Goal: Task Accomplishment & Management: Use online tool/utility

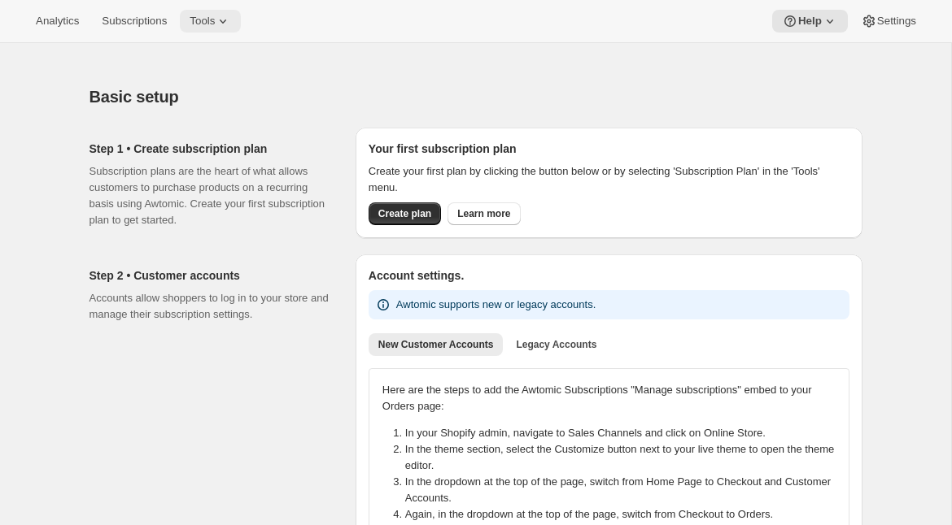
click at [215, 17] on span "Tools" at bounding box center [202, 21] width 25 height 13
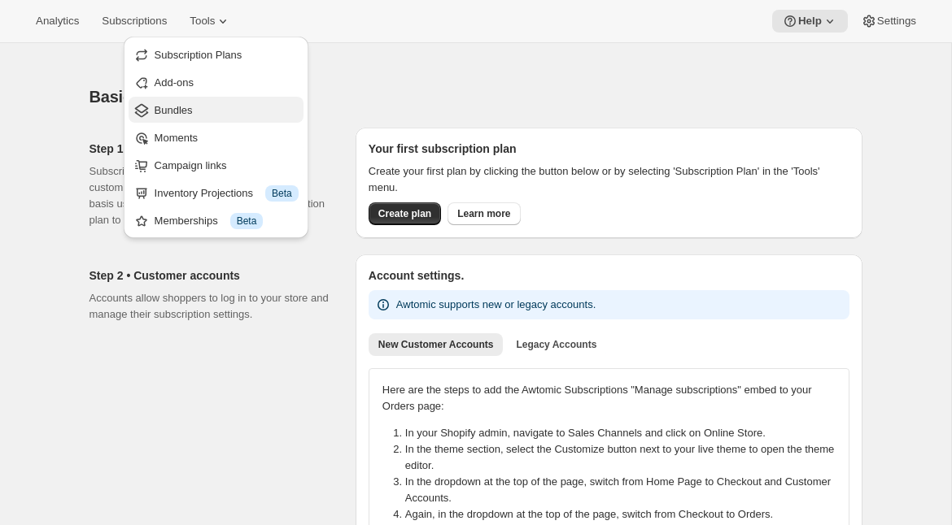
click at [181, 116] on span "Bundles" at bounding box center [227, 110] width 144 height 16
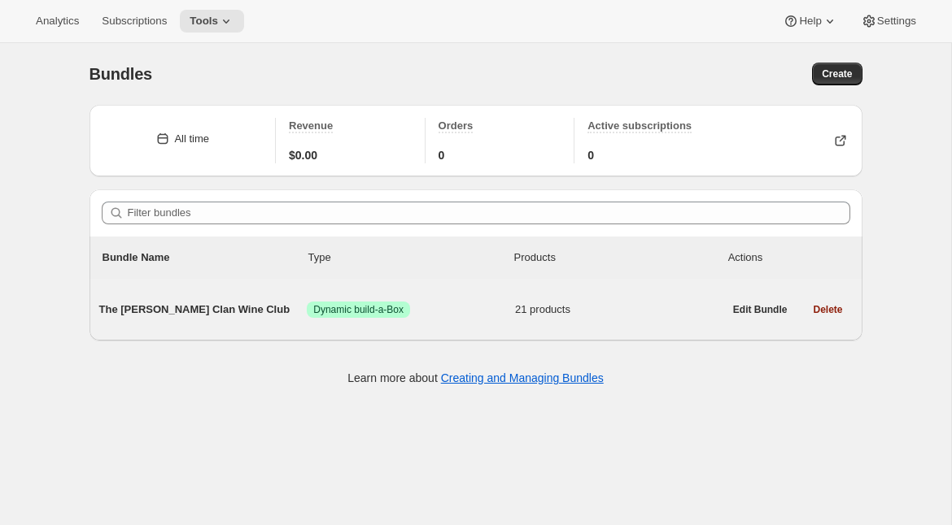
click at [155, 318] on div "The Maxwell Clan Wine Club Success Dynamic build-a-Box 21 products" at bounding box center [411, 310] width 624 height 16
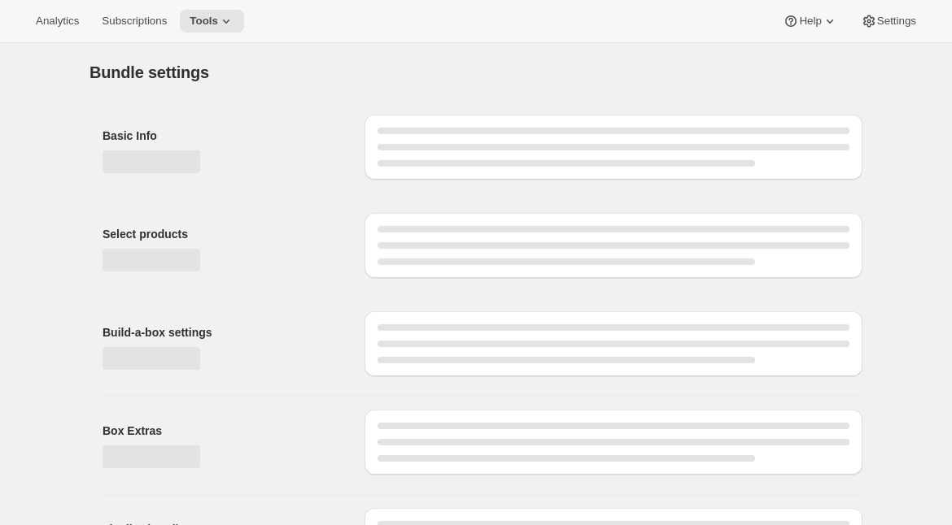
type input "The Maxwell Clan Wine Club"
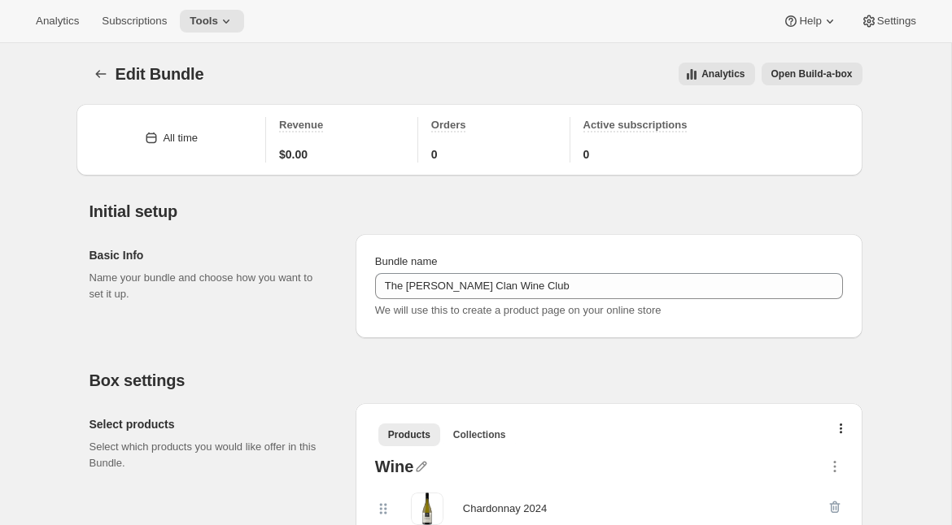
click at [784, 66] on button "Open Build-a-box" at bounding box center [811, 74] width 101 height 23
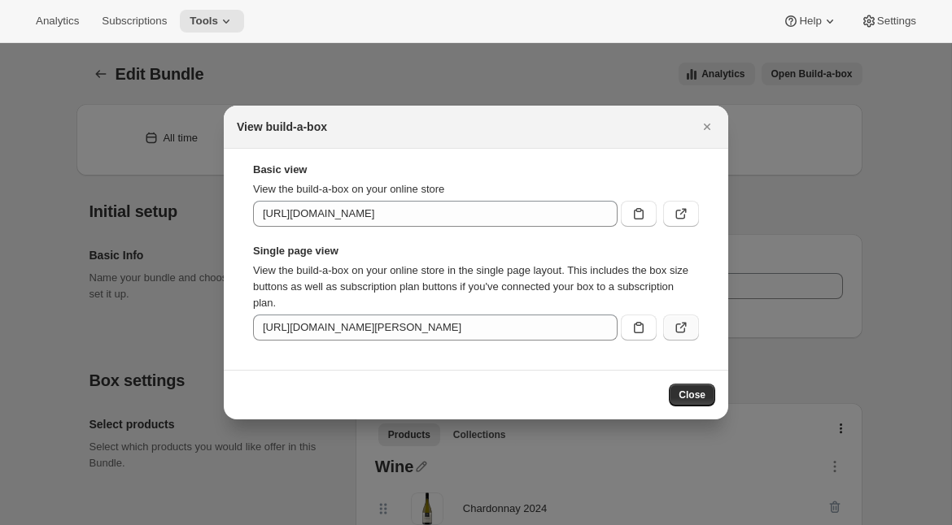
click at [679, 329] on icon ":r41:" at bounding box center [681, 328] width 16 height 16
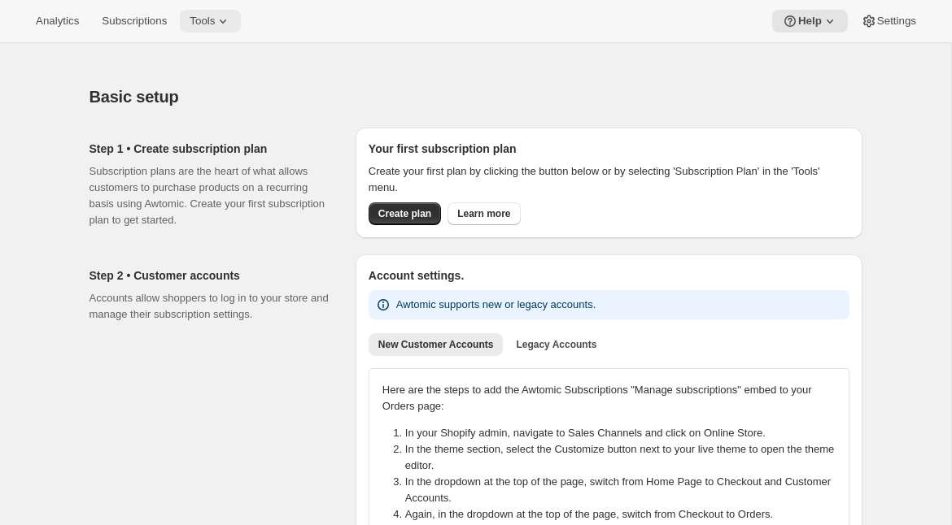
click at [227, 28] on icon at bounding box center [223, 21] width 16 height 16
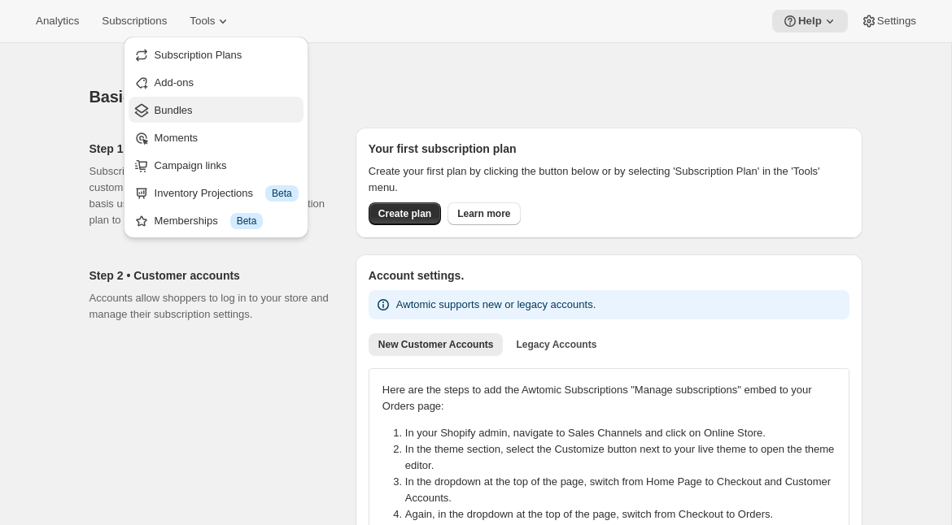
click at [204, 115] on span "Bundles" at bounding box center [227, 110] width 144 height 16
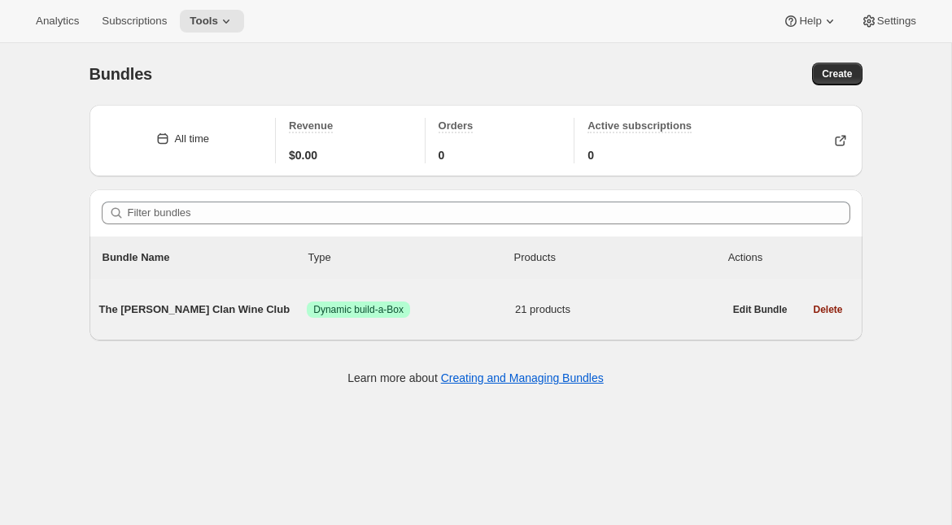
click at [203, 305] on span "The Maxwell Clan Wine Club" at bounding box center [203, 310] width 208 height 16
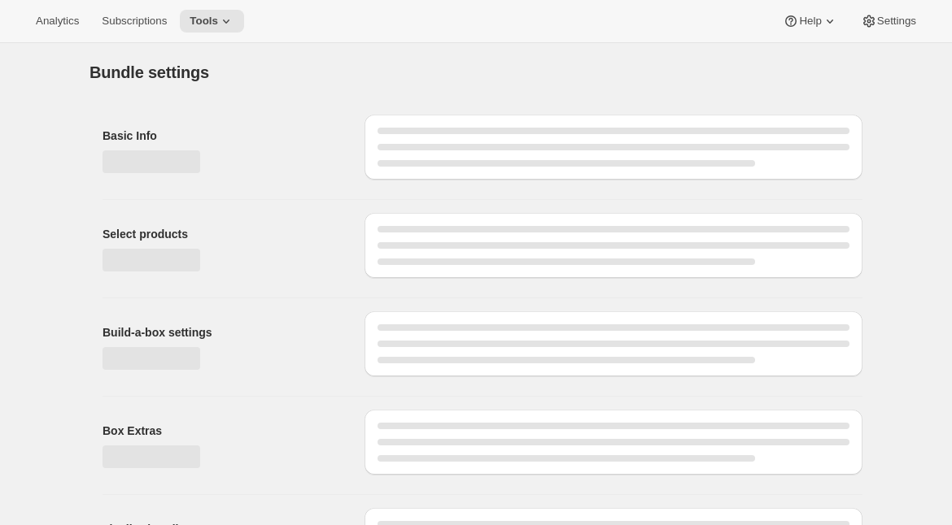
type input "The Maxwell Clan Wine Club"
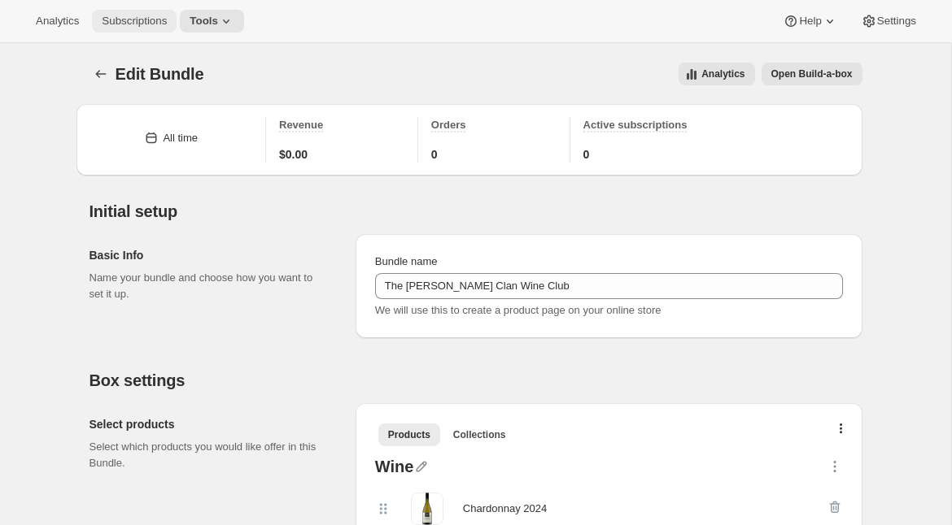
click at [136, 17] on span "Subscriptions" at bounding box center [134, 21] width 65 height 13
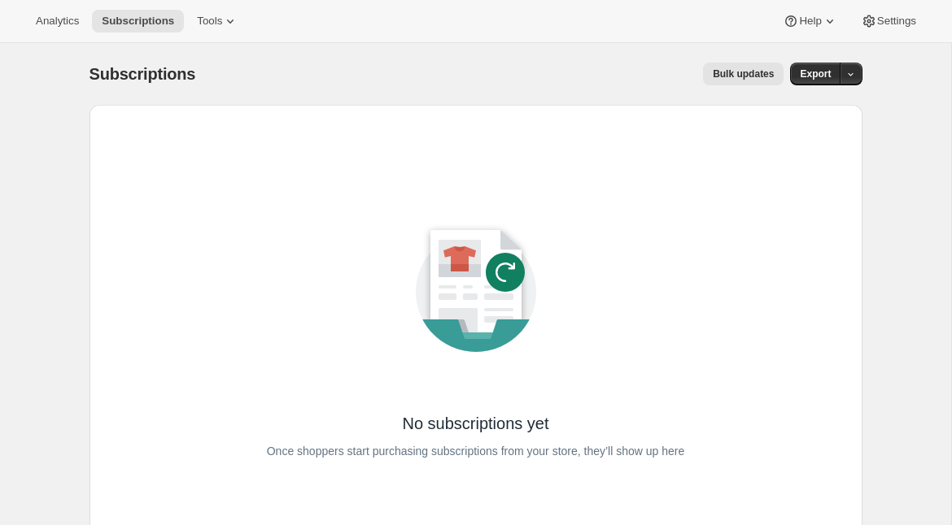
click at [723, 81] on button "Bulk updates" at bounding box center [743, 74] width 81 height 23
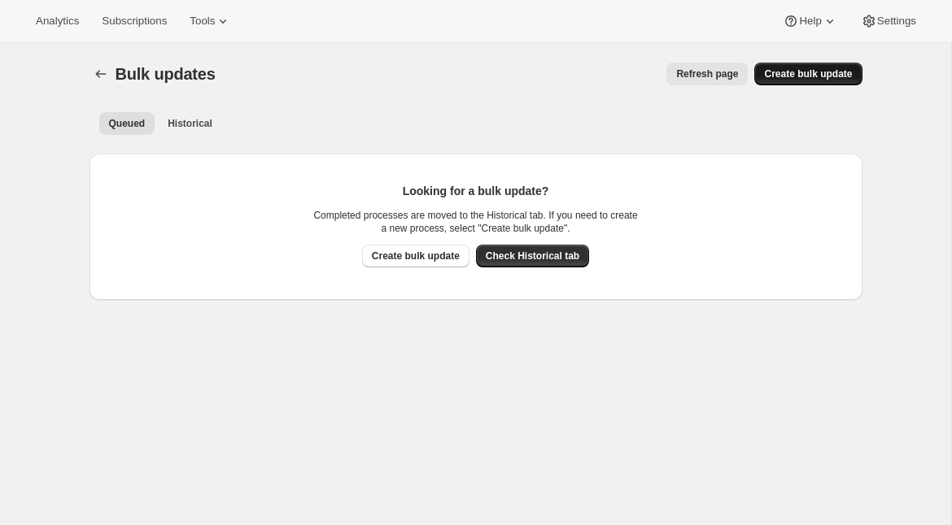
click at [769, 77] on span "Create bulk update" at bounding box center [808, 74] width 88 height 13
select select "15"
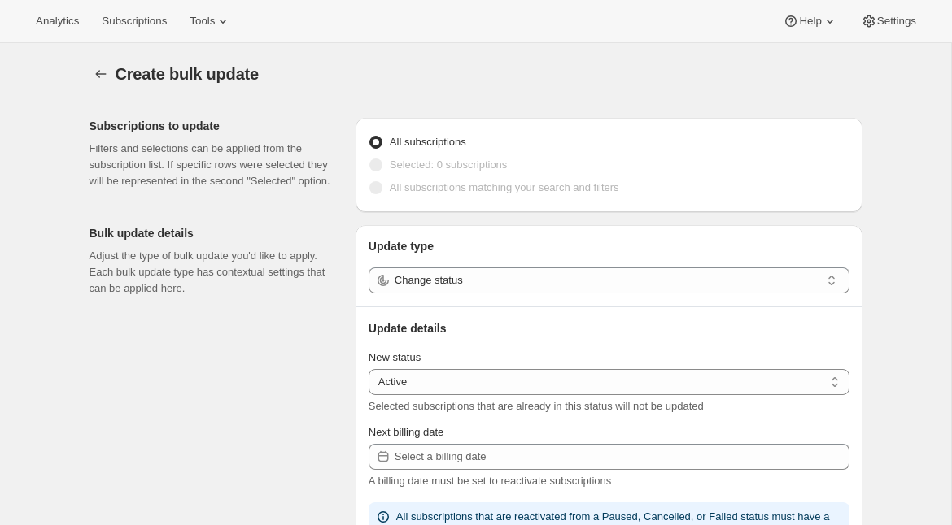
scroll to position [9, 0]
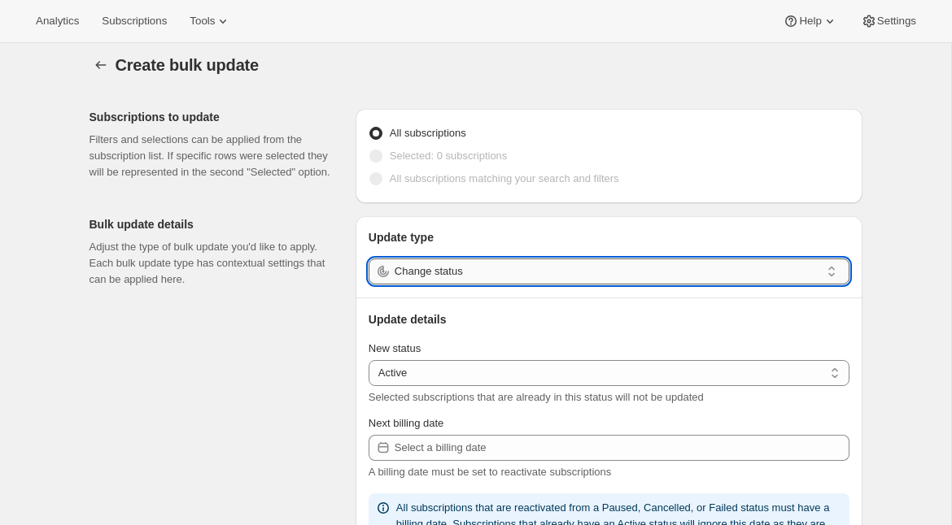
click at [442, 272] on input "Change status" at bounding box center [607, 272] width 425 height 26
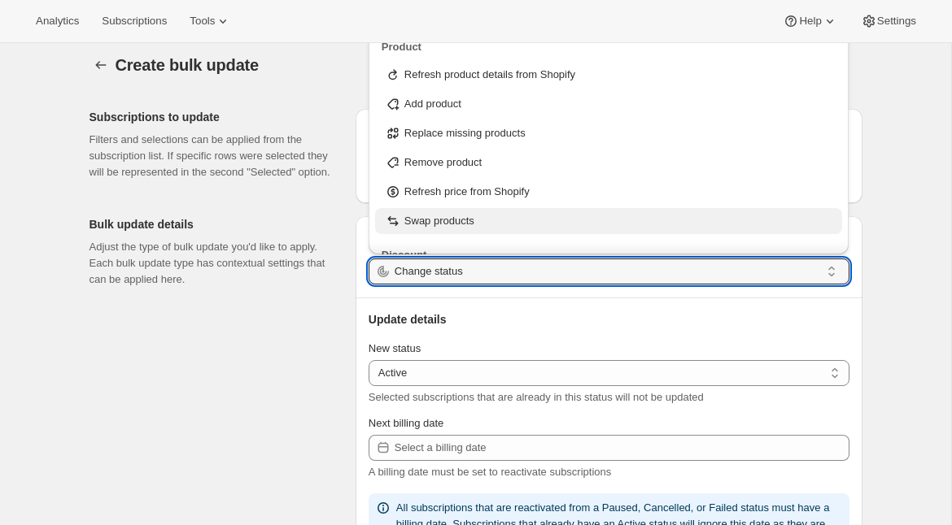
scroll to position [164, 0]
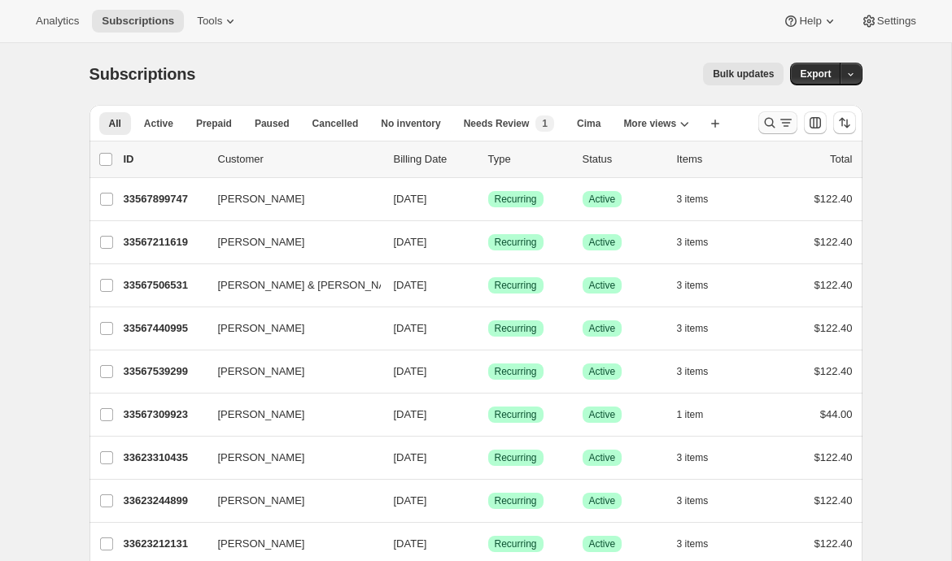
click at [770, 124] on icon "Search and filter results" at bounding box center [769, 123] width 16 height 16
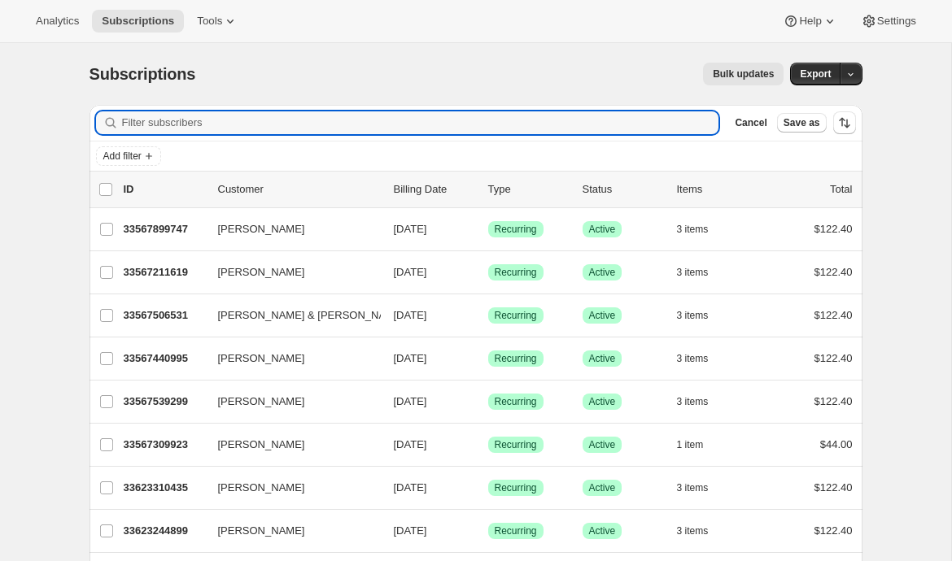
paste input "Claudia Colen"
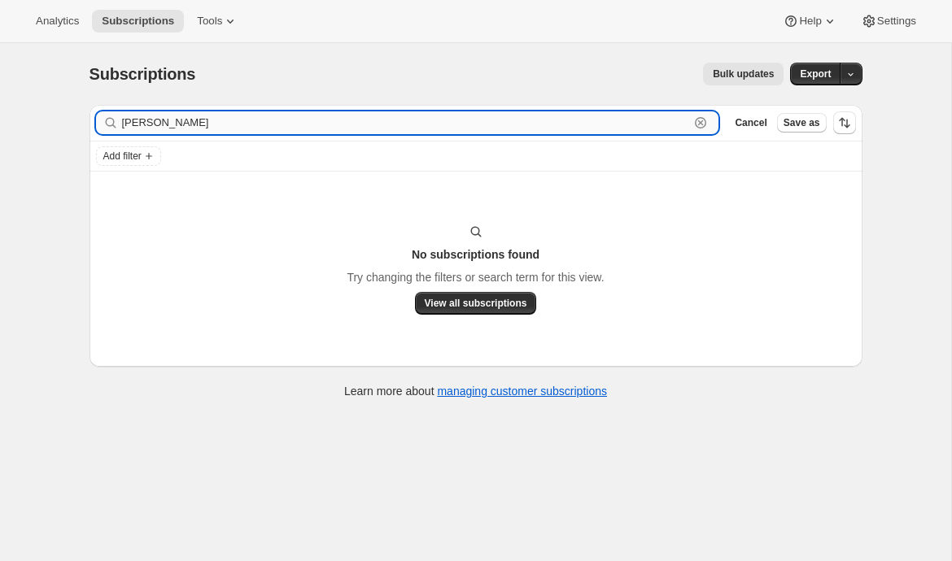
click at [179, 125] on input "Claudia Colen" at bounding box center [406, 122] width 568 height 23
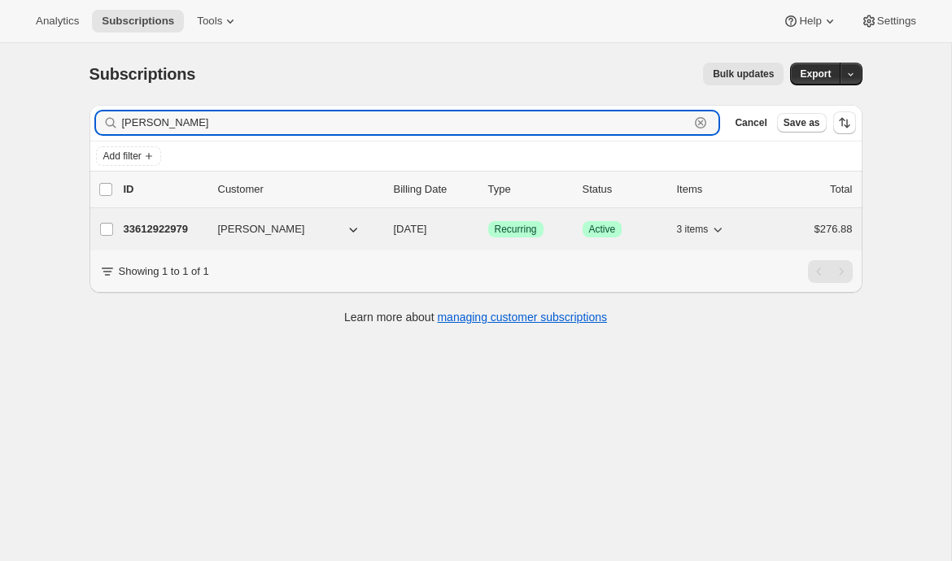
type input "Claudia"
click at [138, 229] on p "33612922979" at bounding box center [164, 229] width 81 height 16
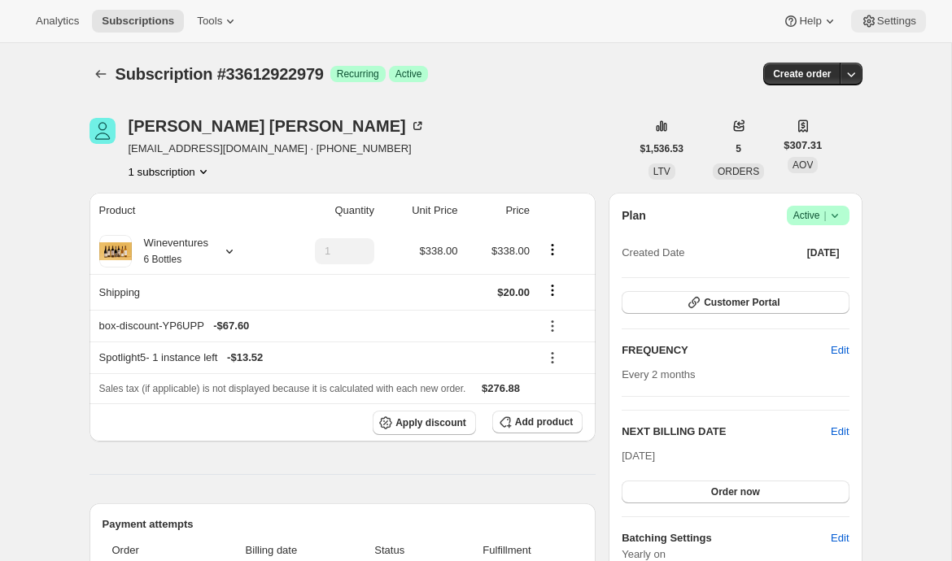
click at [892, 11] on button "Settings" at bounding box center [888, 21] width 75 height 23
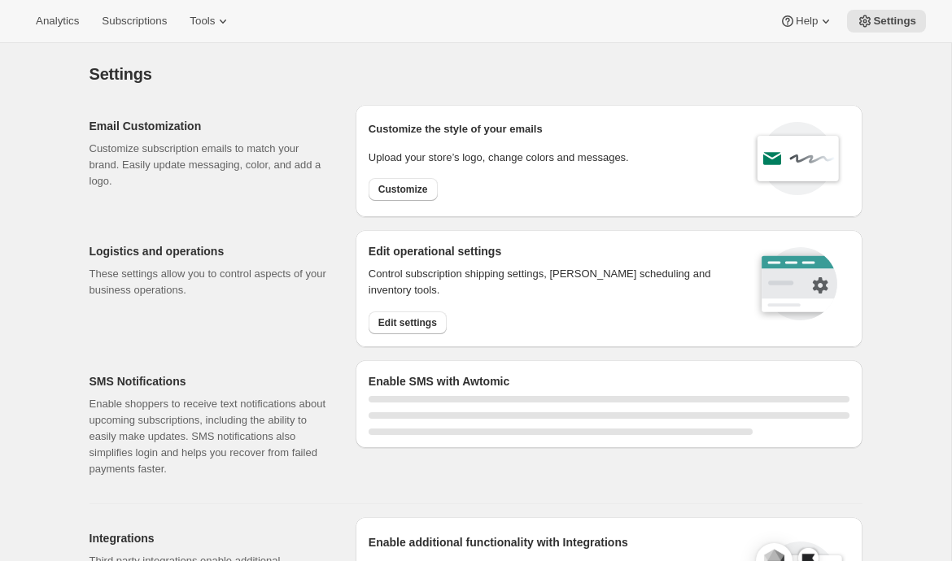
select select "17:00"
select select "09:00"
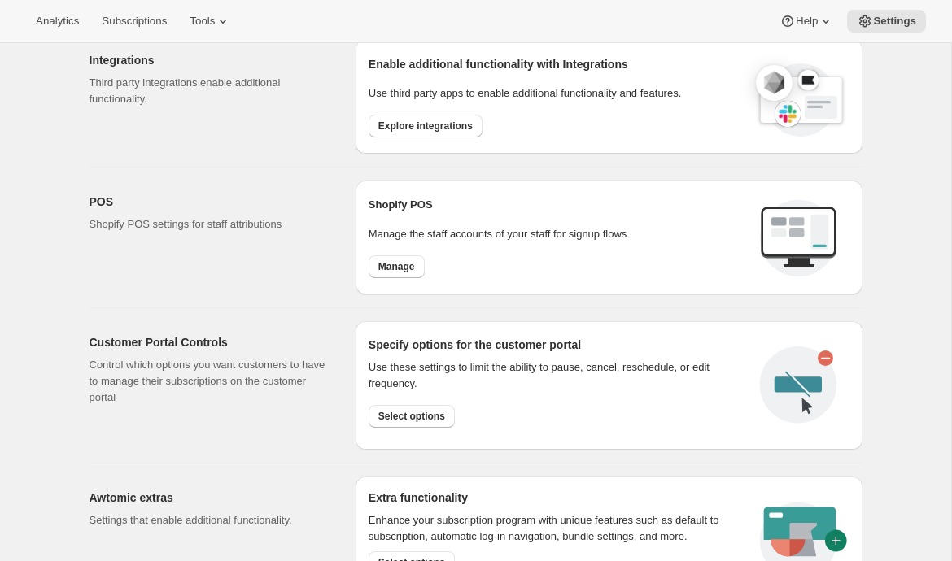
scroll to position [835, 0]
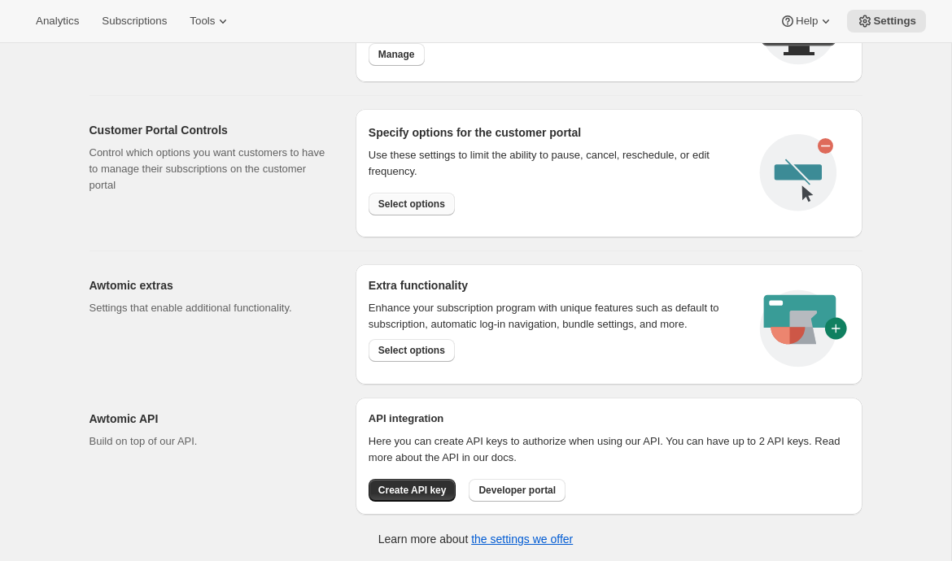
click at [414, 207] on span "Select options" at bounding box center [411, 204] width 67 height 13
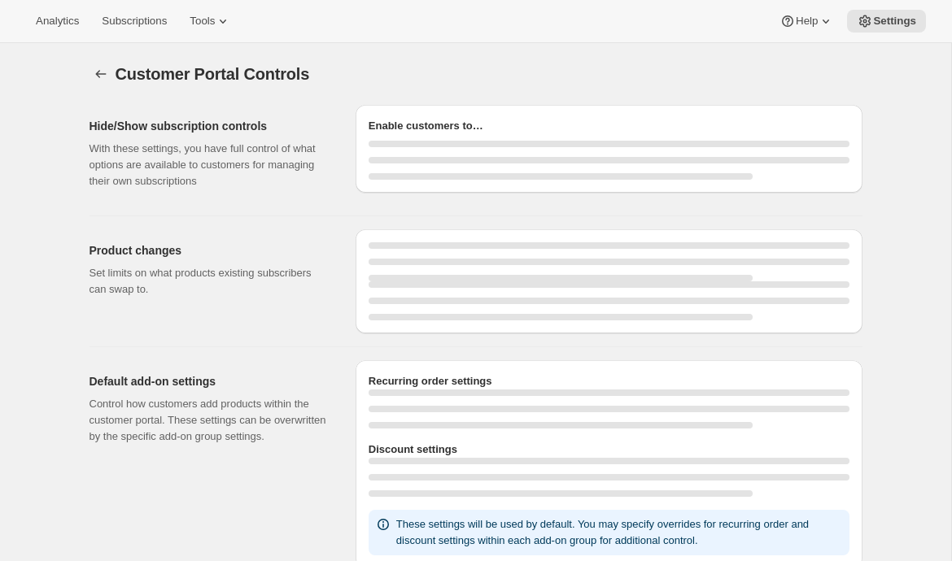
select select "INTERVAL"
select select "MONTH"
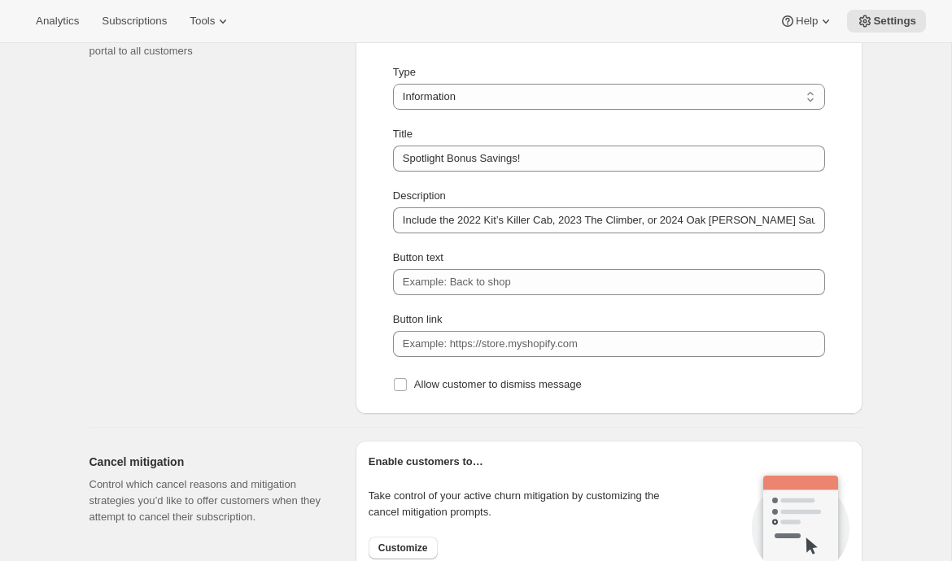
scroll to position [1196, 0]
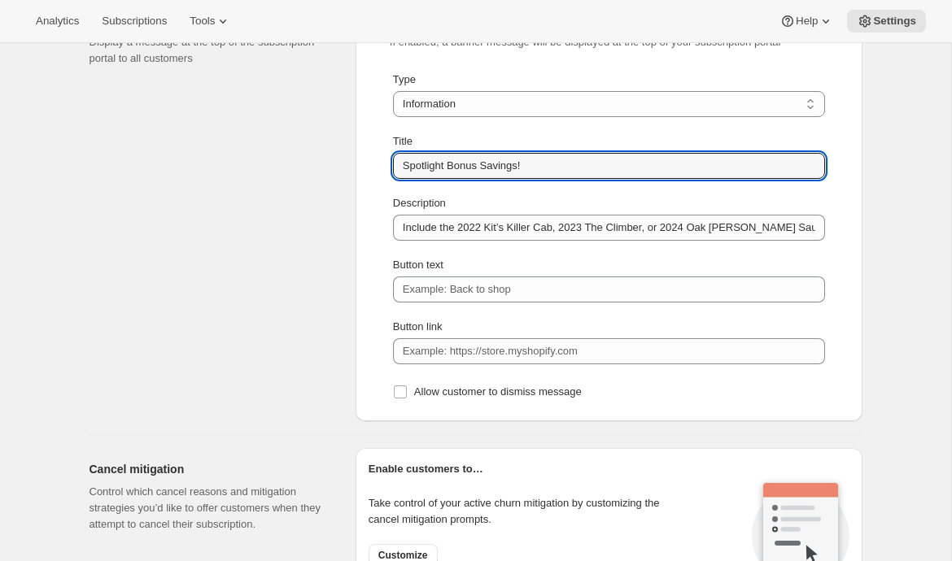
drag, startPoint x: 547, startPoint y: 168, endPoint x: 342, endPoint y: 168, distance: 204.2
click at [342, 168] on div "Custom banner message Display a message at the top of the subscription portal t…" at bounding box center [469, 203] width 786 height 436
paste input "eptember Shipment"
type input "September Shipment Savings!"
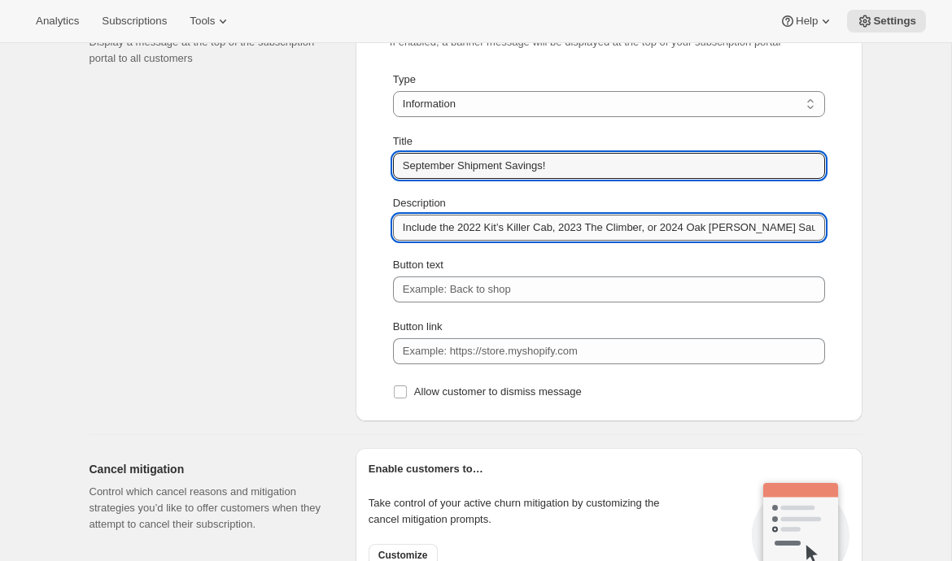
click at [534, 225] on input "Include the 2022 Kit’s Killer Cab, 2023 The Climber, or 2024 Oak Knoll Sauvigno…" at bounding box center [609, 228] width 432 height 26
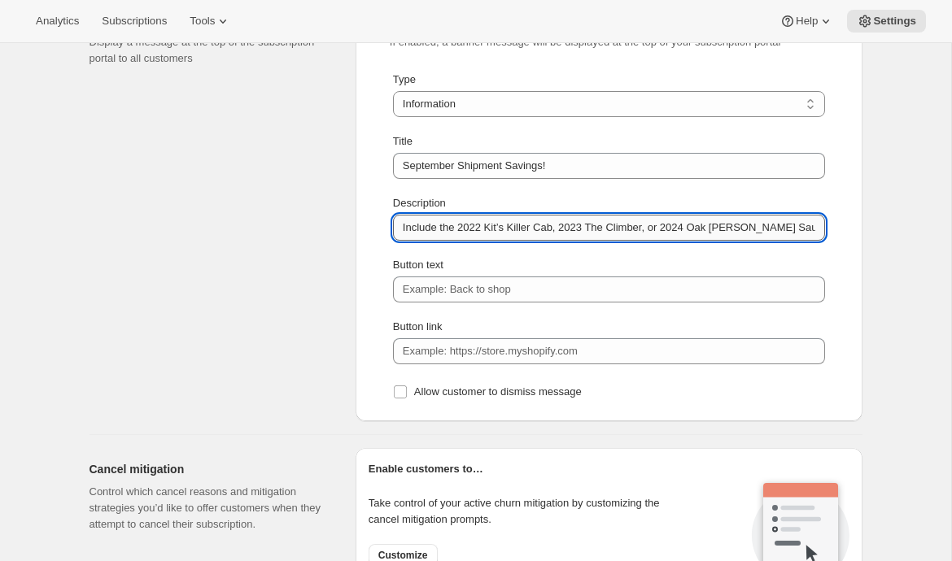
click at [534, 225] on input "Include the 2022 Kit’s Killer Cab, 2023 The Climber, or 2024 Oak Knoll Sauvigno…" at bounding box center [609, 228] width 432 height 26
paste input "1. Don’t miss out on the NEW RELEASES, INCLUDE: 2022 Kit’s Killer Cab, 2023 The…"
type input "1. Don’t miss out on the NEW RELEASES, INCLUDE: 2022 Kit’s Killer Cab, 2023 The…"
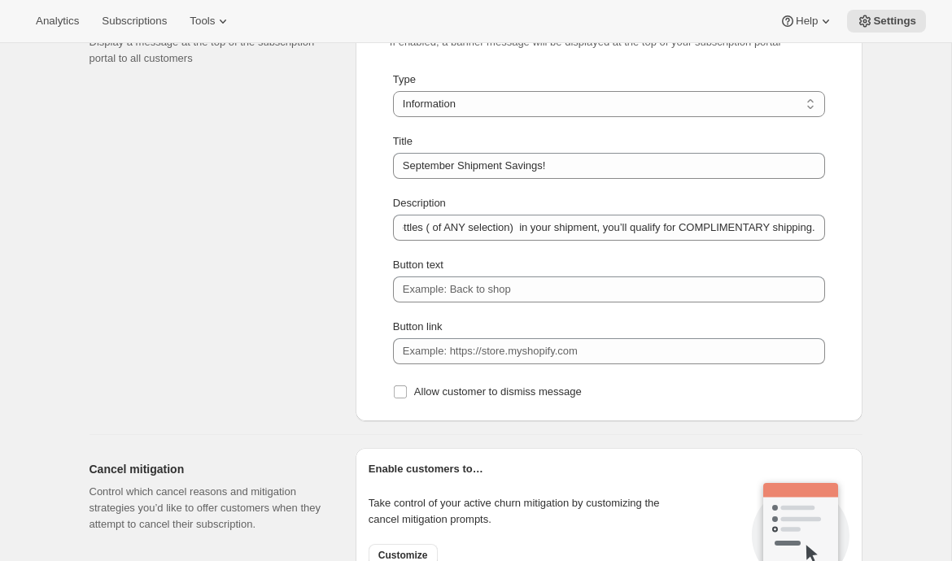
scroll to position [0, 0]
click at [156, 24] on span "Subscriptions" at bounding box center [134, 21] width 65 height 13
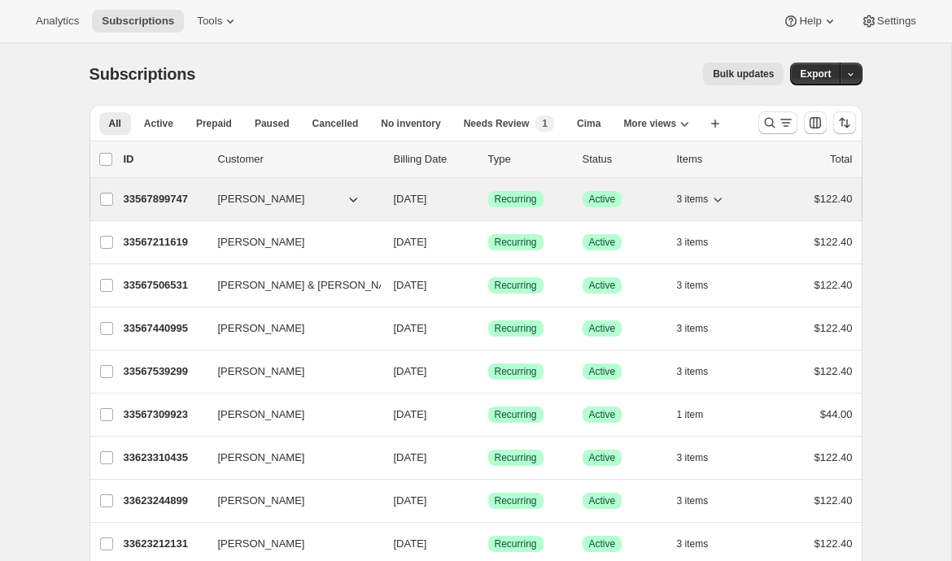
click at [164, 200] on p "33567899747" at bounding box center [164, 199] width 81 height 16
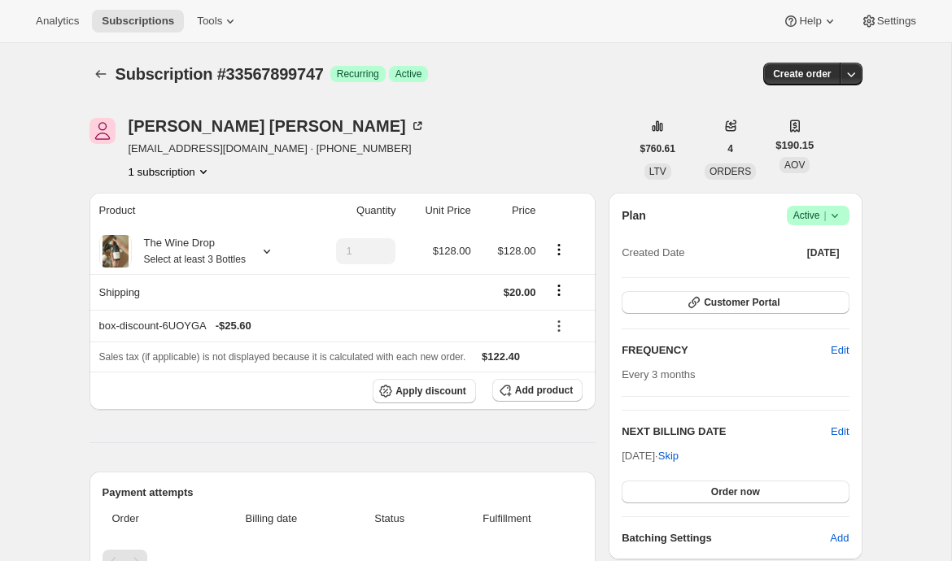
click at [752, 320] on div "Plan Success Active | Created Date Sep 9, 2024 Customer Portal FREQUENCY Edit E…" at bounding box center [734, 376] width 227 height 341
click at [753, 303] on span "Customer Portal" at bounding box center [742, 302] width 76 height 13
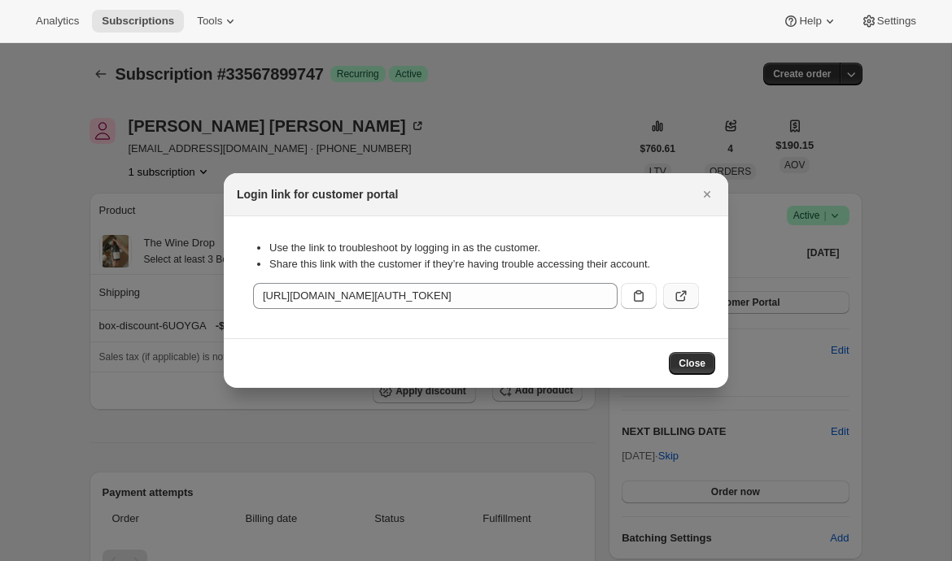
click at [686, 293] on icon ":rs3:" at bounding box center [683, 294] width 7 height 7
click at [708, 192] on icon "Close" at bounding box center [707, 194] width 16 height 16
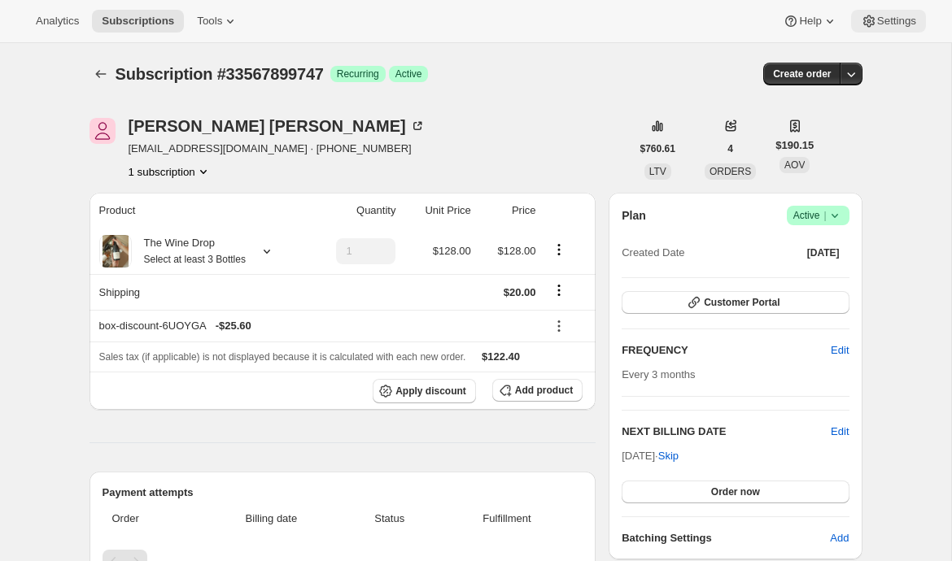
click at [905, 16] on span "Settings" at bounding box center [896, 21] width 39 height 13
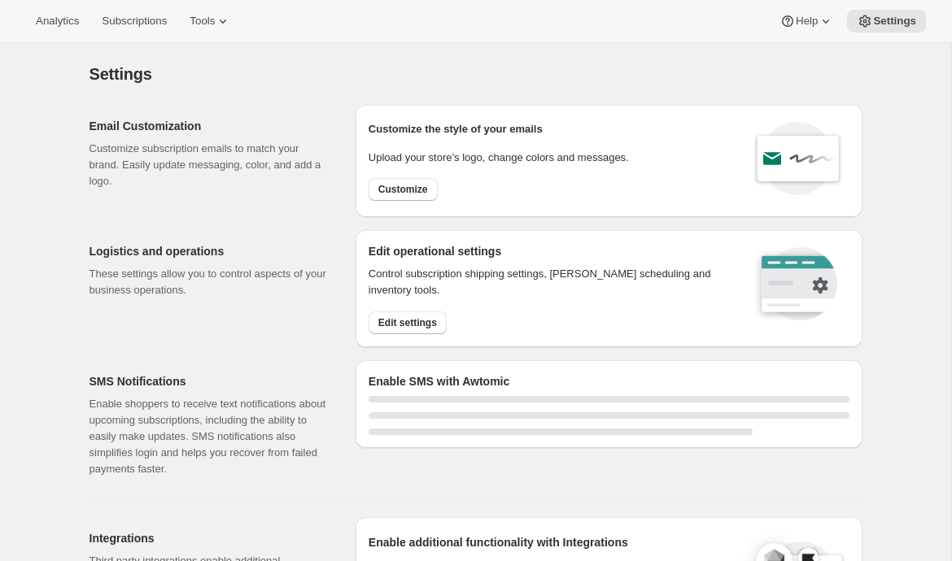
select select "17:00"
select select "09:00"
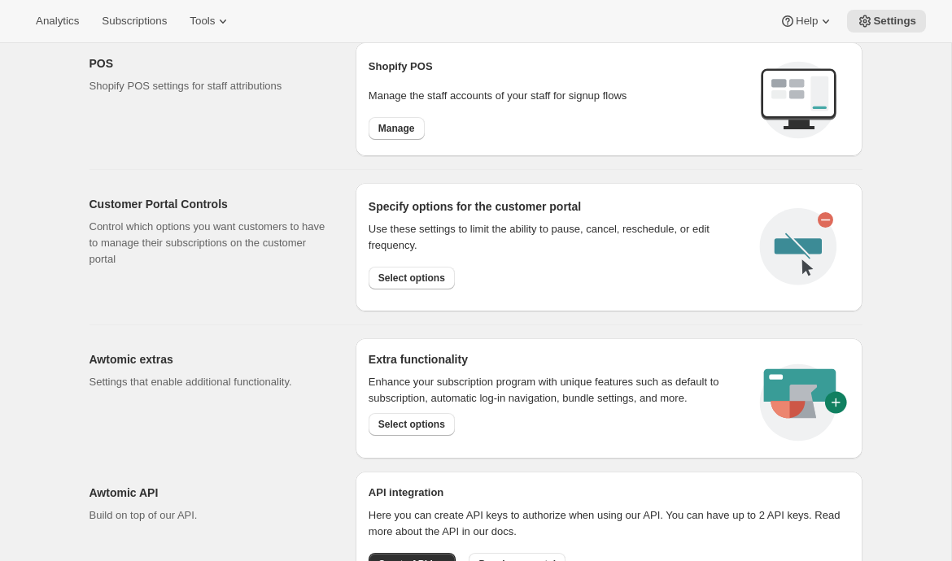
scroll to position [772, 0]
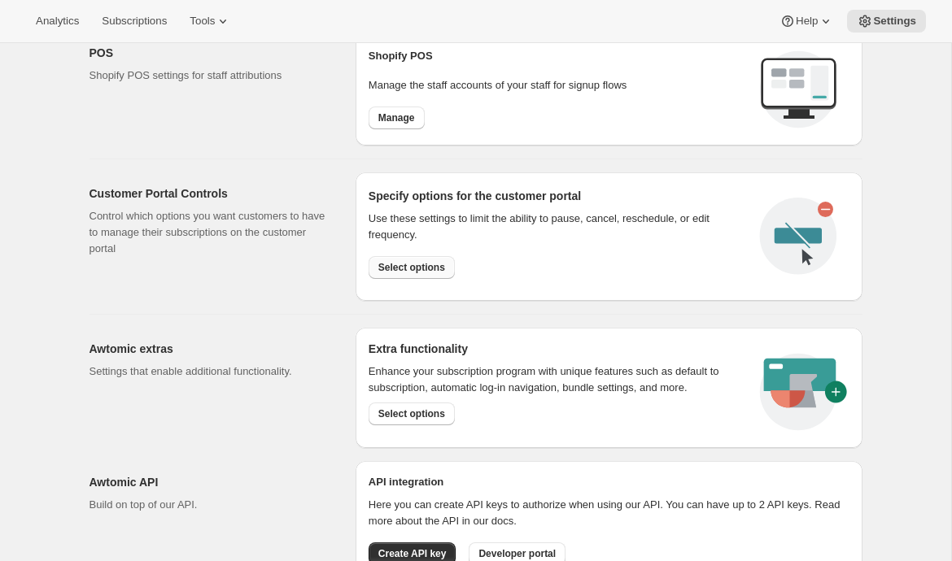
click at [416, 274] on button "Select options" at bounding box center [411, 267] width 86 height 23
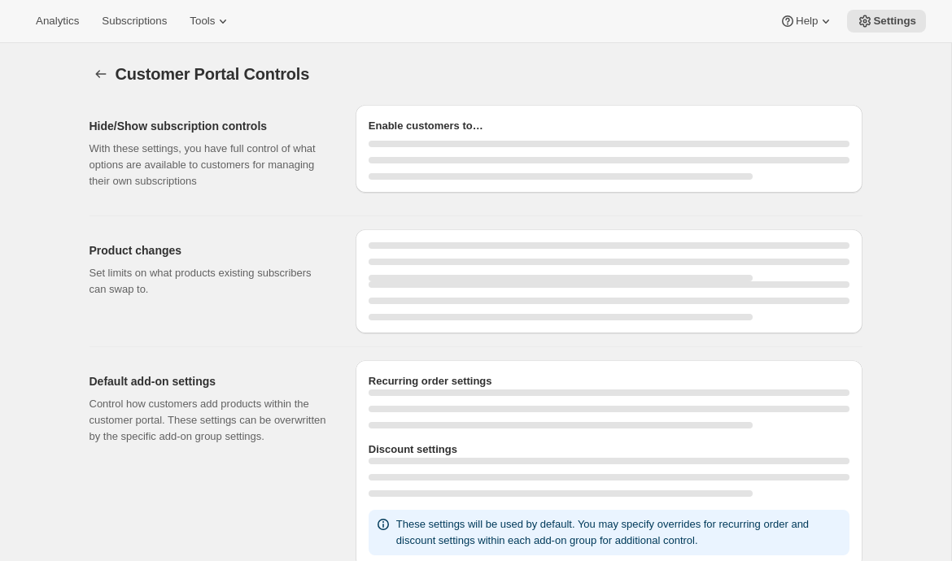
select select "INTERVAL"
select select "MONTH"
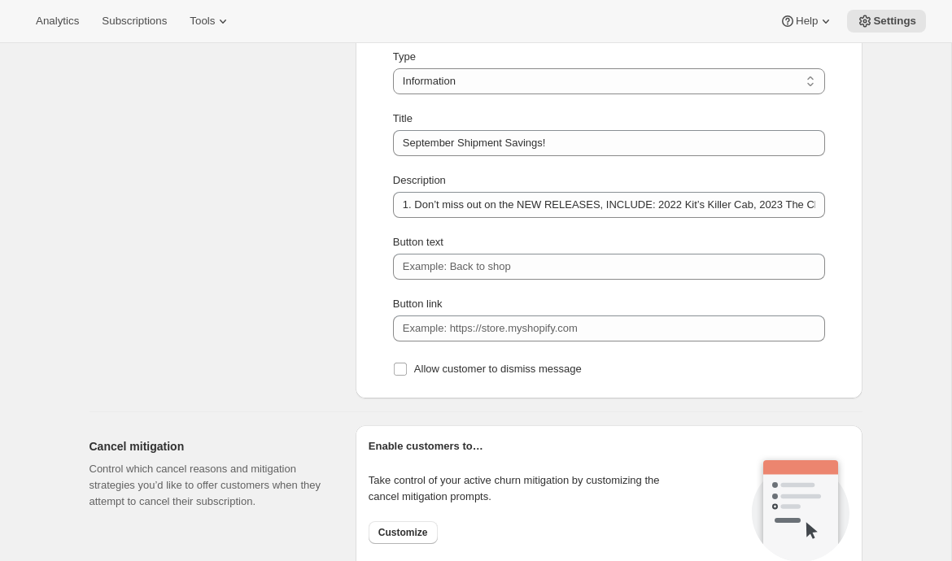
scroll to position [1239, 0]
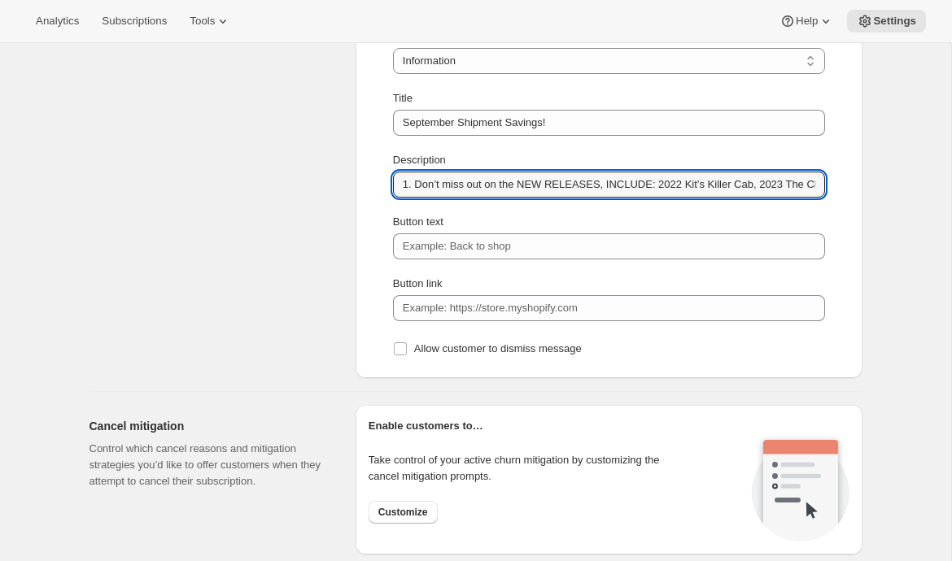
drag, startPoint x: 414, startPoint y: 184, endPoint x: 379, endPoint y: 184, distance: 35.0
click at [379, 184] on div "Type Information Error Warning Success Information Title September Shipment Sav…" at bounding box center [608, 195] width 481 height 342
drag, startPoint x: 727, startPoint y: 173, endPoint x: 844, endPoint y: 183, distance: 116.7
click at [848, 183] on div "Type Information Error Warning Success Information Title September Shipment Sav…" at bounding box center [608, 195] width 481 height 342
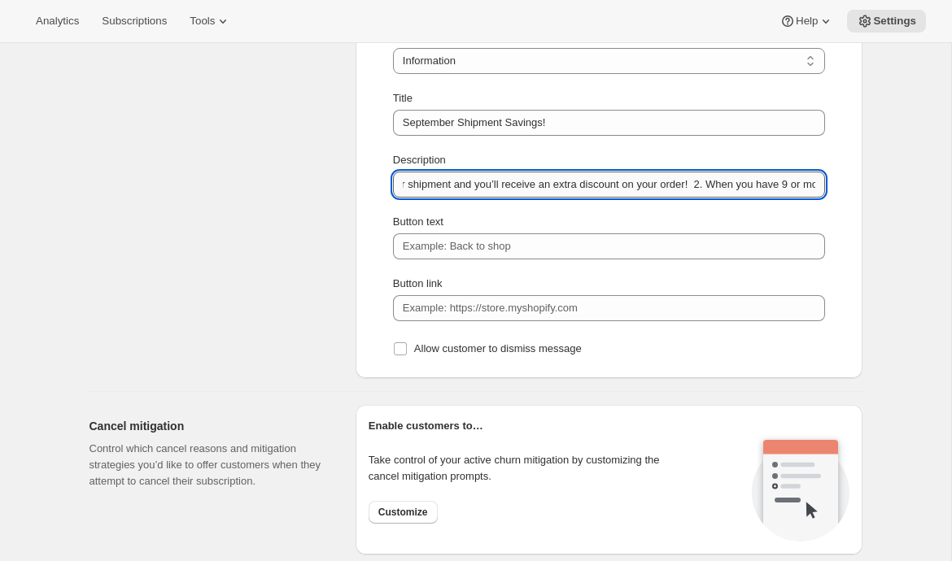
click at [751, 188] on input "Don’t miss out on the NEW RELEASES, INCLUDE: 2022 Kit’s Killer Cab, 2023 The Cl…" at bounding box center [609, 185] width 432 height 26
type input "Don’t miss out on the NEW RELEASES, INCLUDE: 2022 Kit’s Killer Cab, 2023 The Cl…"
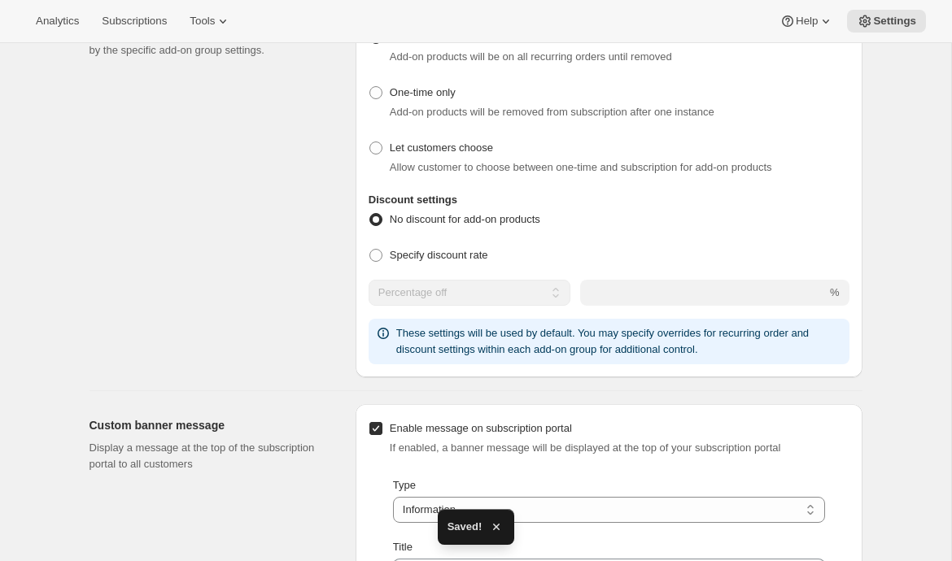
scroll to position [474, 0]
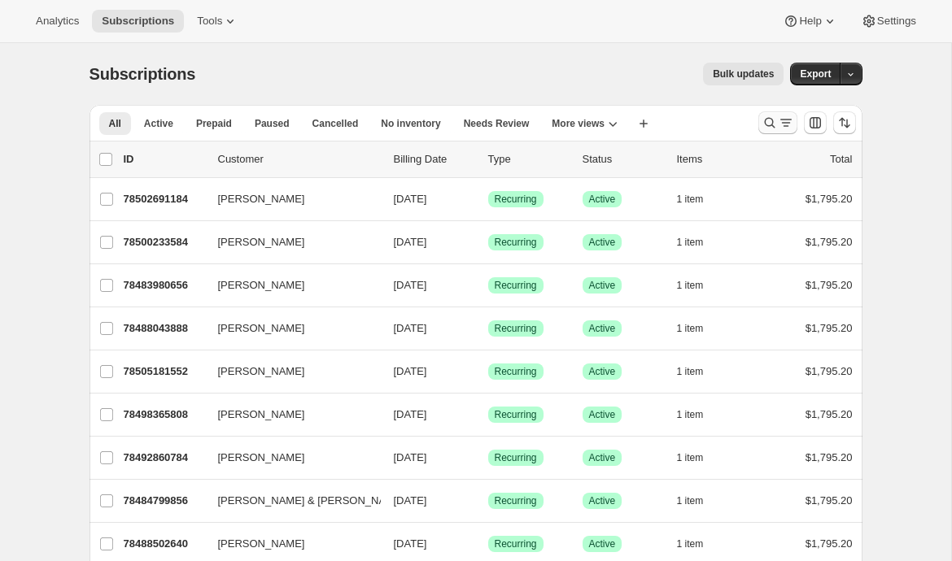
click at [767, 120] on icon "Search and filter results" at bounding box center [769, 123] width 16 height 16
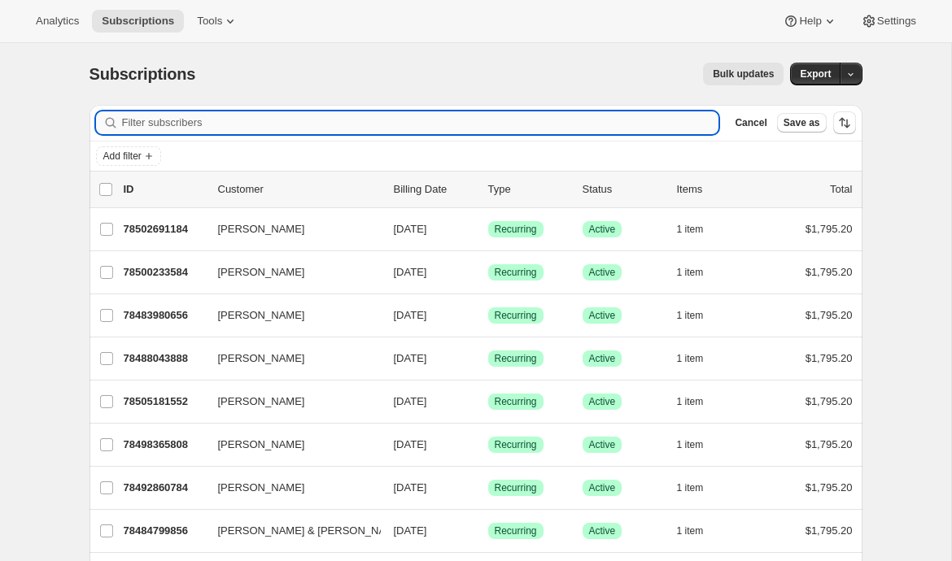
click at [626, 129] on input "Filter subscribers" at bounding box center [420, 122] width 597 height 23
paste input "Kevin Kelly"
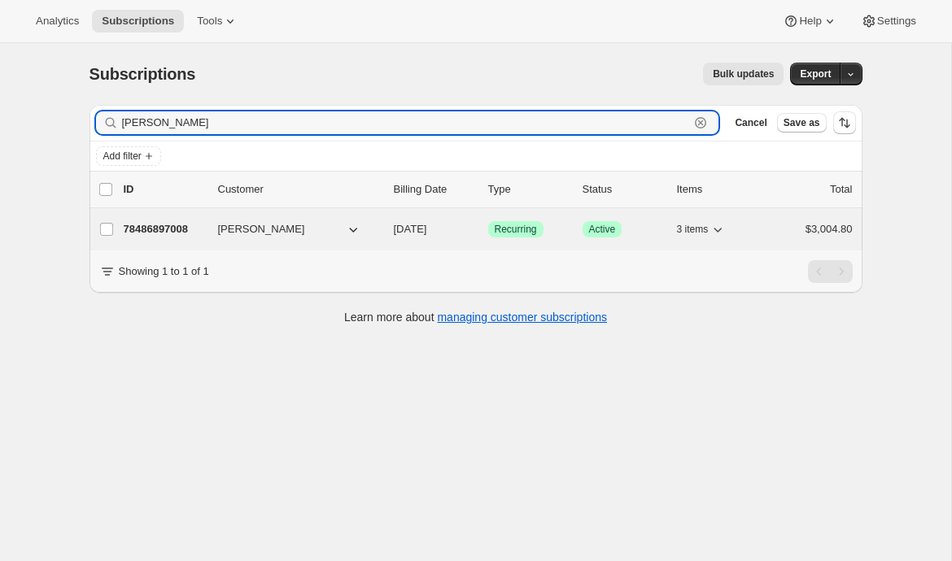
type input "Kevin Kelly"
click at [152, 224] on p "78486897008" at bounding box center [164, 229] width 81 height 16
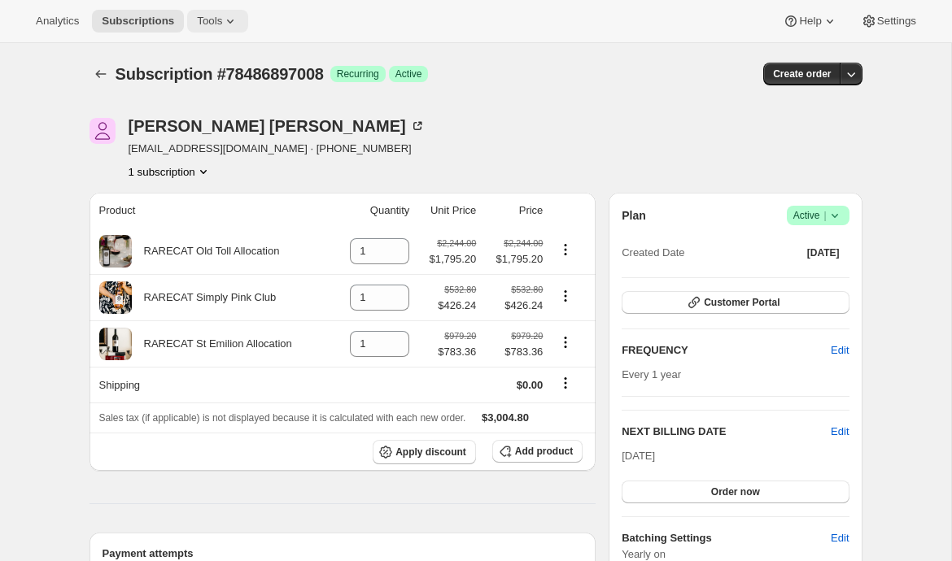
click at [220, 18] on span "Tools" at bounding box center [209, 21] width 25 height 13
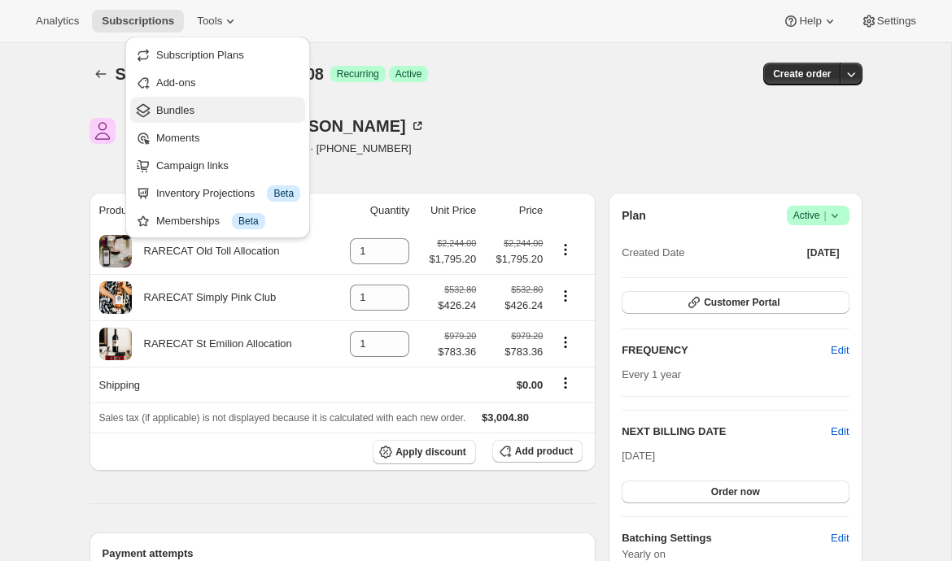
click at [200, 111] on span "Bundles" at bounding box center [228, 110] width 144 height 16
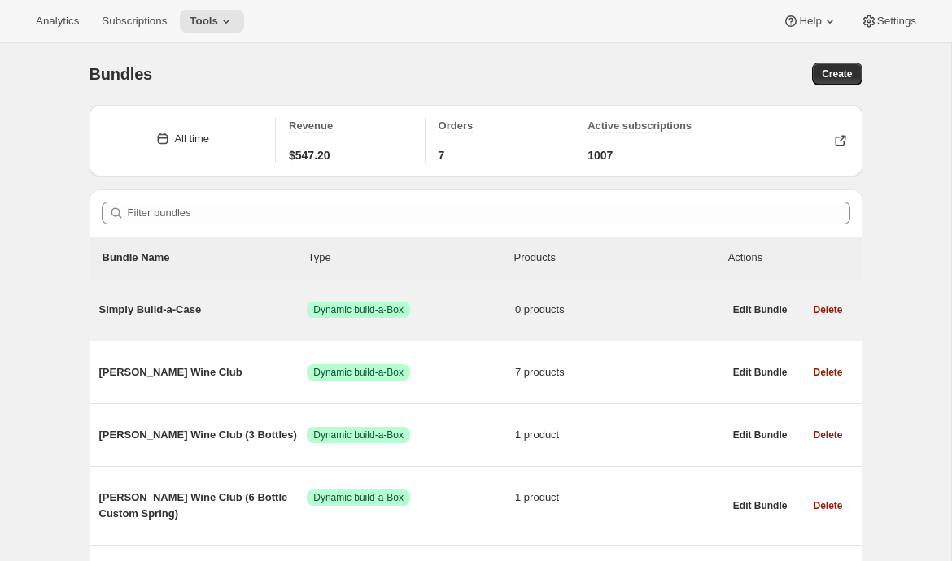
scroll to position [447, 0]
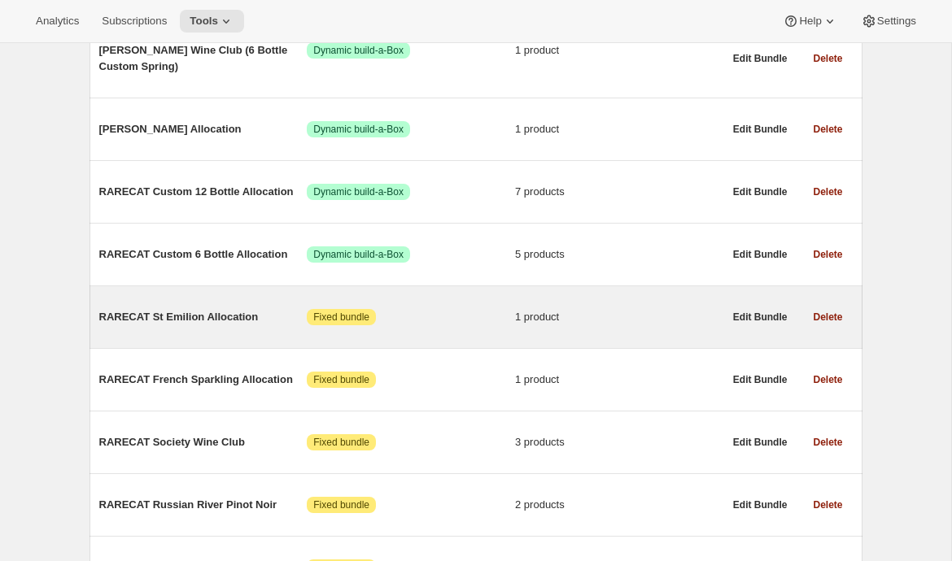
click at [177, 325] on div "RARECAT St Emilion Allocation Attention Fixed bundle 1 product" at bounding box center [411, 317] width 624 height 16
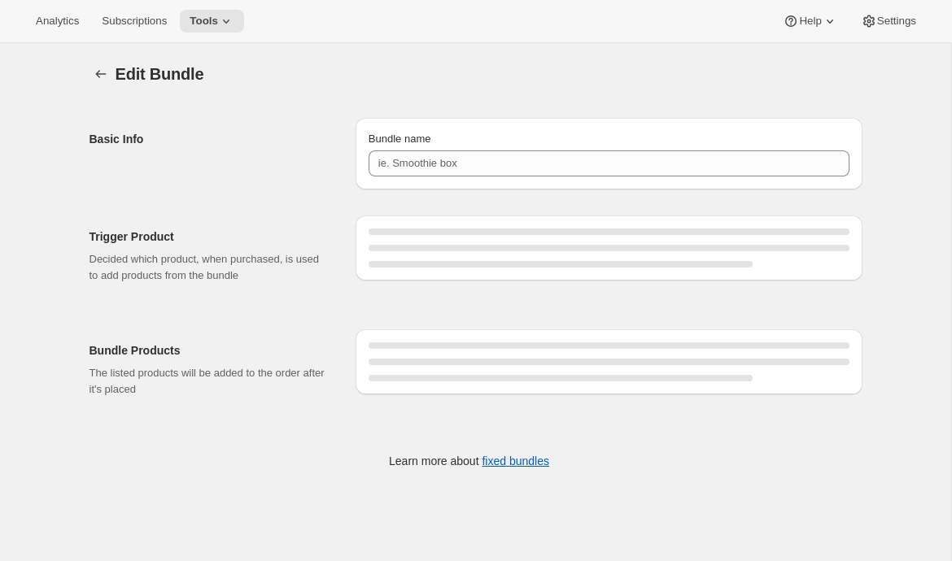
type input "RARECAT St Emilion Allocation"
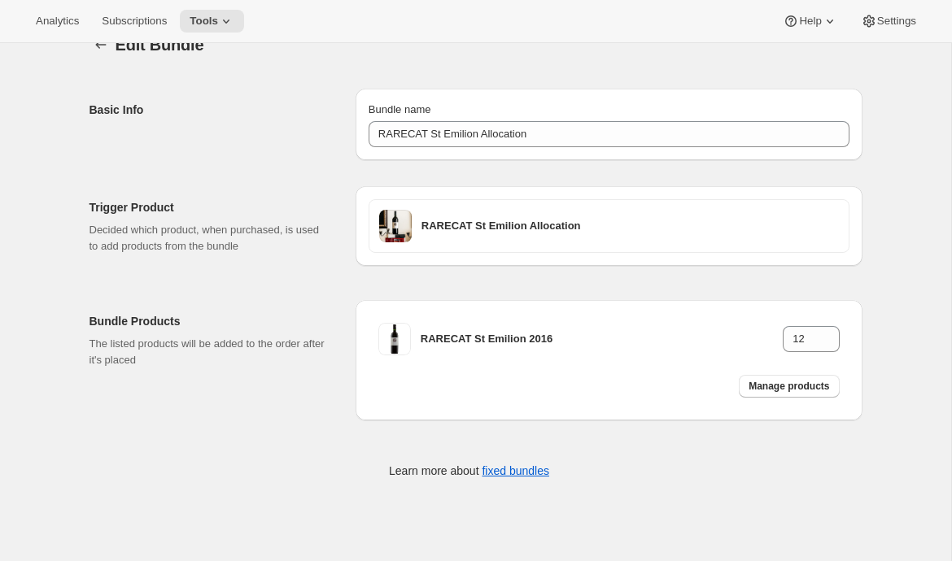
scroll to position [30, 0]
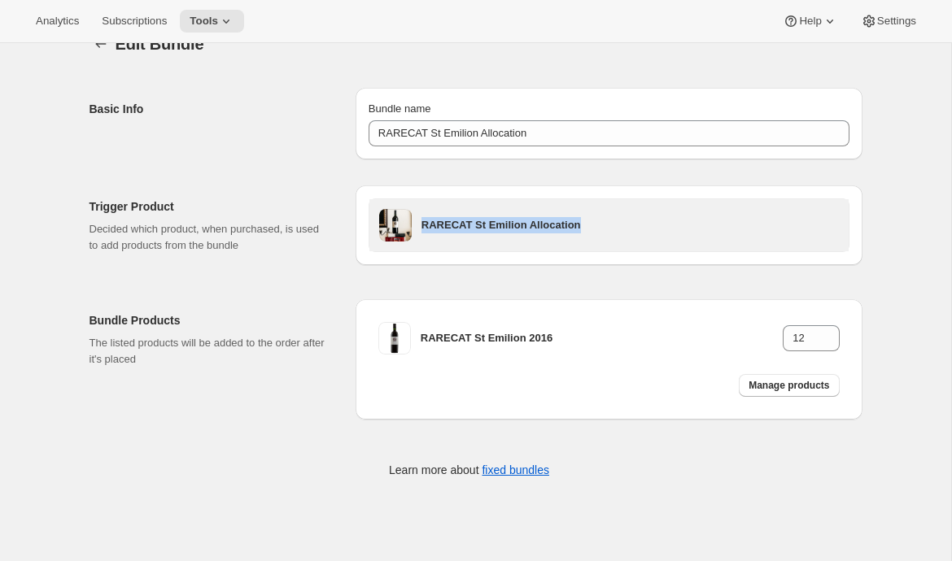
drag, startPoint x: 591, startPoint y: 225, endPoint x: 424, endPoint y: 224, distance: 166.8
click at [424, 224] on h3 "RARECAT St Emilion Allocation" at bounding box center [629, 225] width 417 height 16
copy h3 "RARECAT St Emilion Allocation"
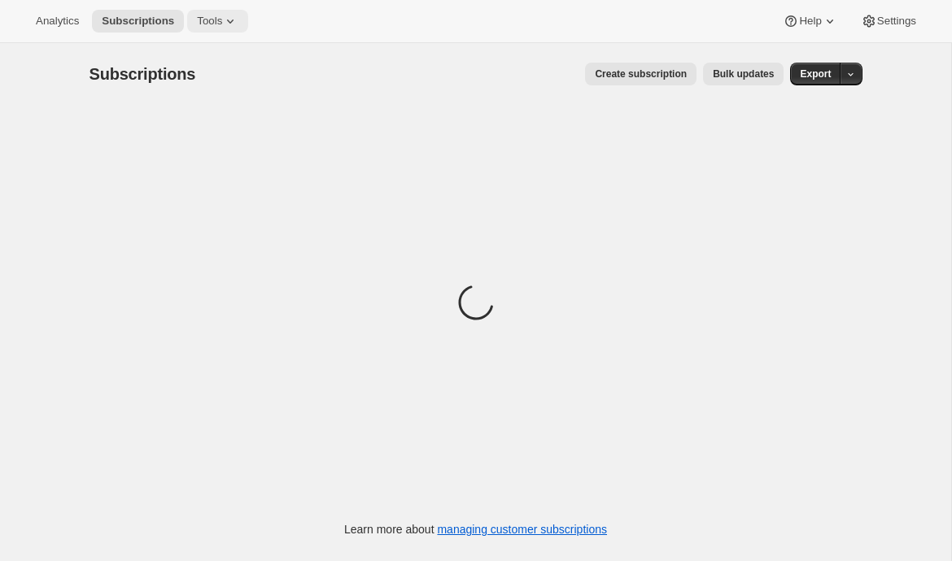
click at [220, 24] on span "Tools" at bounding box center [209, 21] width 25 height 13
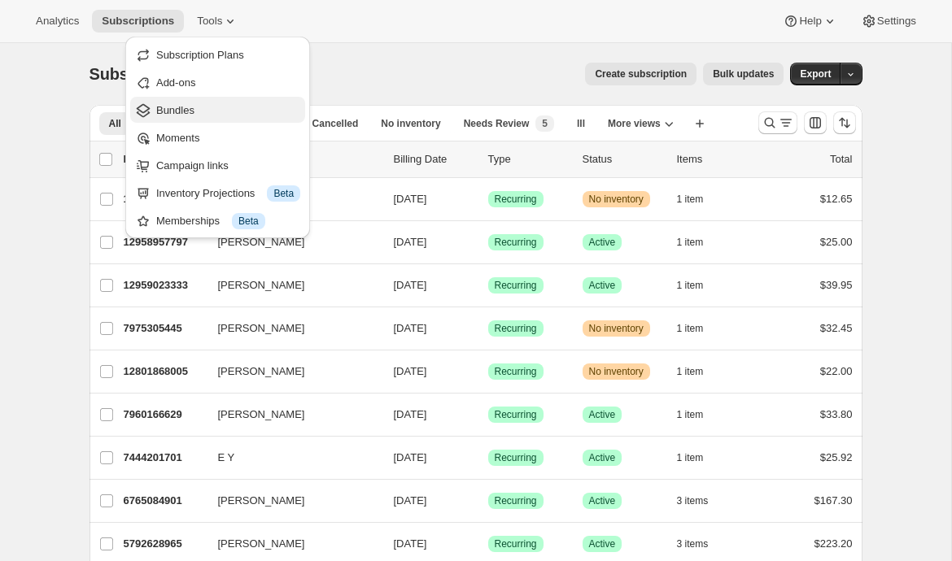
click at [187, 112] on span "Bundles" at bounding box center [175, 110] width 38 height 12
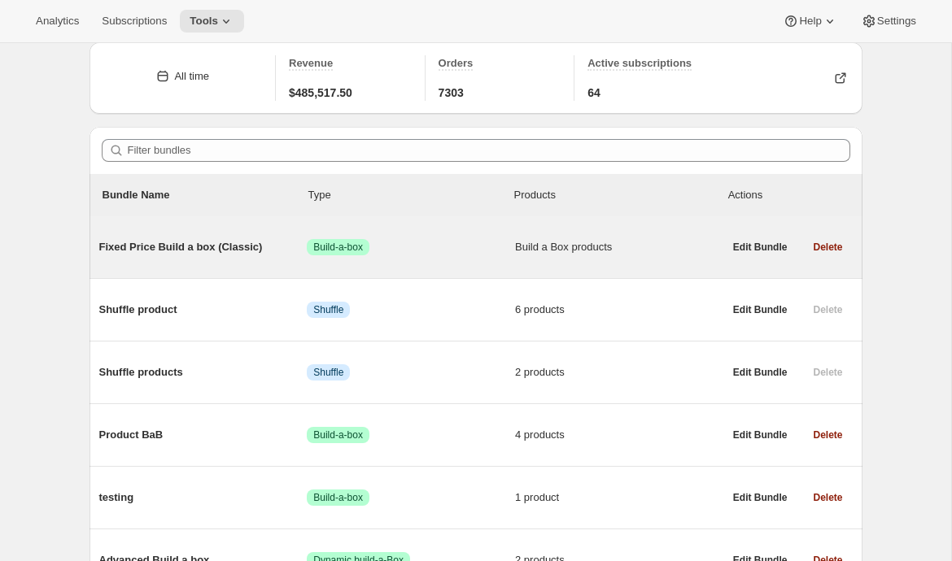
scroll to position [67, 0]
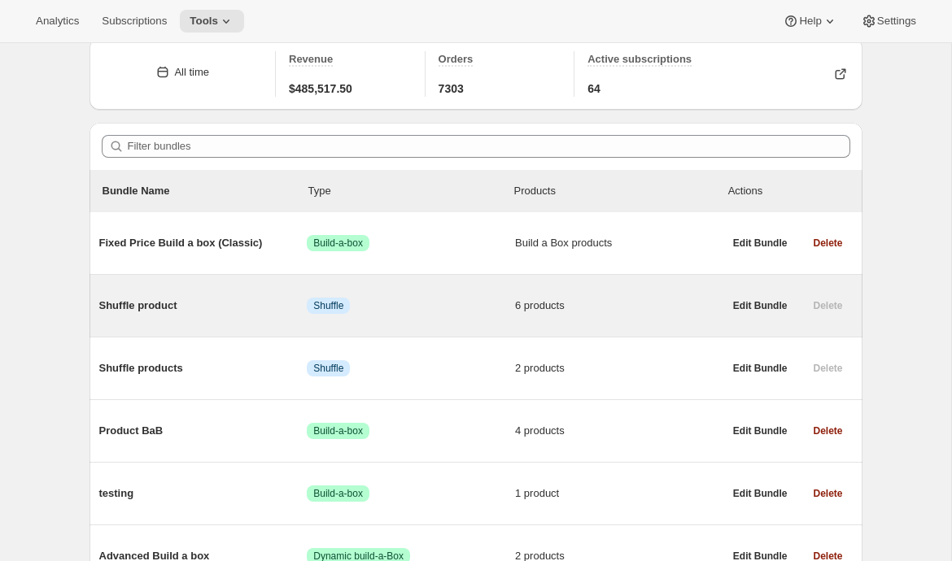
click at [152, 294] on div "Shuffle product Info Shuffle 6 products" at bounding box center [411, 306] width 624 height 42
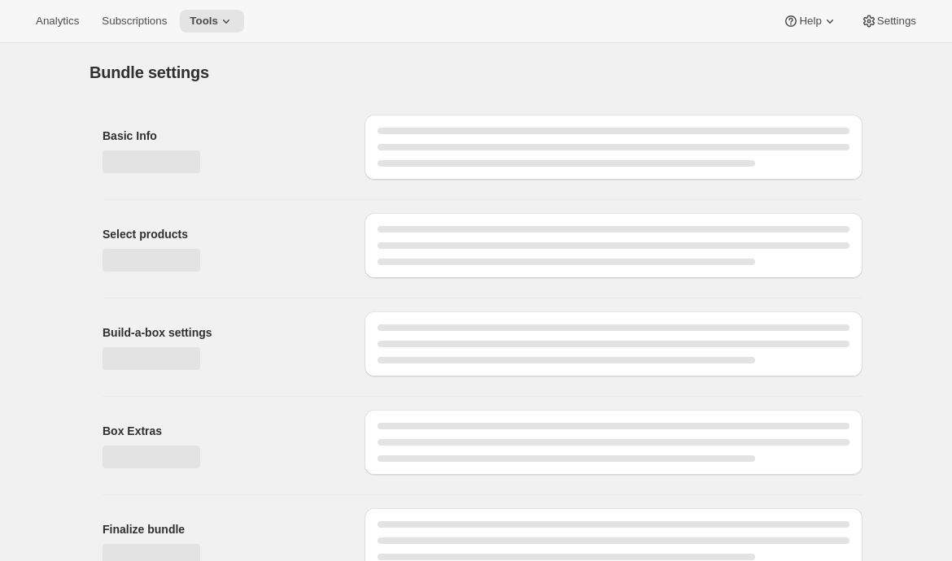
type input "Shuffle product"
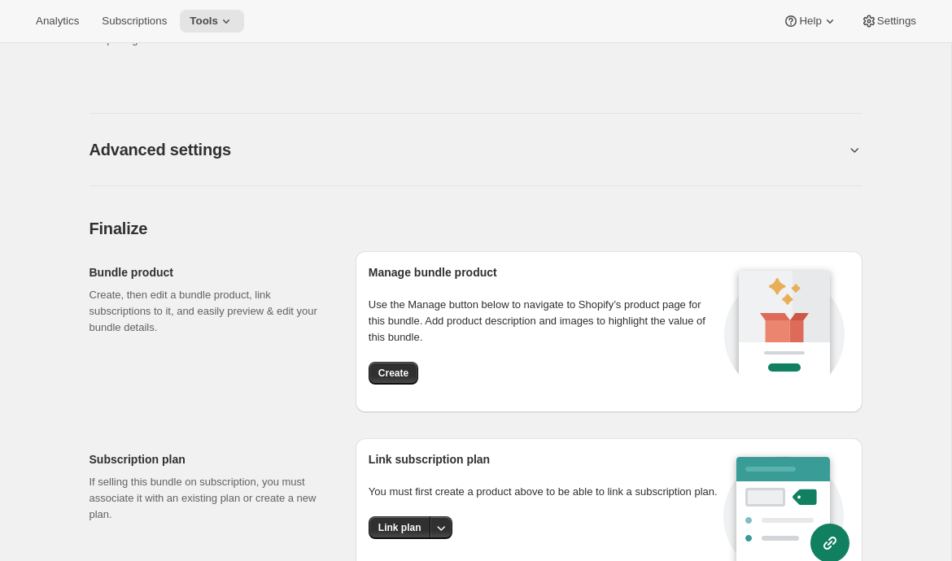
scroll to position [1460, 0]
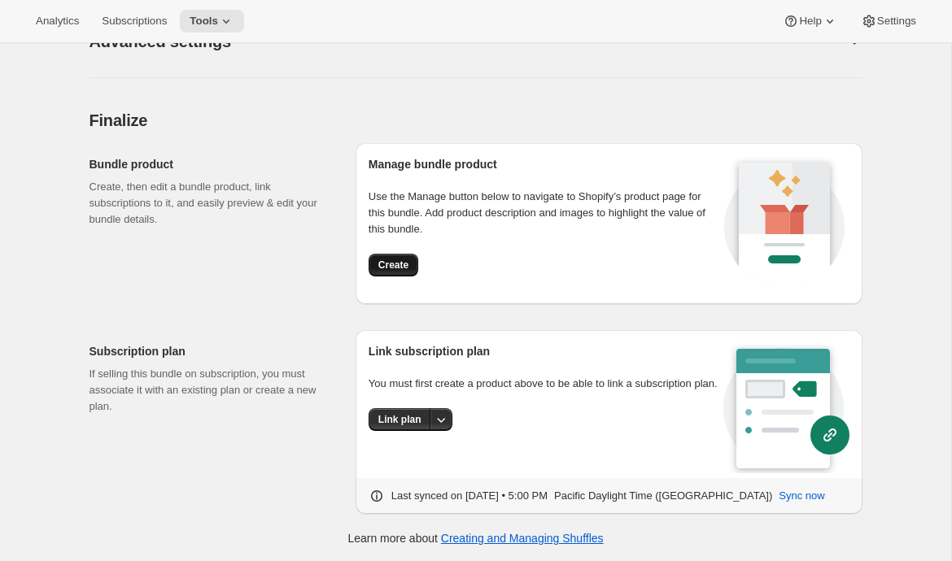
click at [387, 268] on span "Create" at bounding box center [393, 265] width 30 height 13
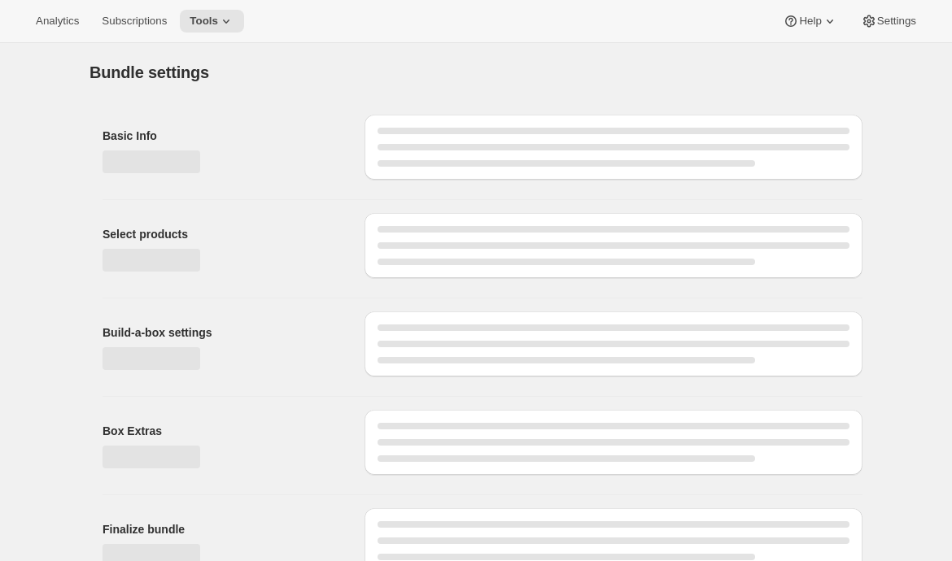
type input "Shuffle product"
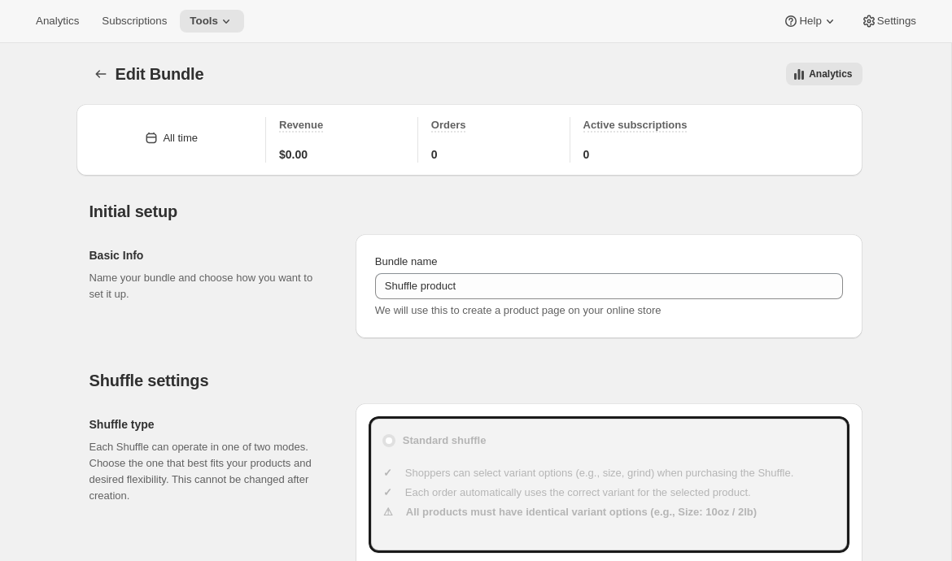
click at [101, 76] on icon "Bundles" at bounding box center [101, 74] width 16 height 16
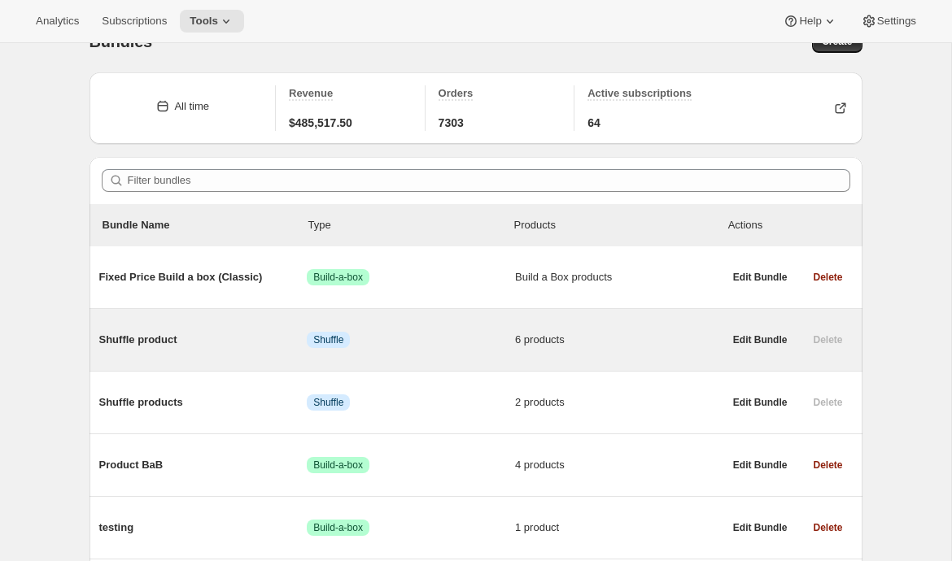
scroll to position [42, 0]
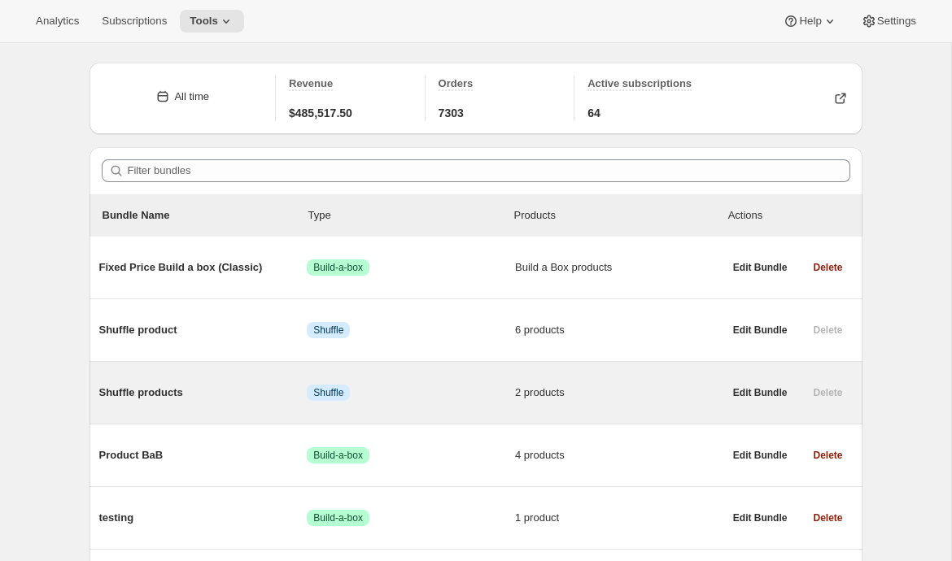
click at [142, 381] on div "Shuffle products Info Shuffle 2 products" at bounding box center [411, 393] width 624 height 42
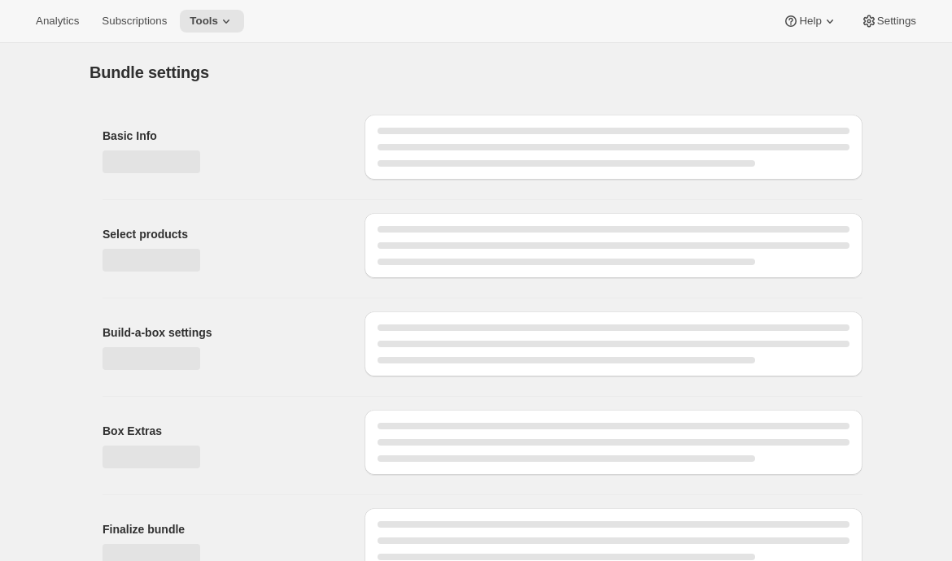
type input "Shuffle products"
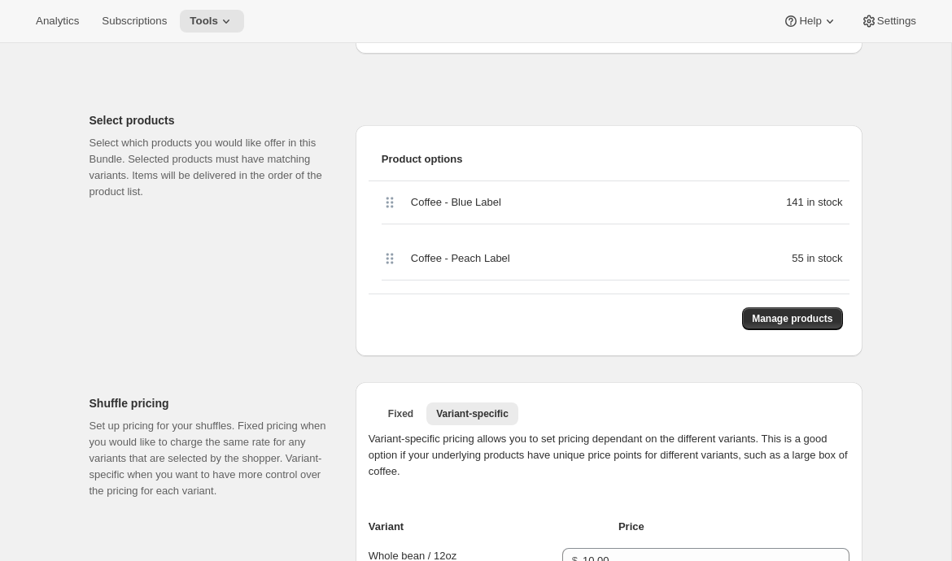
scroll to position [627, 0]
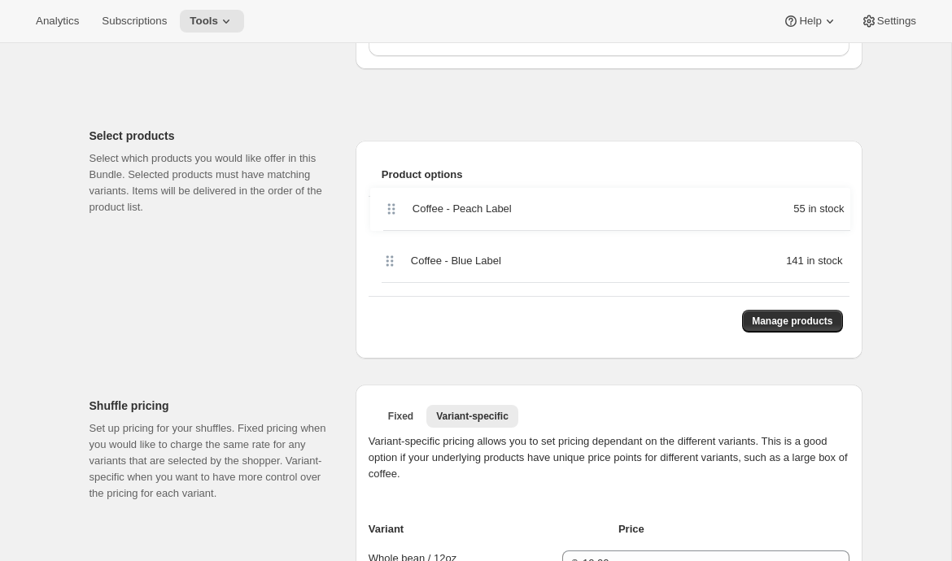
drag, startPoint x: 389, startPoint y: 277, endPoint x: 390, endPoint y: 210, distance: 66.7
click at [390, 210] on div "Coffee - Blue Label 141 in stock Coffee - Peach Label 55 in stock" at bounding box center [608, 246] width 481 height 99
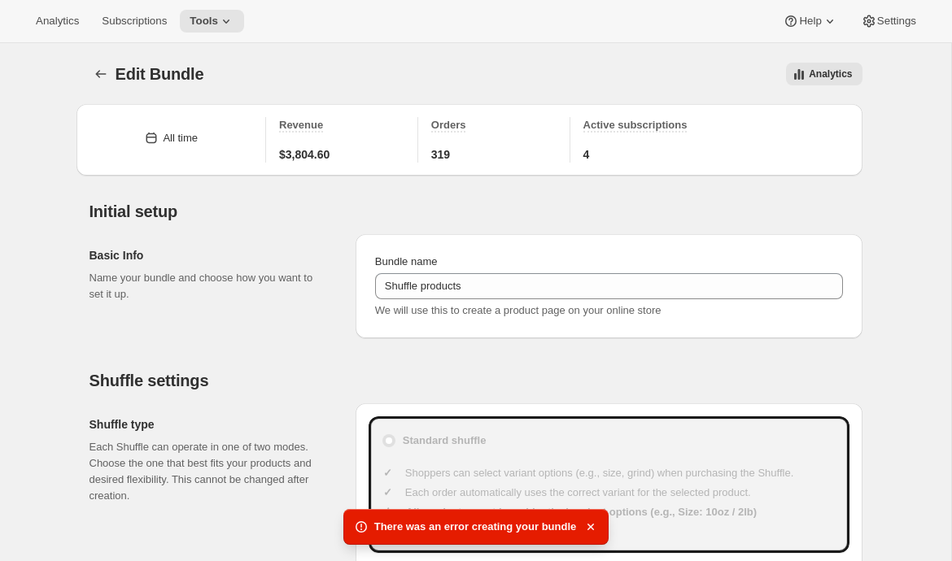
scroll to position [2, 0]
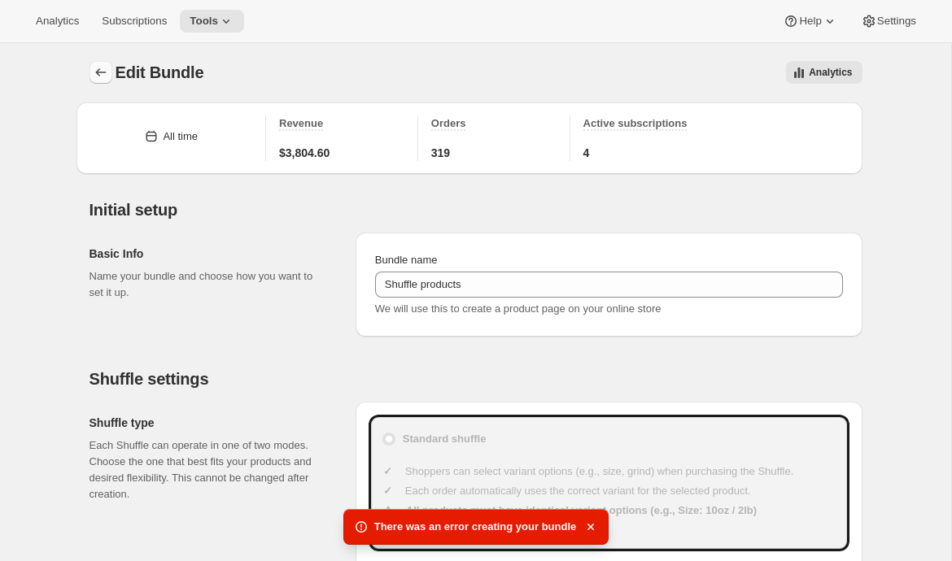
click at [89, 68] on button "Bundles" at bounding box center [100, 72] width 23 height 23
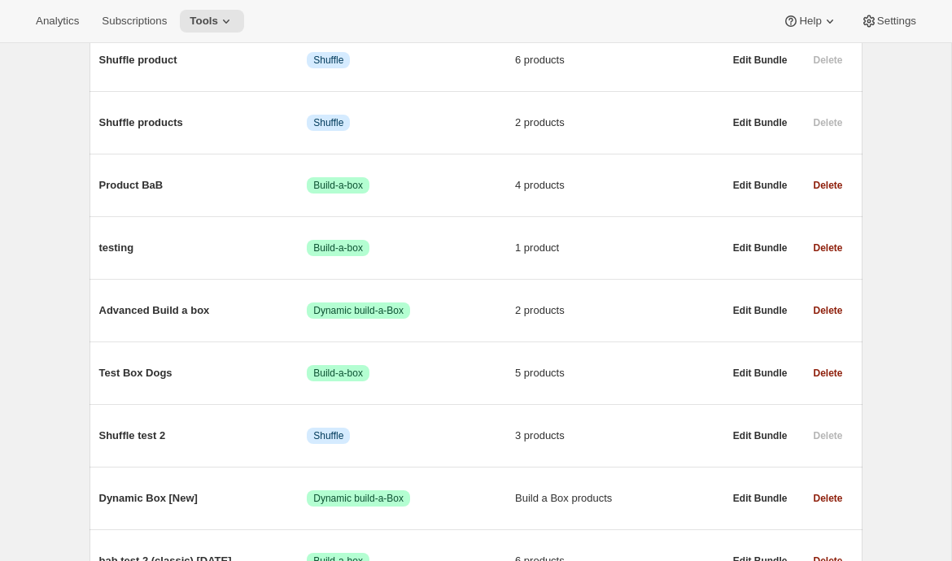
scroll to position [325, 0]
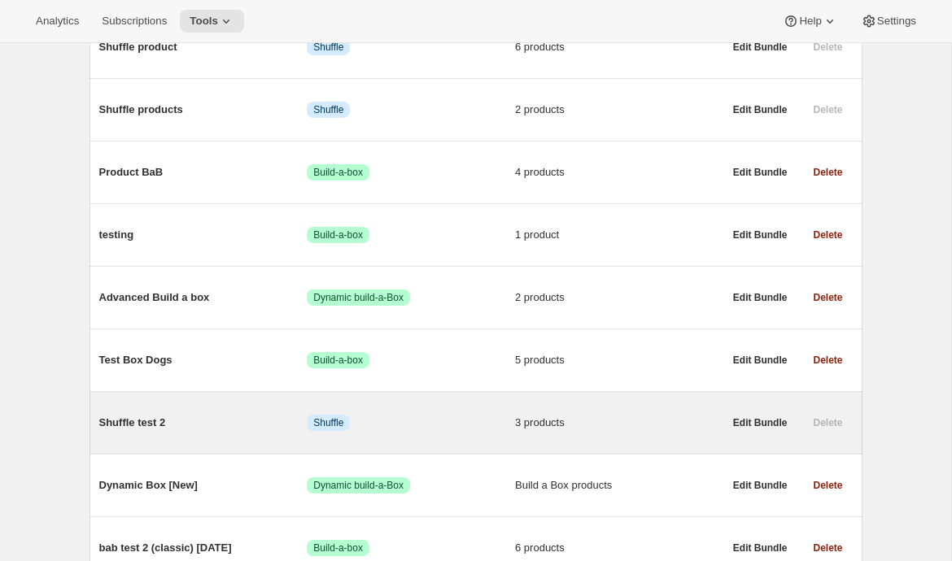
click at [133, 429] on span "Shuffle test 2" at bounding box center [203, 423] width 208 height 16
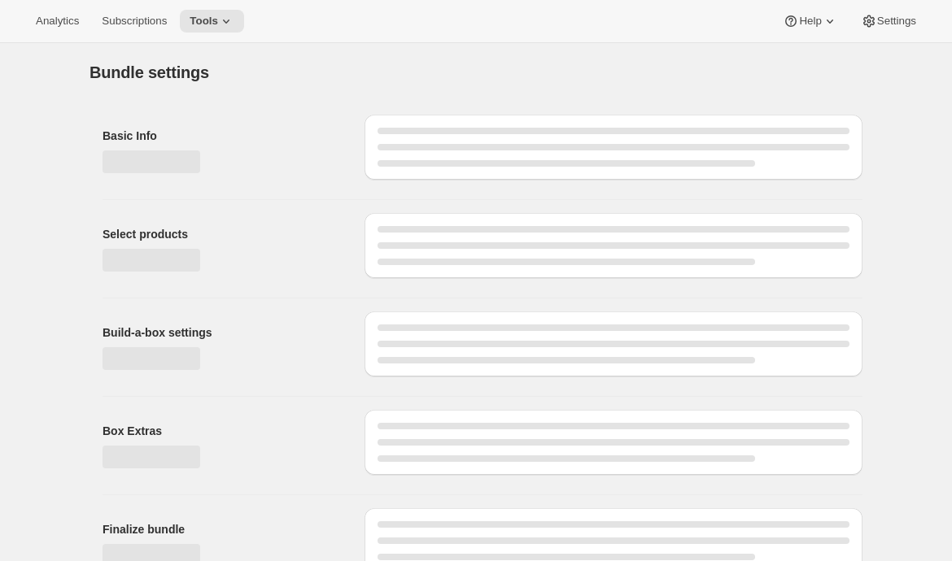
type input "Shuffle test 2"
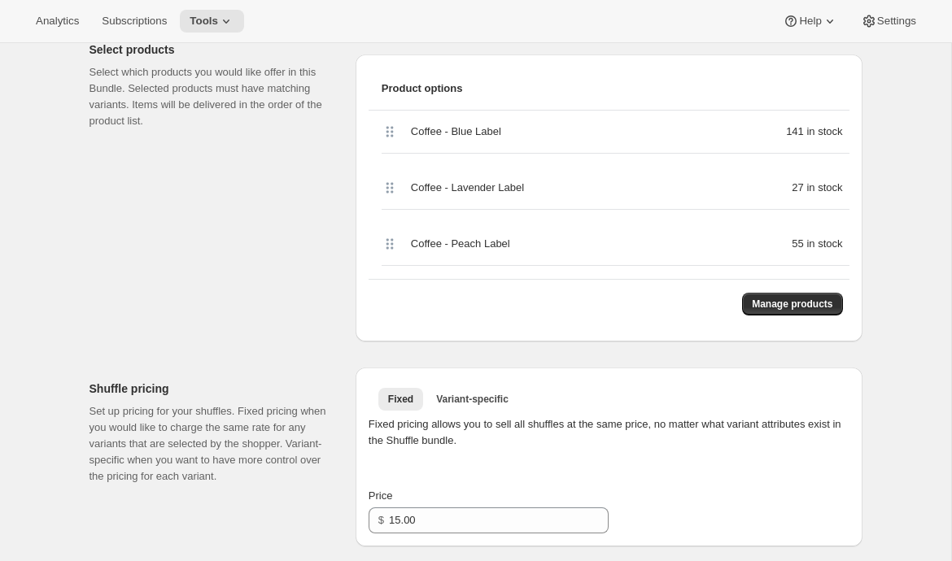
scroll to position [635, 0]
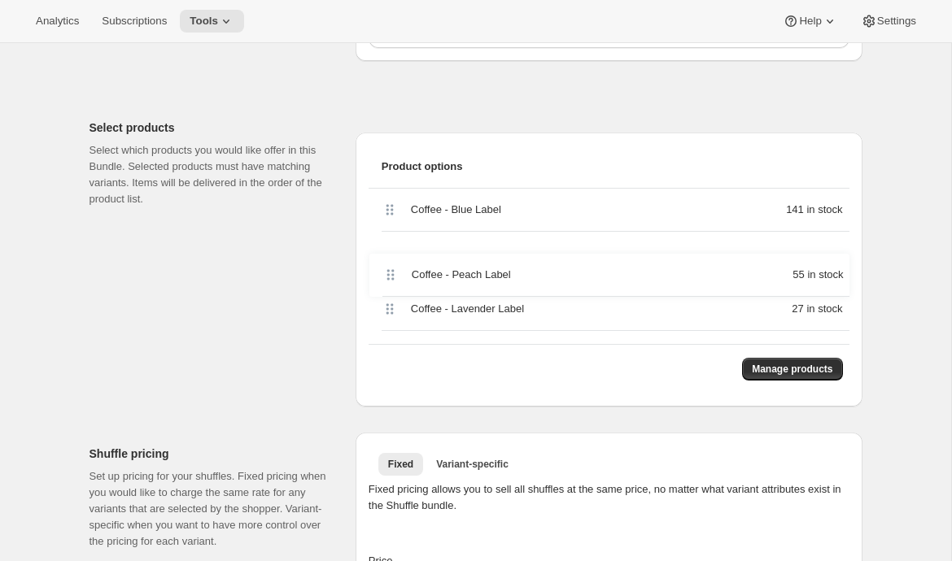
drag, startPoint x: 392, startPoint y: 327, endPoint x: 393, endPoint y: 275, distance: 52.1
click at [393, 275] on div "Coffee - Blue Label 141 in stock Coffee - Lavender Label 27 in stock Coffee - P…" at bounding box center [608, 266] width 481 height 155
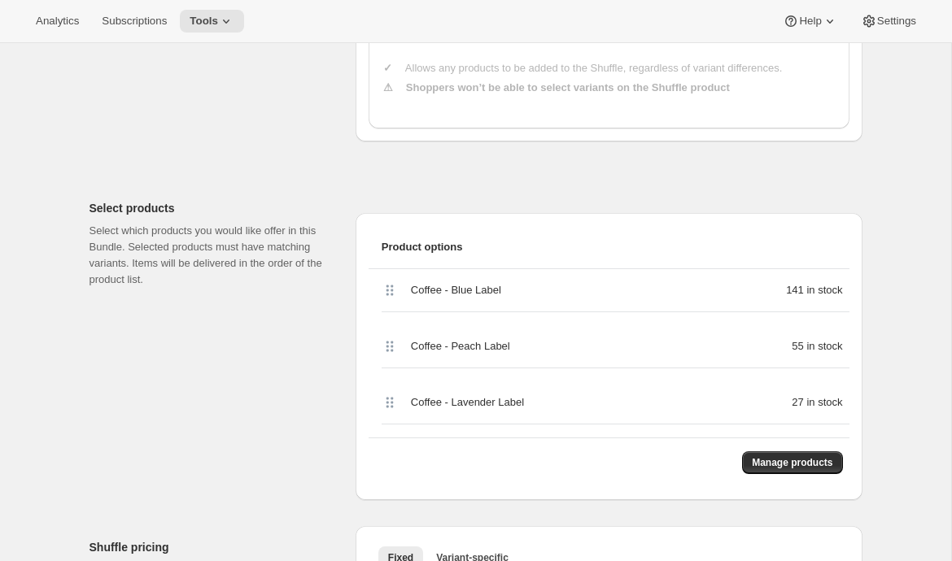
scroll to position [0, 0]
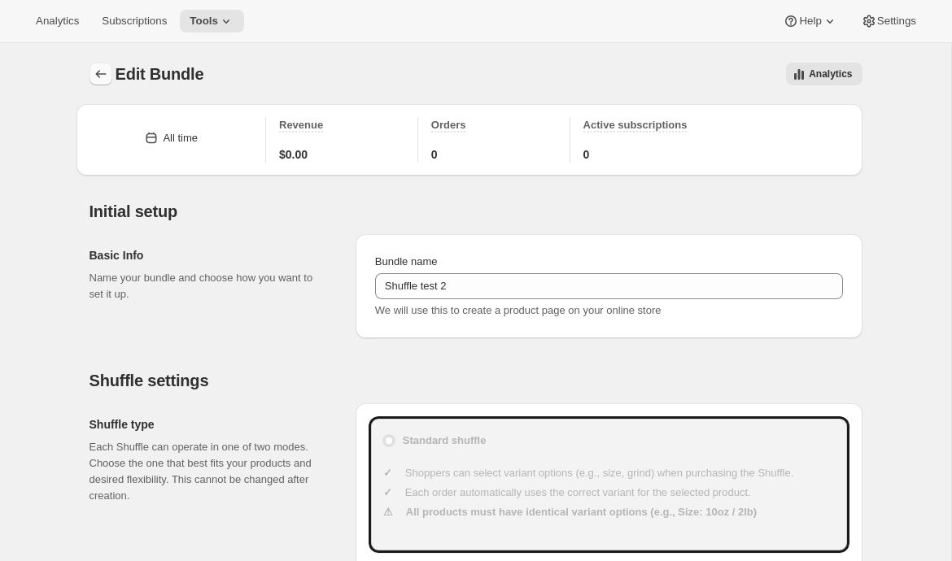
click at [96, 70] on icon "Bundles" at bounding box center [101, 74] width 16 height 16
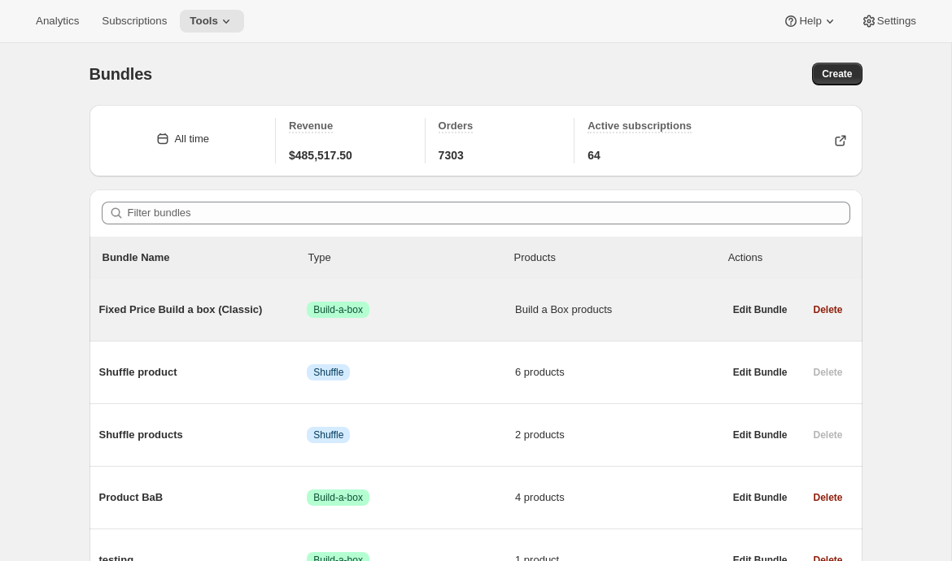
click at [160, 320] on div "Fixed Price Build a box (Classic) Success Build-a-box Build a Box products" at bounding box center [411, 310] width 624 height 42
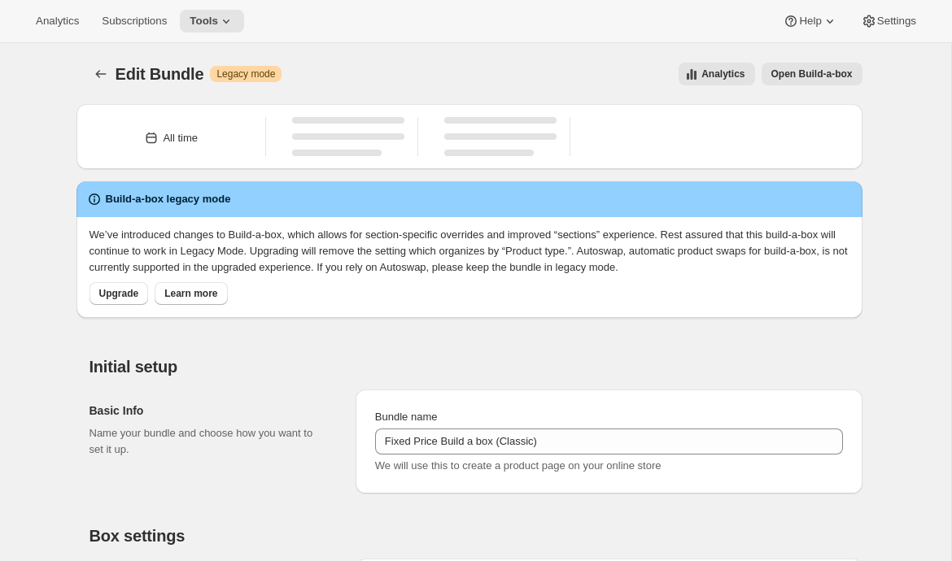
type input "Fixed Price Build a box (Classic)"
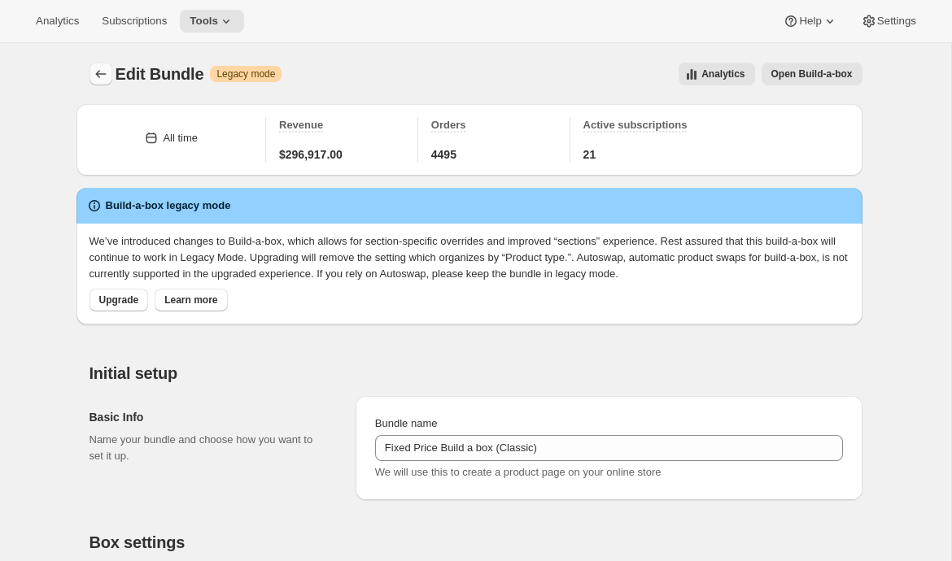
click at [102, 72] on icon "Bundles" at bounding box center [101, 74] width 16 height 16
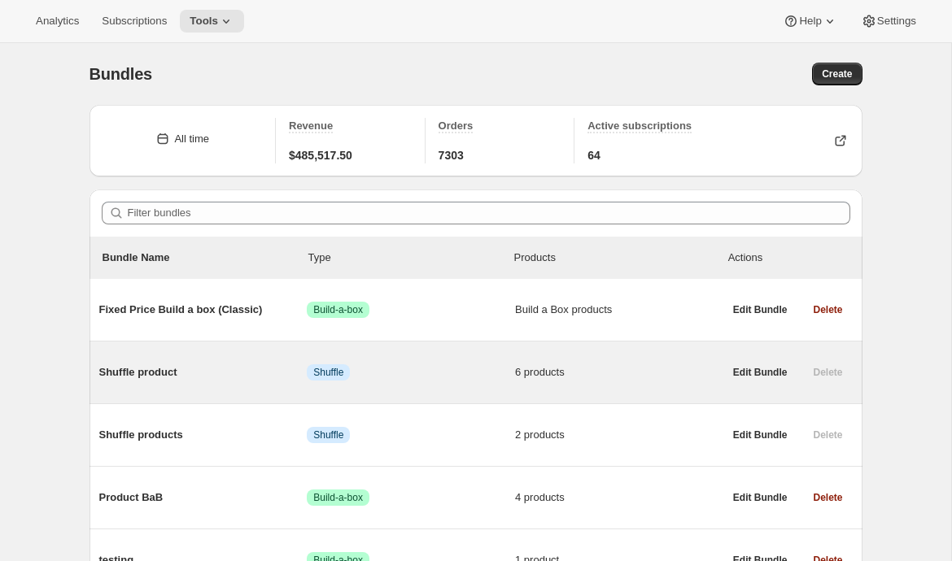
click at [181, 375] on span "Shuffle product" at bounding box center [203, 372] width 208 height 16
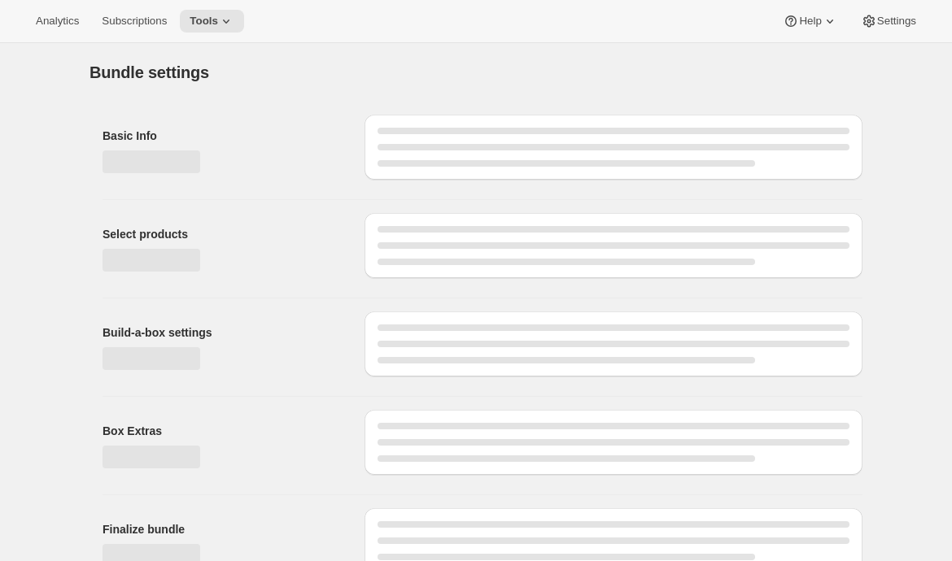
type input "Shuffle product"
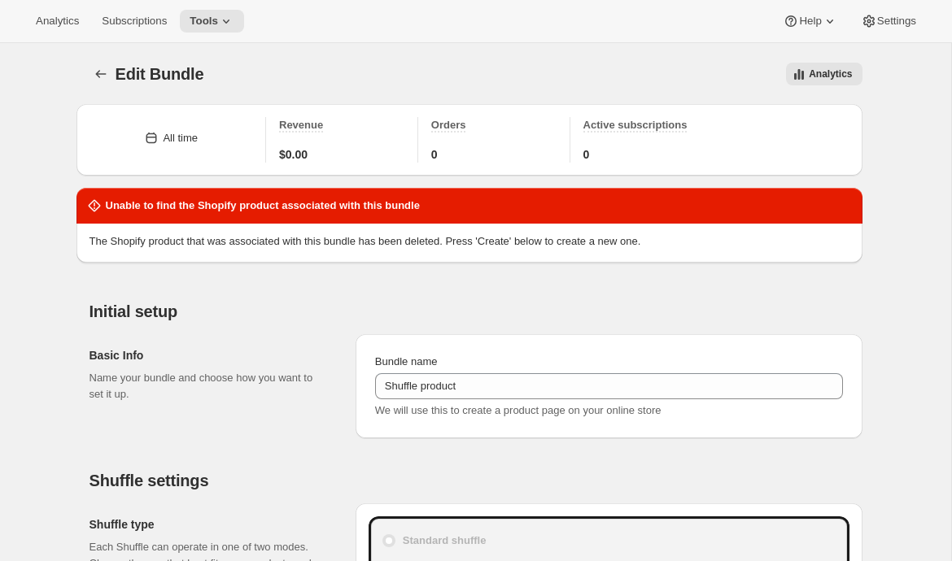
click at [89, 65] on div at bounding box center [102, 74] width 26 height 23
click at [94, 70] on icon "Bundles" at bounding box center [101, 74] width 16 height 16
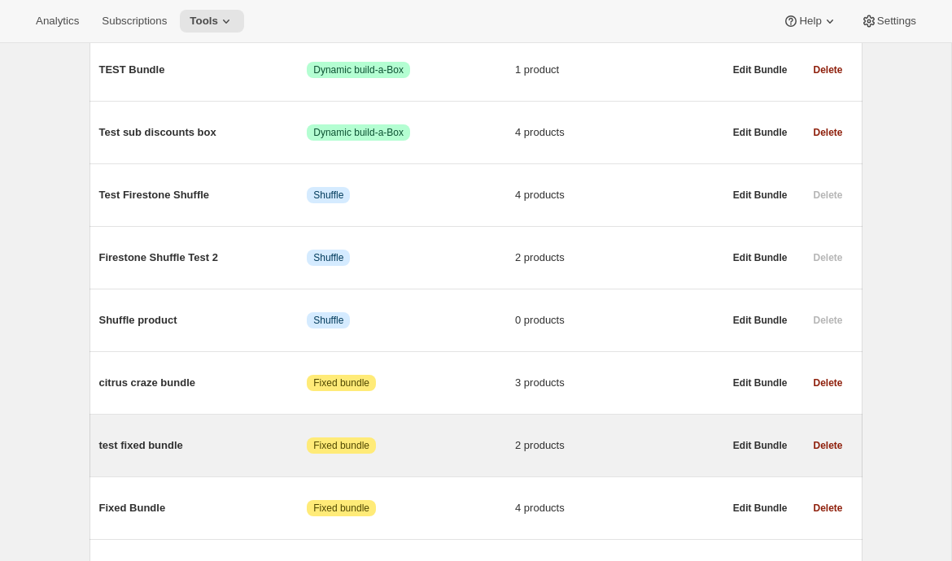
scroll to position [3381, 0]
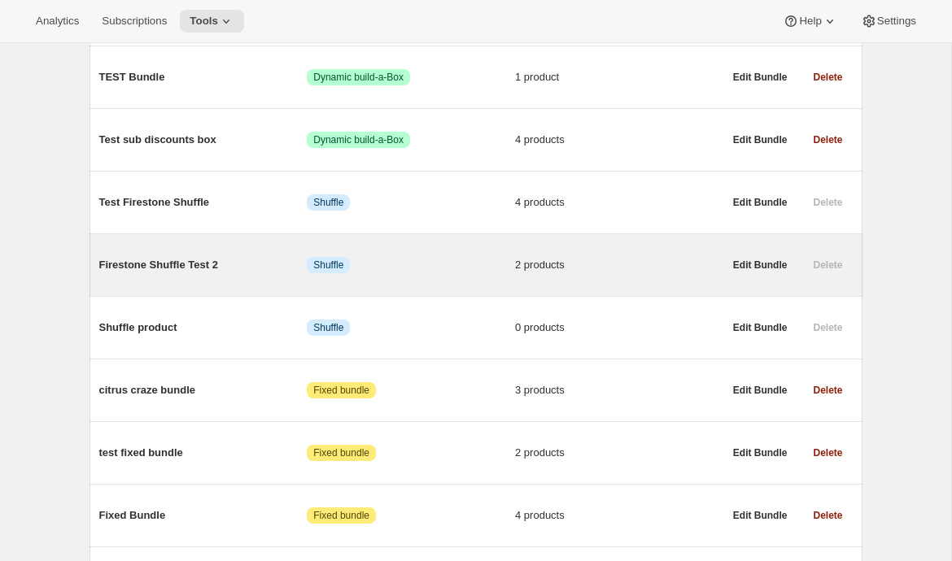
click at [185, 273] on span "Firestone Shuffle Test 2" at bounding box center [203, 265] width 208 height 16
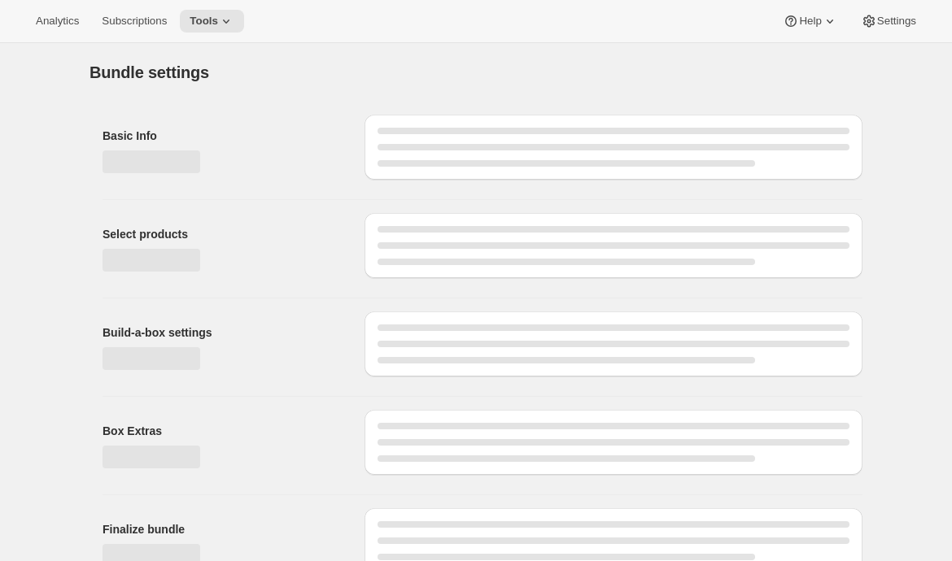
type input "Firestone Shuffle Test 2"
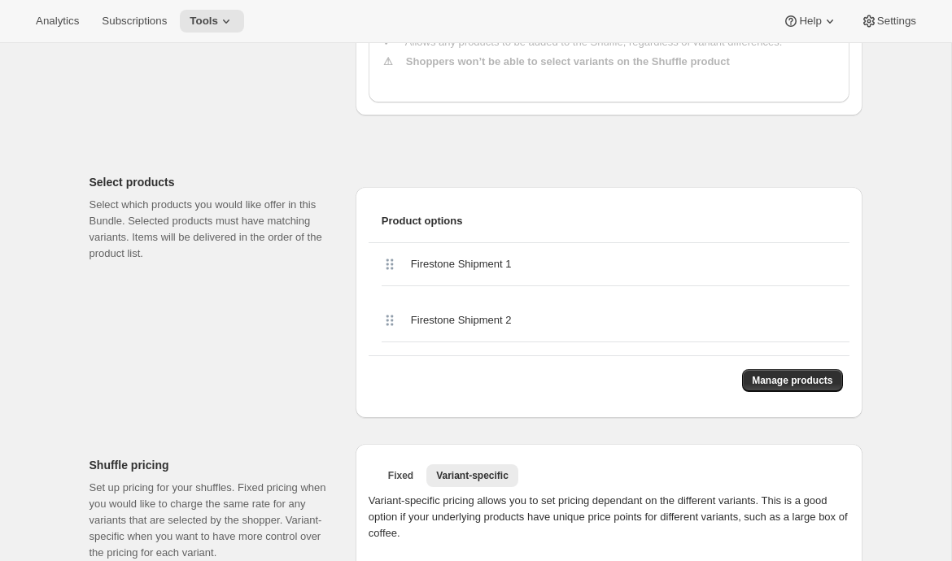
scroll to position [582, 0]
click at [396, 312] on div "Firestone Shipment 2" at bounding box center [615, 320] width 468 height 43
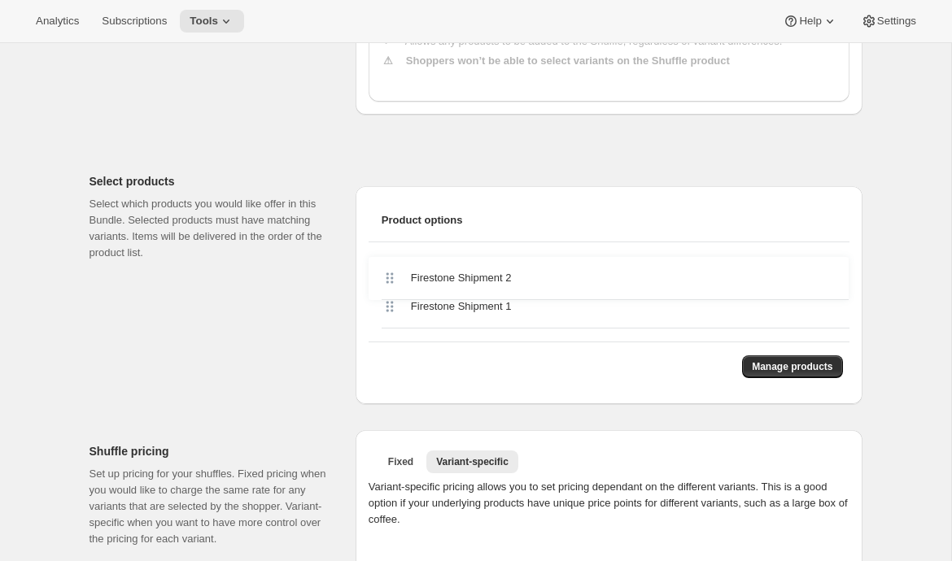
drag, startPoint x: 391, startPoint y: 326, endPoint x: 391, endPoint y: 277, distance: 49.6
click at [391, 277] on div "Firestone Shipment 1 Firestone Shipment 2" at bounding box center [608, 291] width 481 height 99
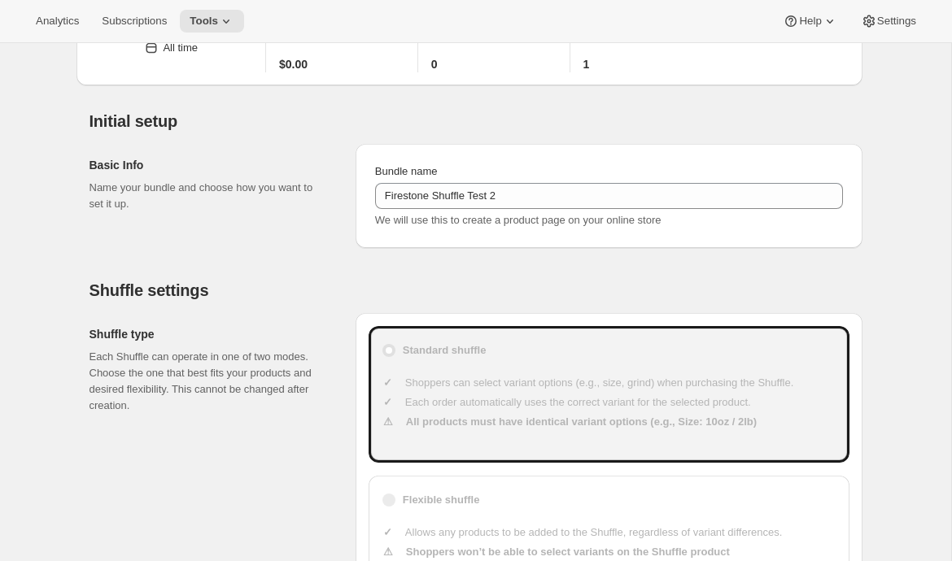
scroll to position [0, 0]
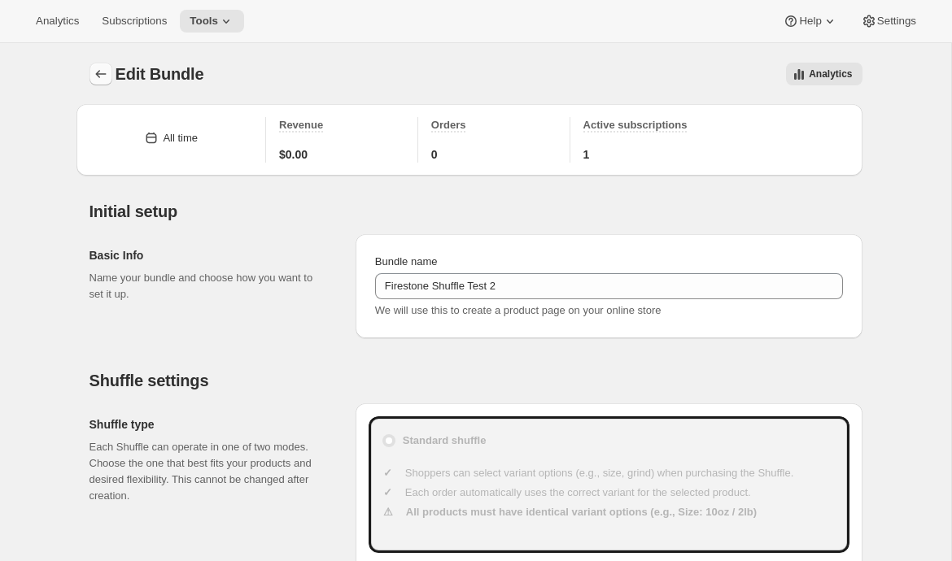
click at [98, 67] on icon "Bundles" at bounding box center [101, 74] width 16 height 16
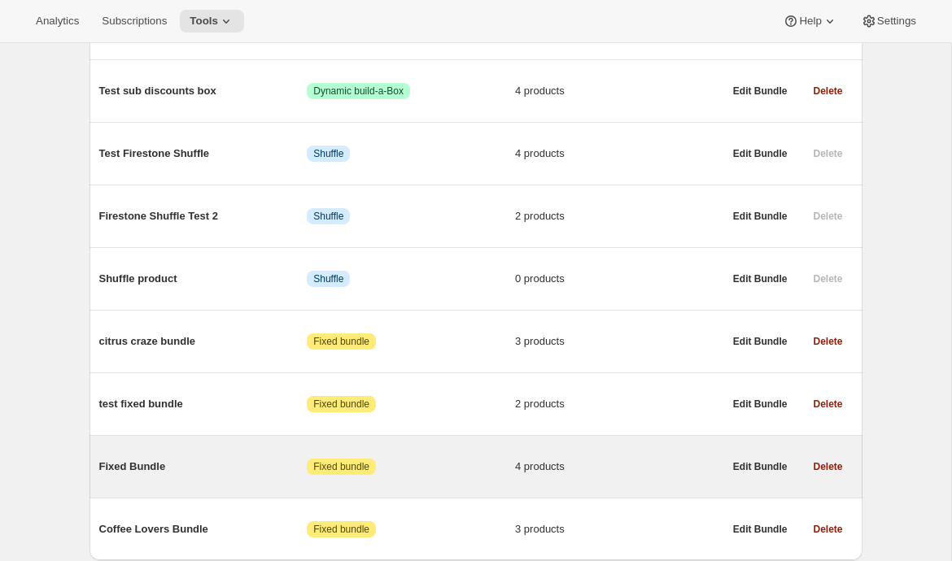
scroll to position [3392, 0]
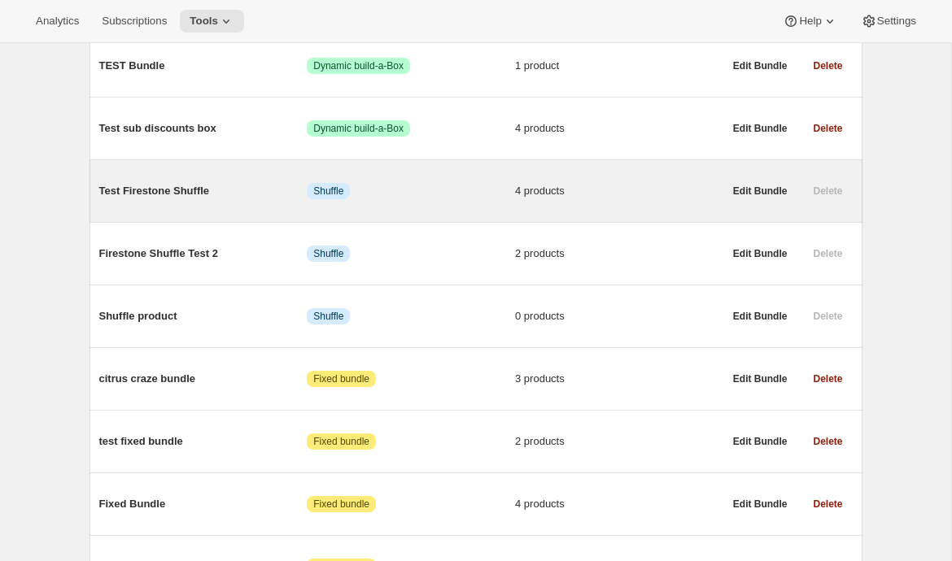
click at [162, 212] on div "Test Firestone Shuffle Info Shuffle 4 products" at bounding box center [411, 191] width 624 height 42
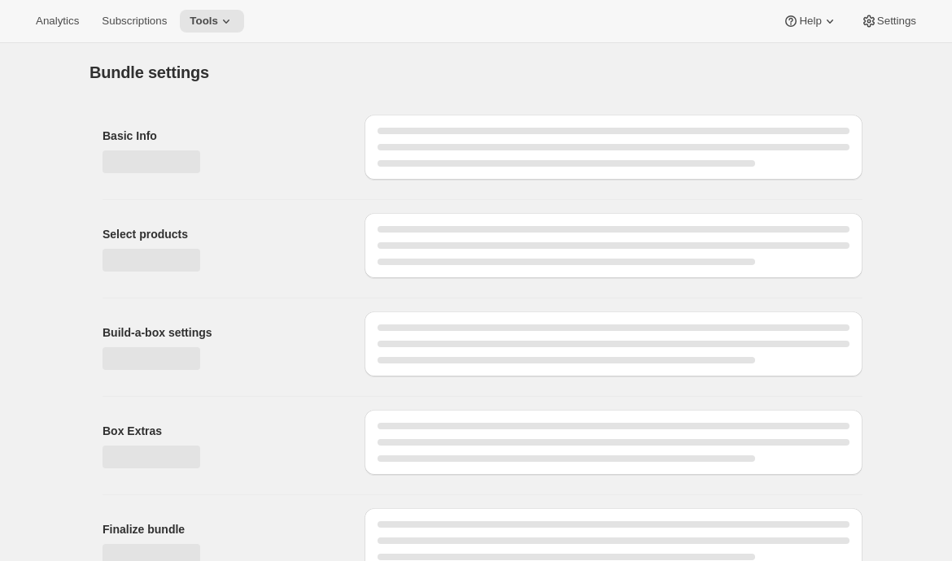
type input "Test Firestone Shuffle"
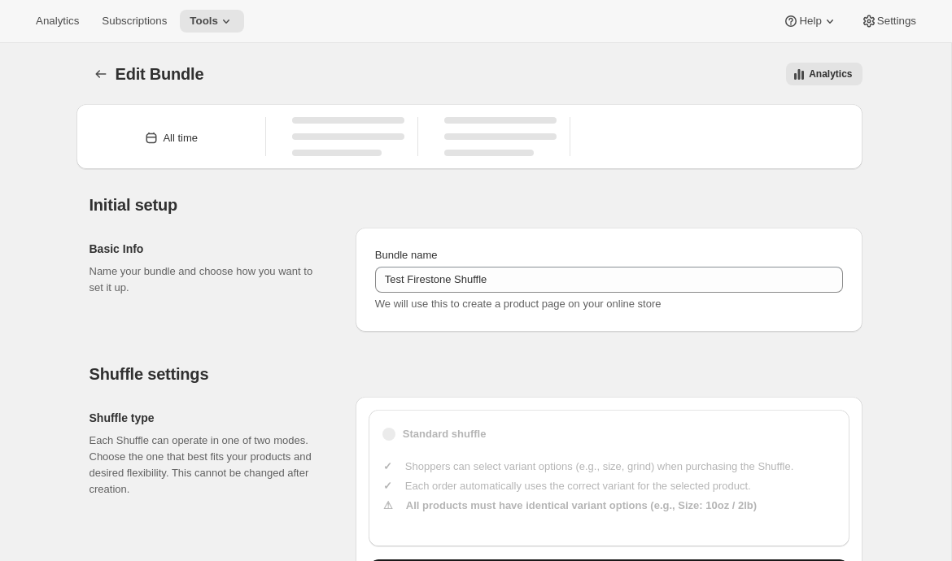
type input "20"
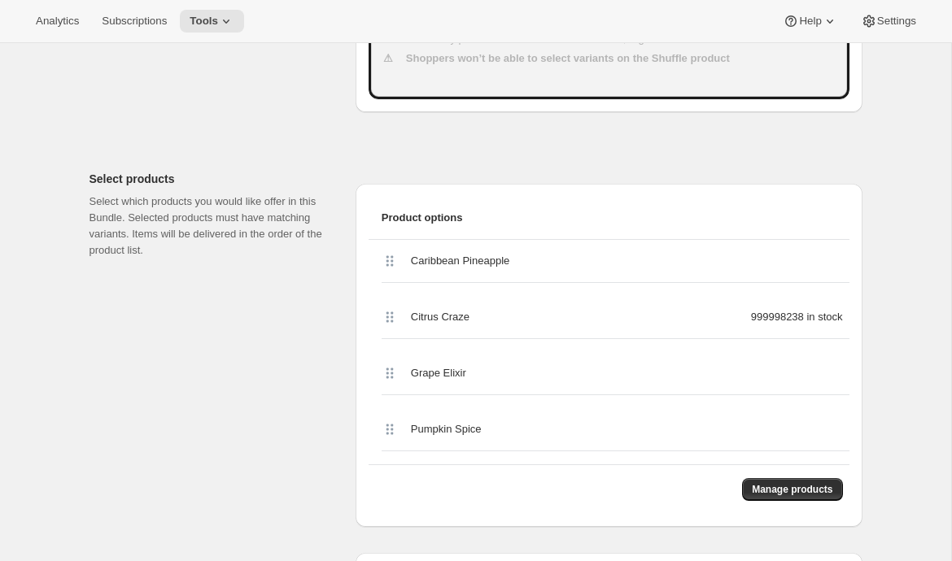
scroll to position [596, 0]
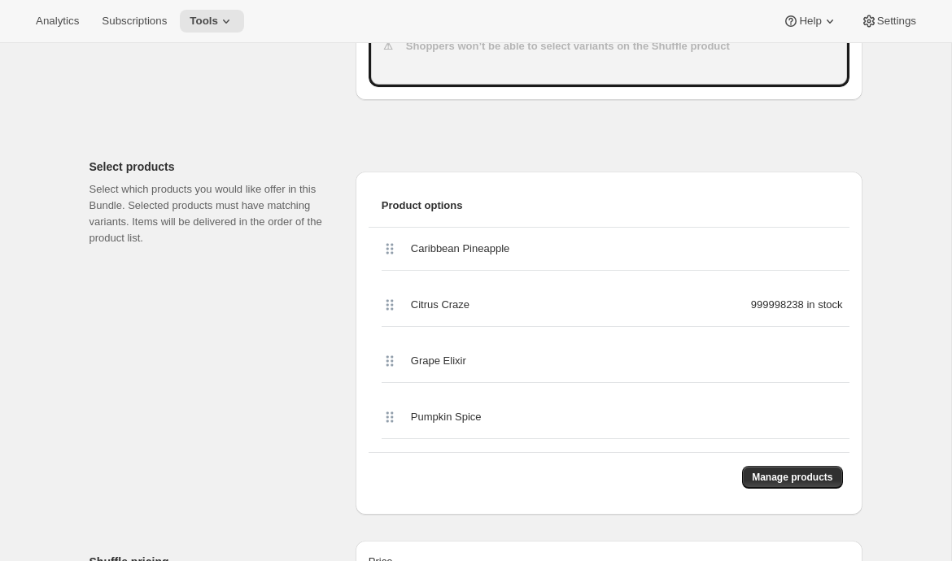
click at [385, 272] on div "Caribbean Pineapple Citrus Craze 999998238 in stock Grape Elixir Pumpkin Spice" at bounding box center [608, 333] width 481 height 211
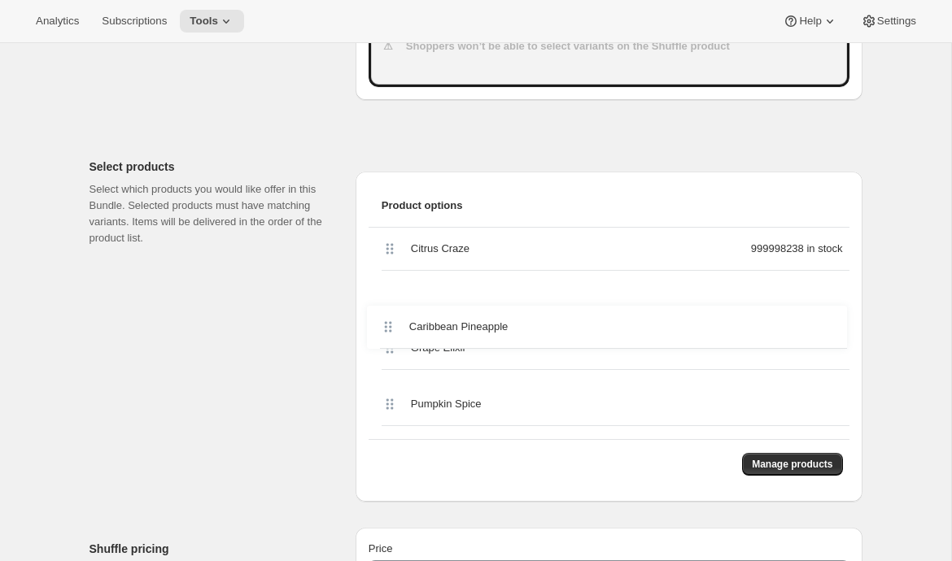
drag, startPoint x: 390, startPoint y: 246, endPoint x: 388, endPoint y: 328, distance: 82.2
click at [388, 328] on div "Caribbean Pineapple Citrus Craze 999998238 in stock Grape Elixir Pumpkin Spice" at bounding box center [608, 333] width 481 height 211
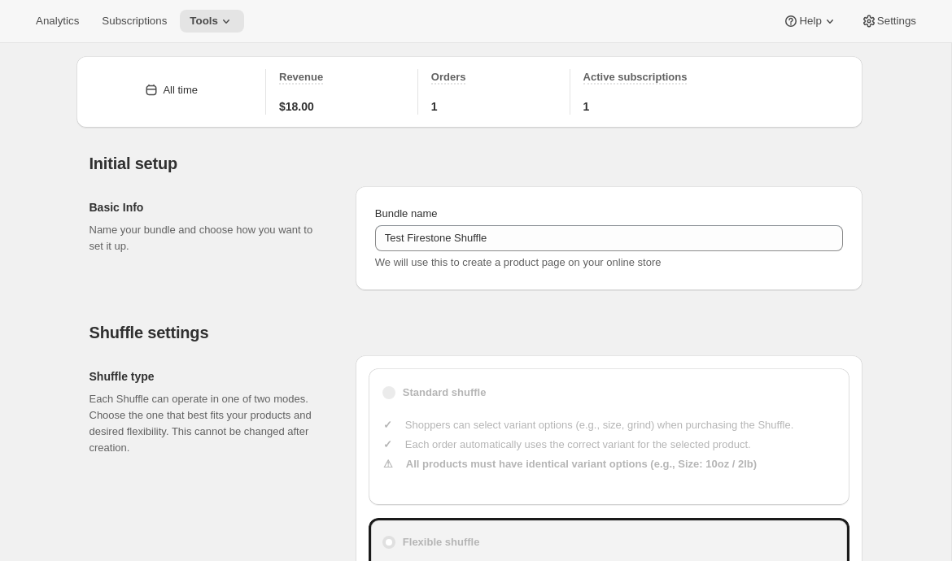
scroll to position [0, 0]
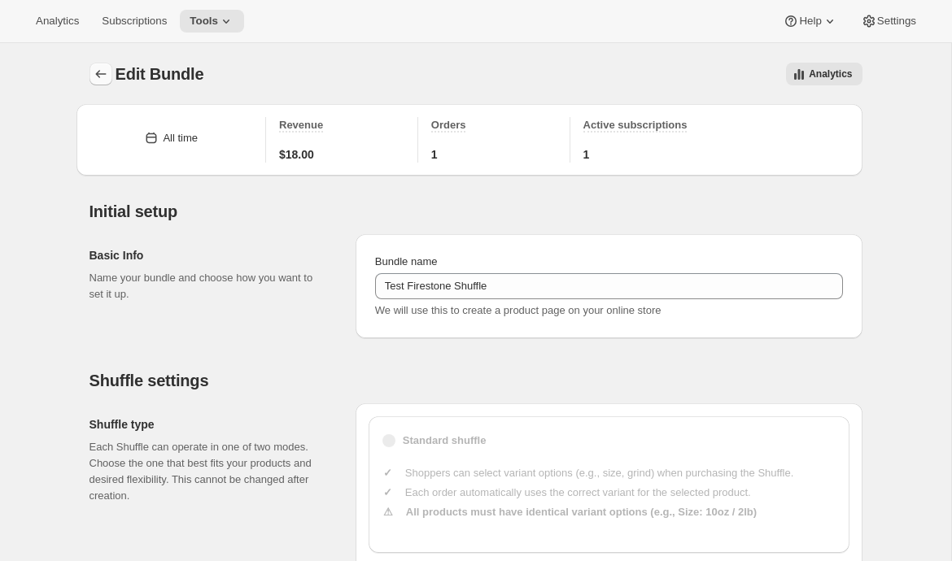
click at [90, 72] on button "Bundles" at bounding box center [100, 74] width 23 height 23
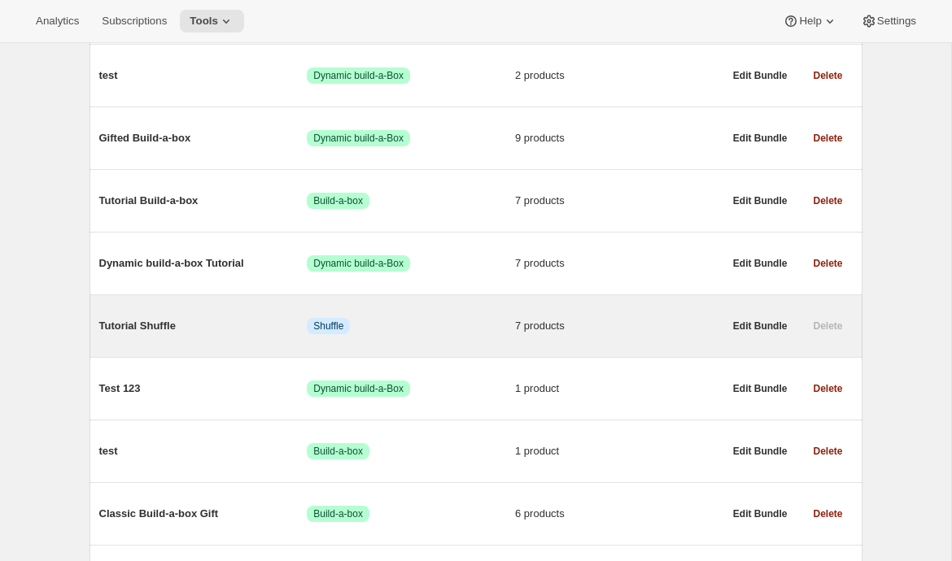
scroll to position [1590, 0]
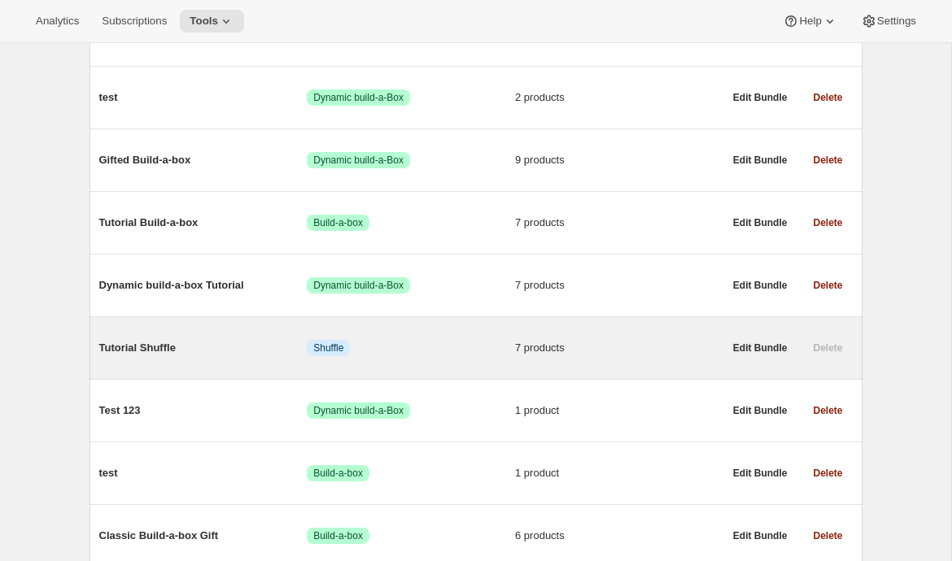
click at [167, 356] on span "Tutorial Shuffle" at bounding box center [203, 348] width 208 height 16
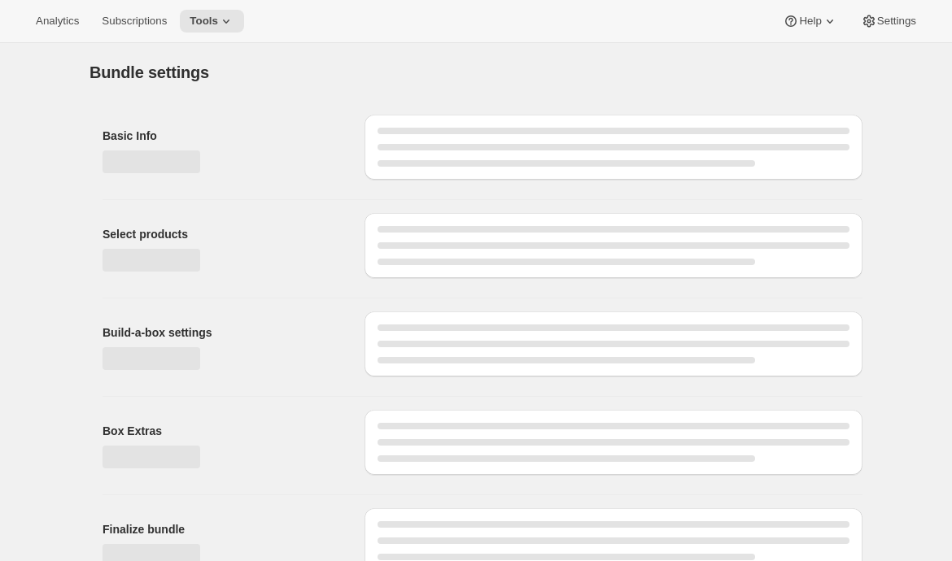
type input "Tutorial Shuffle"
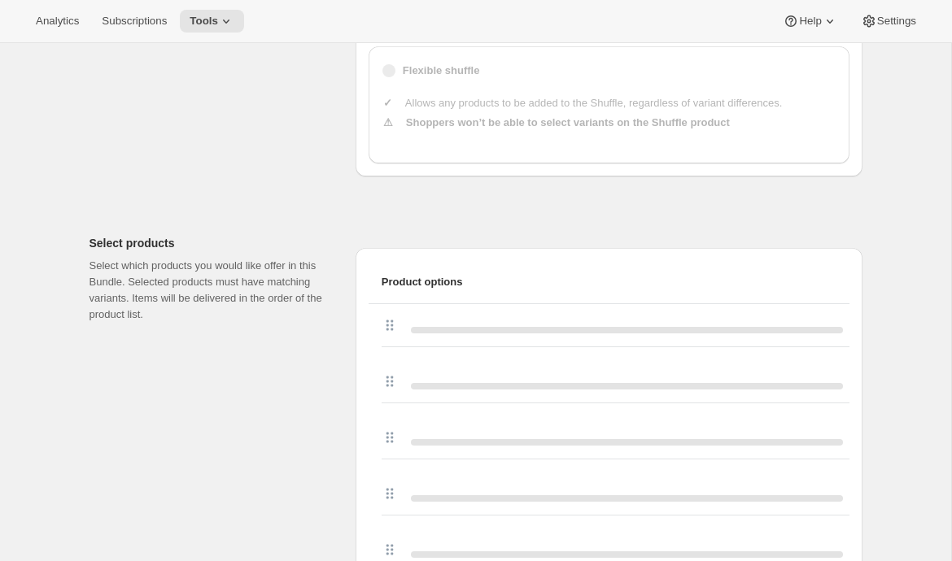
scroll to position [657, 0]
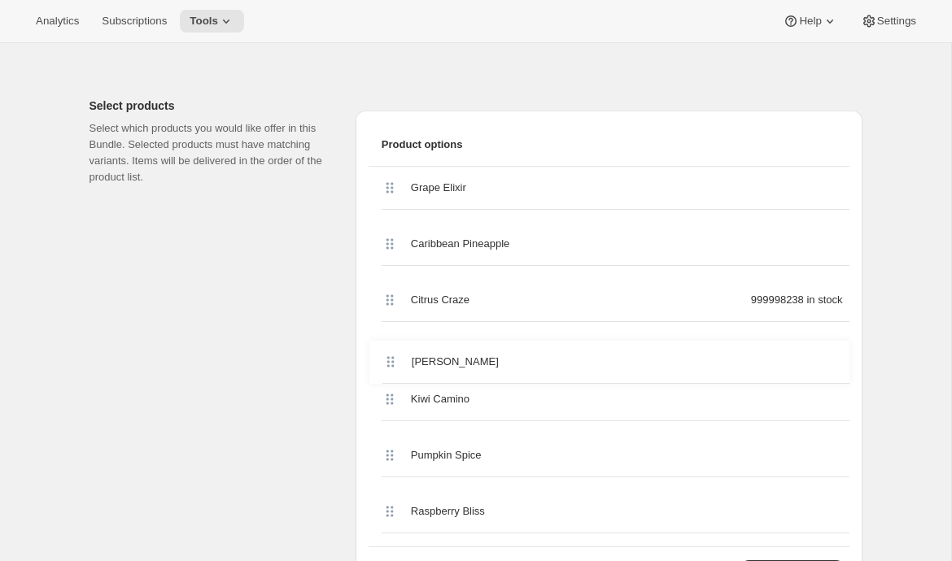
drag, startPoint x: 388, startPoint y: 420, endPoint x: 390, endPoint y: 359, distance: 61.0
click at [390, 359] on div "Grape Elixir Caribbean Pineapple Citrus Craze 999998238 in stock Kiwi Camino Ma…" at bounding box center [608, 357] width 481 height 380
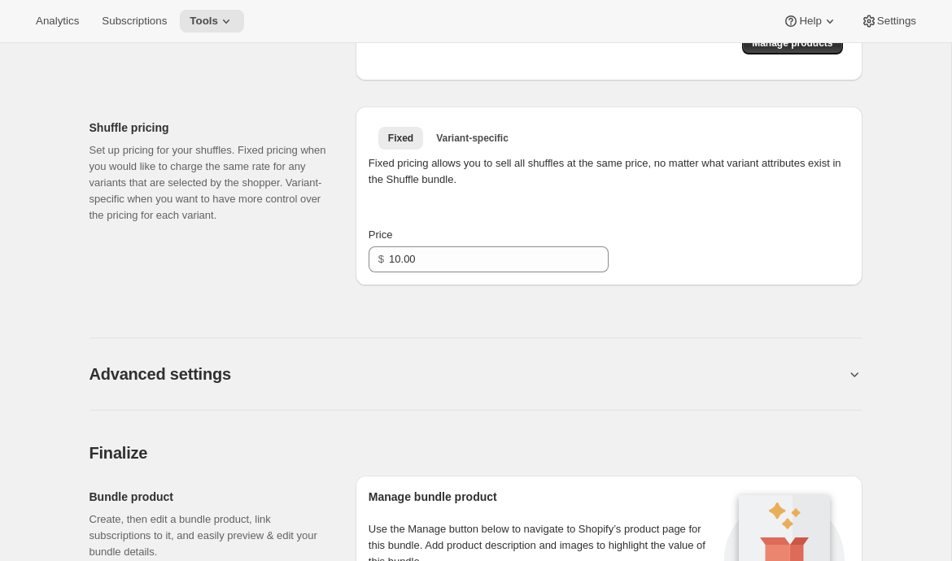
scroll to position [1070, 0]
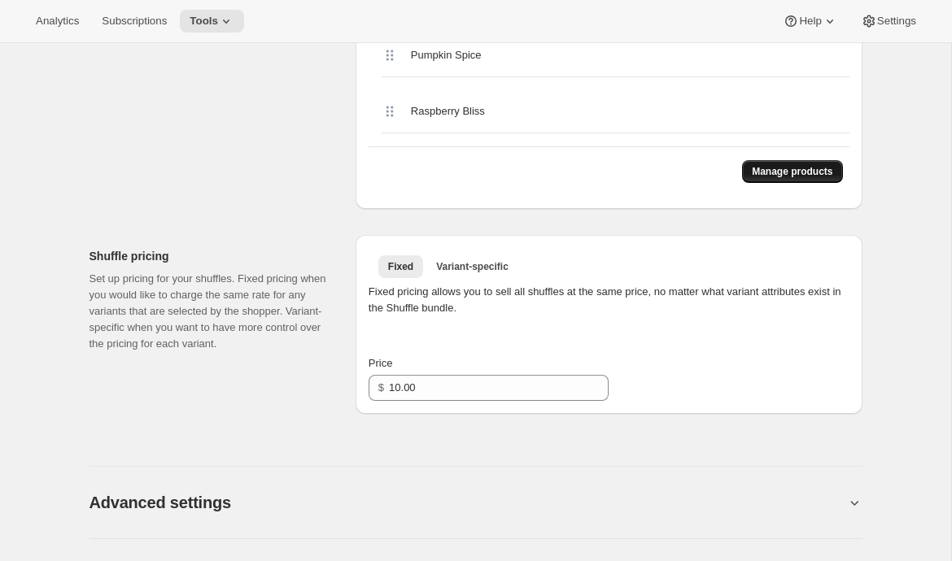
click at [759, 169] on span "Manage products" at bounding box center [792, 171] width 81 height 13
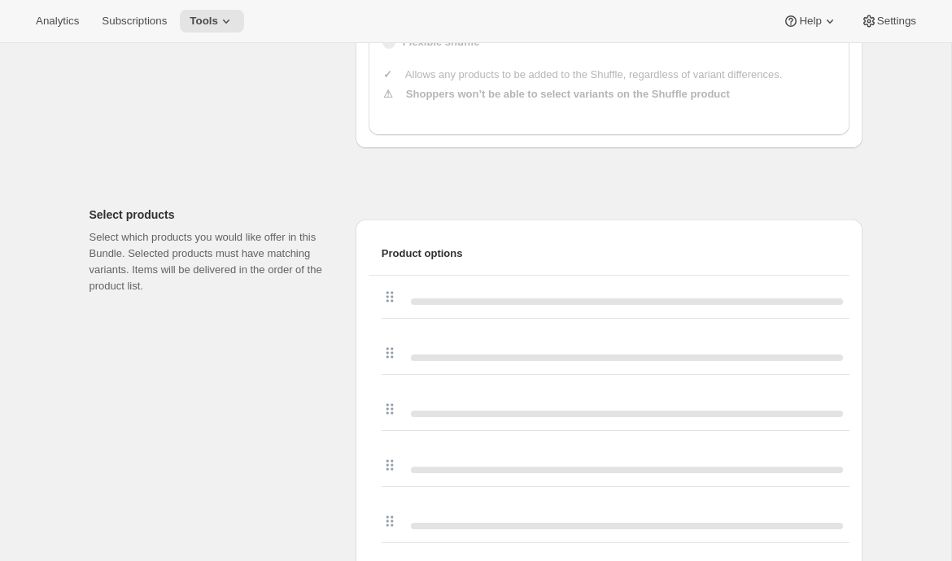
scroll to position [1102, 0]
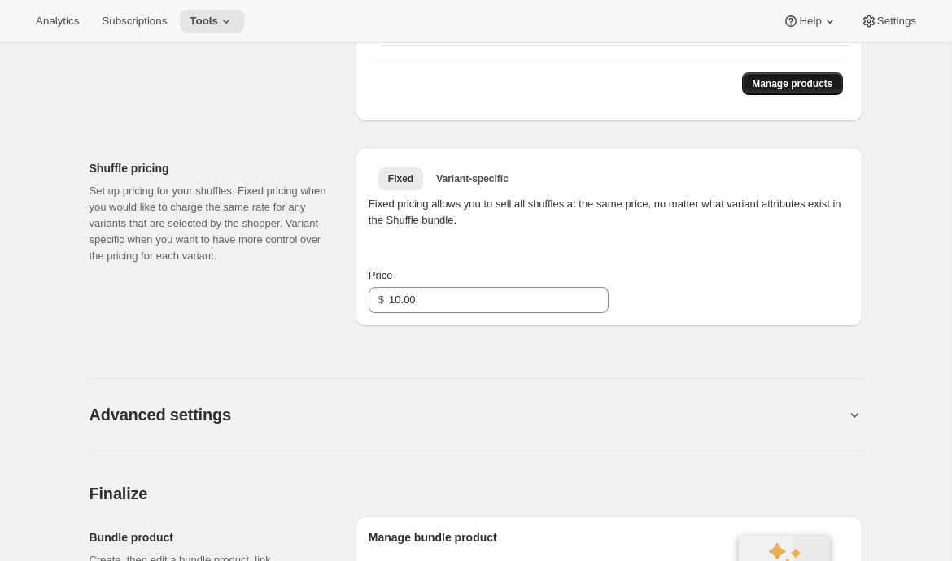
click at [796, 84] on span "Manage products" at bounding box center [792, 83] width 81 height 13
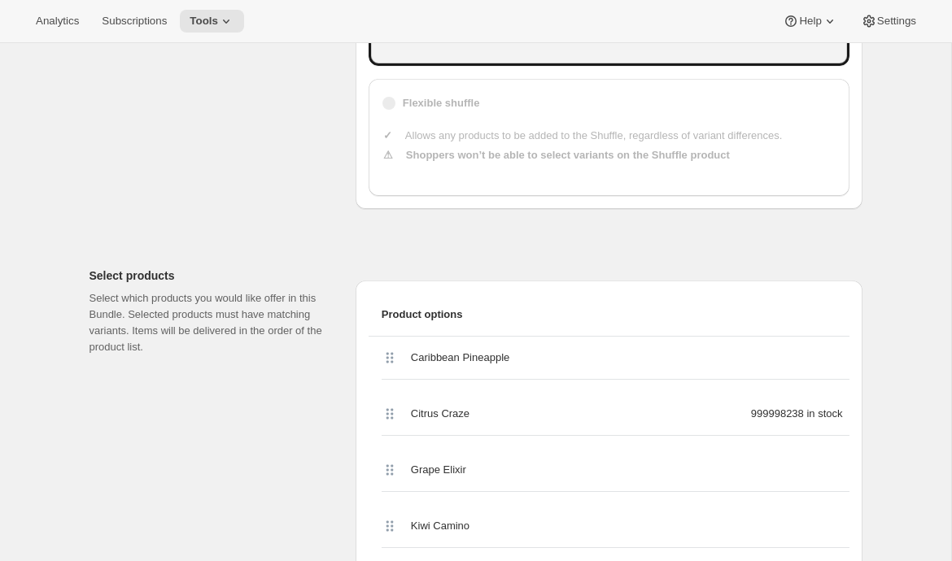
scroll to position [0, 0]
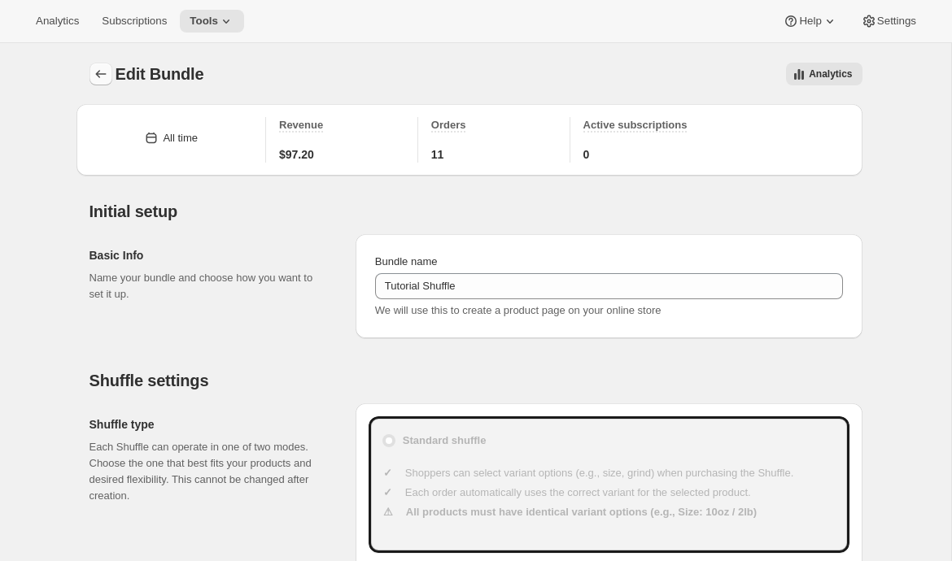
click at [105, 76] on icon "Bundles" at bounding box center [101, 74] width 16 height 16
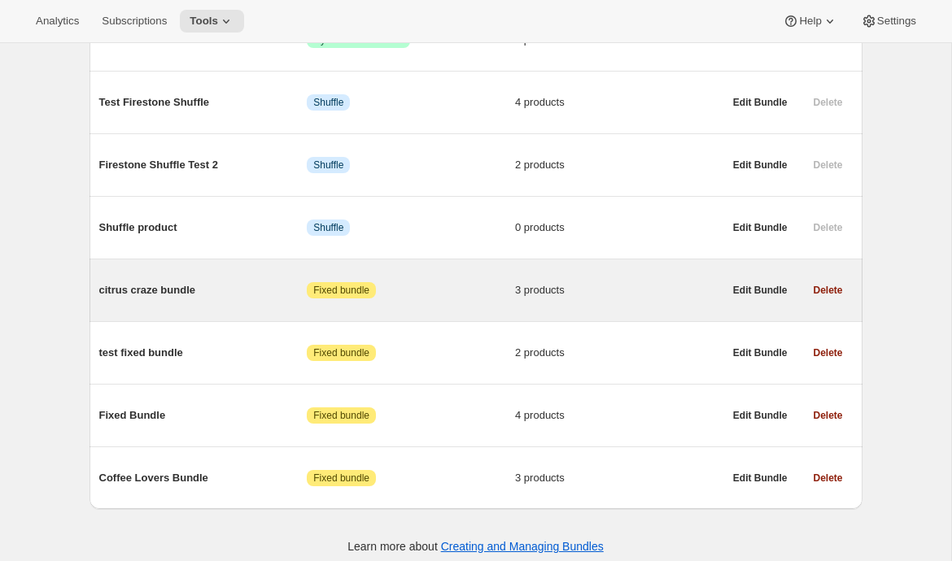
scroll to position [3478, 0]
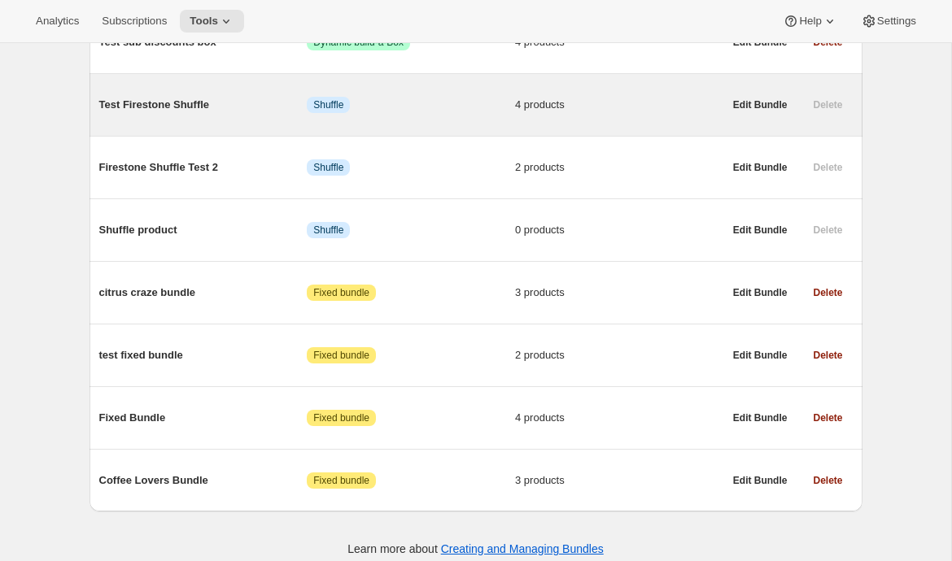
click at [193, 113] on span "Test Firestone Shuffle" at bounding box center [203, 105] width 208 height 16
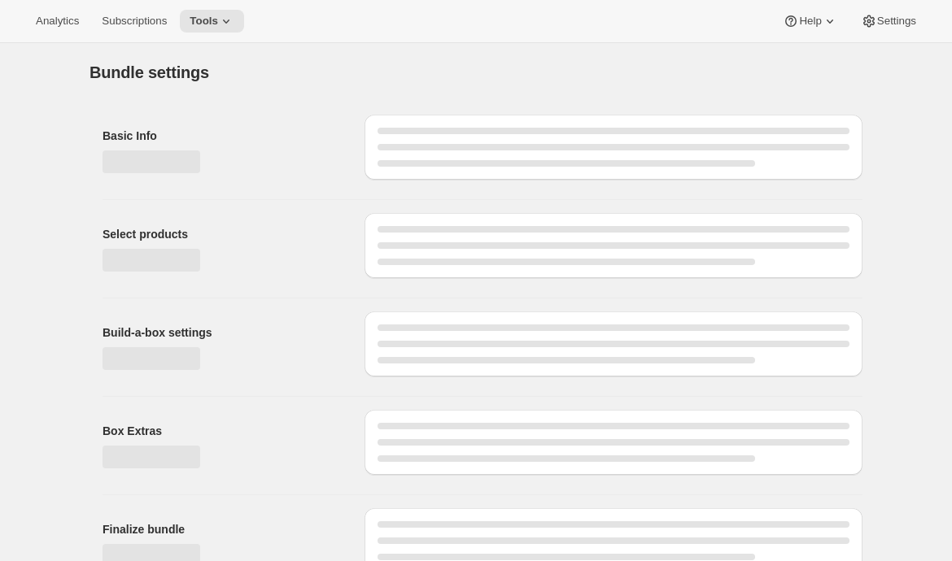
type input "Test Firestone Shuffle"
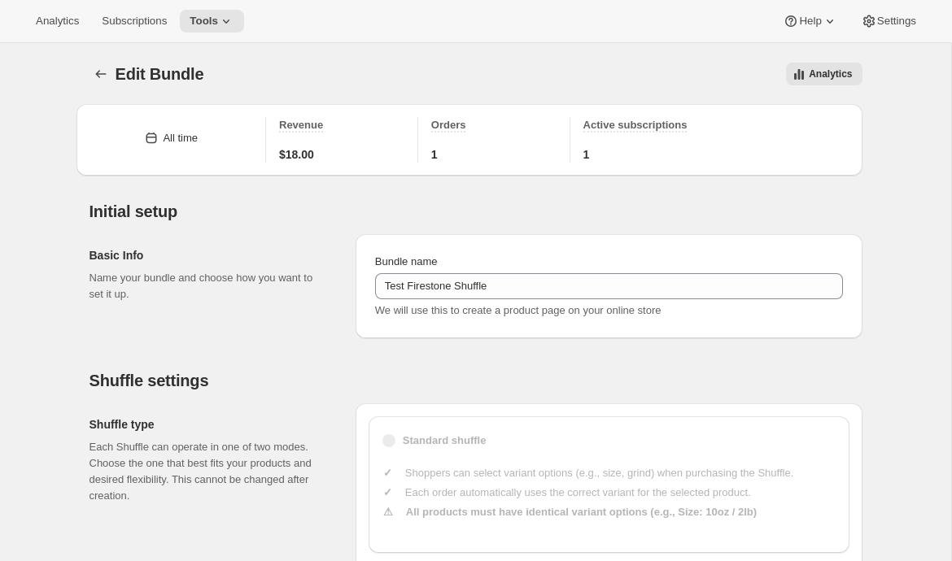
type input "20"
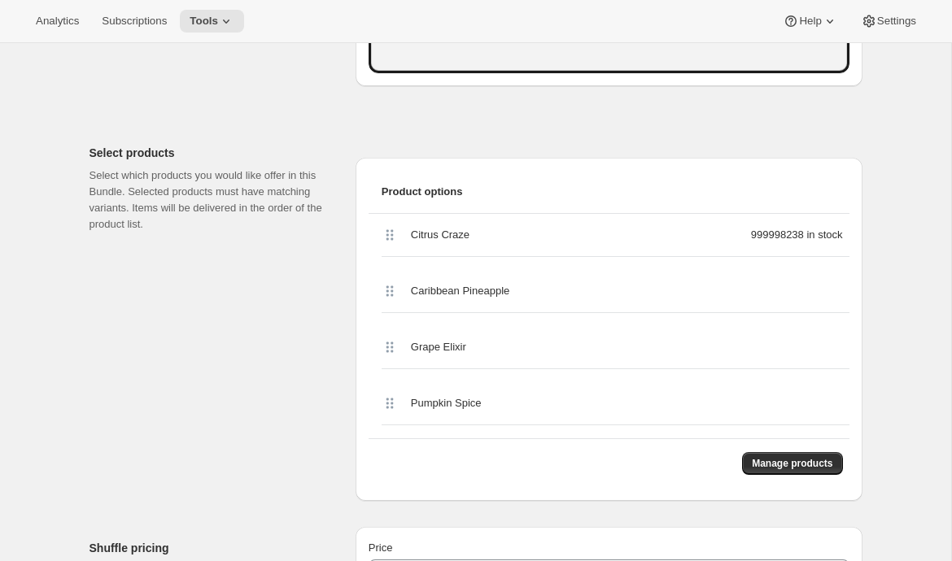
scroll to position [608, 0]
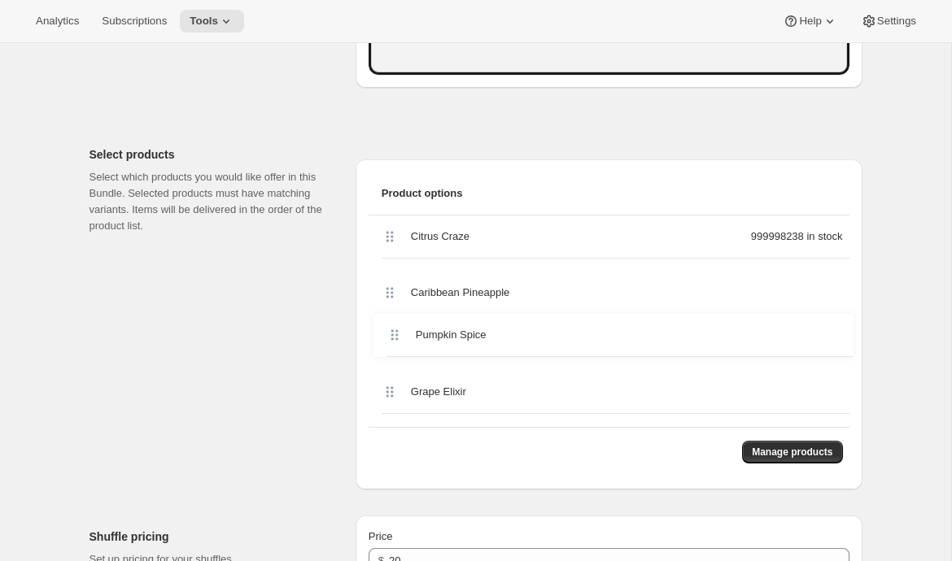
drag, startPoint x: 386, startPoint y: 404, endPoint x: 391, endPoint y: 327, distance: 77.4
click at [391, 327] on div "Citrus Craze 999998238 in stock Caribbean Pineapple Grape Elixir Pumpkin Spice" at bounding box center [608, 321] width 481 height 211
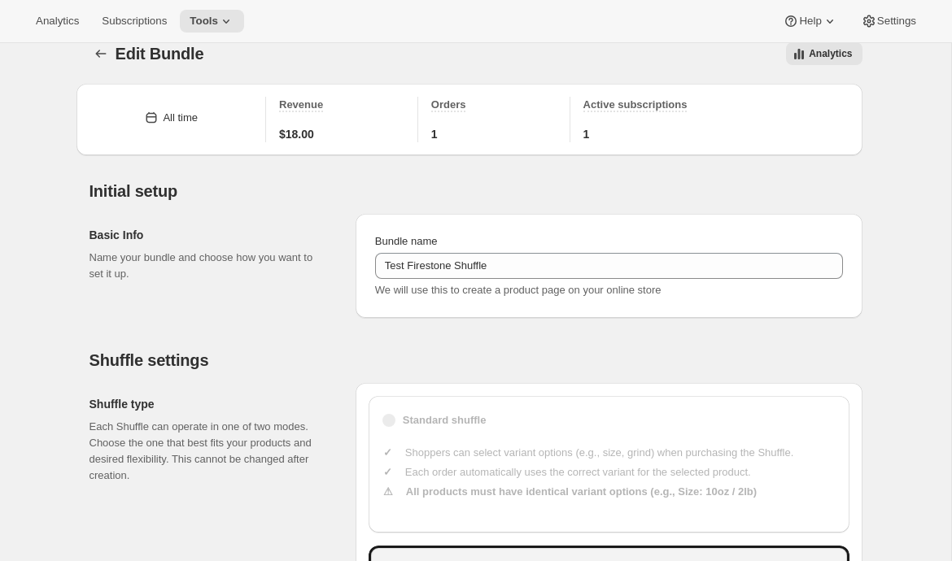
scroll to position [17, 0]
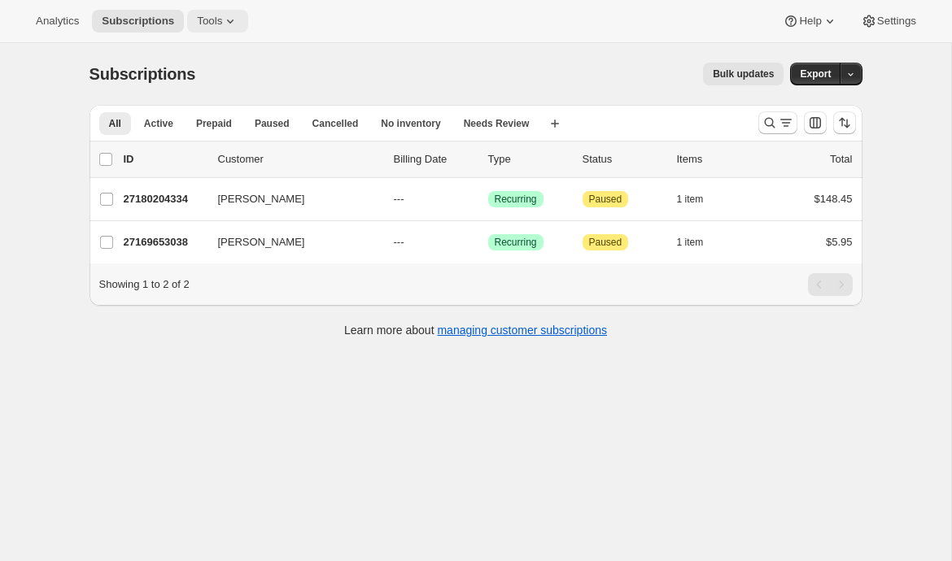
click at [231, 19] on icon at bounding box center [230, 21] width 16 height 16
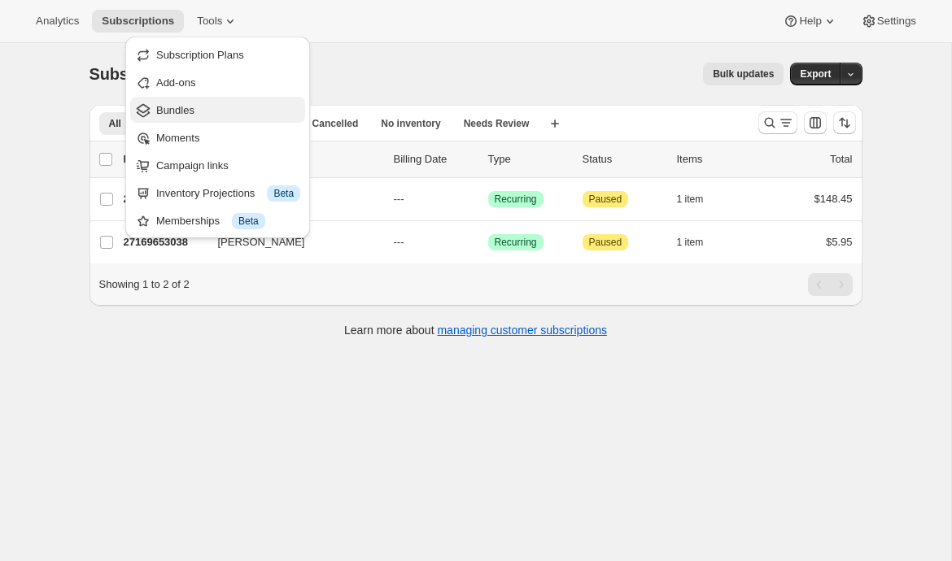
click at [213, 111] on span "Bundles" at bounding box center [228, 110] width 144 height 16
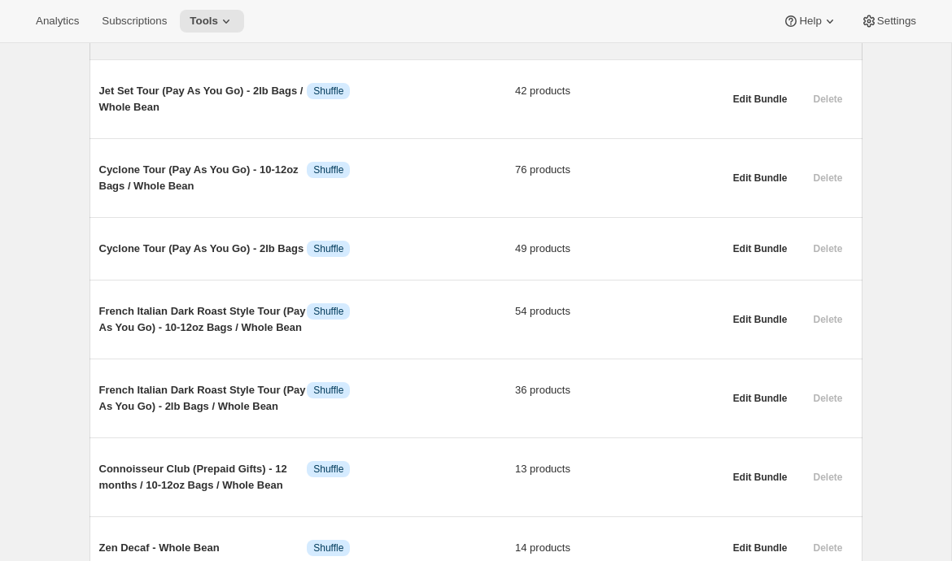
scroll to position [805, 0]
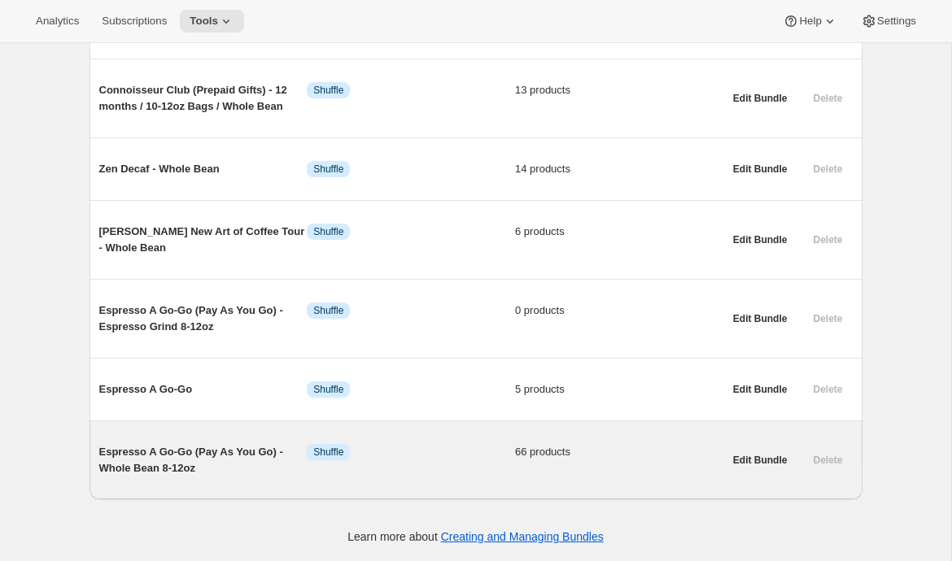
click at [158, 451] on span "Espresso A Go-Go (Pay As You Go) - Whole Bean 8-12oz" at bounding box center [203, 460] width 208 height 33
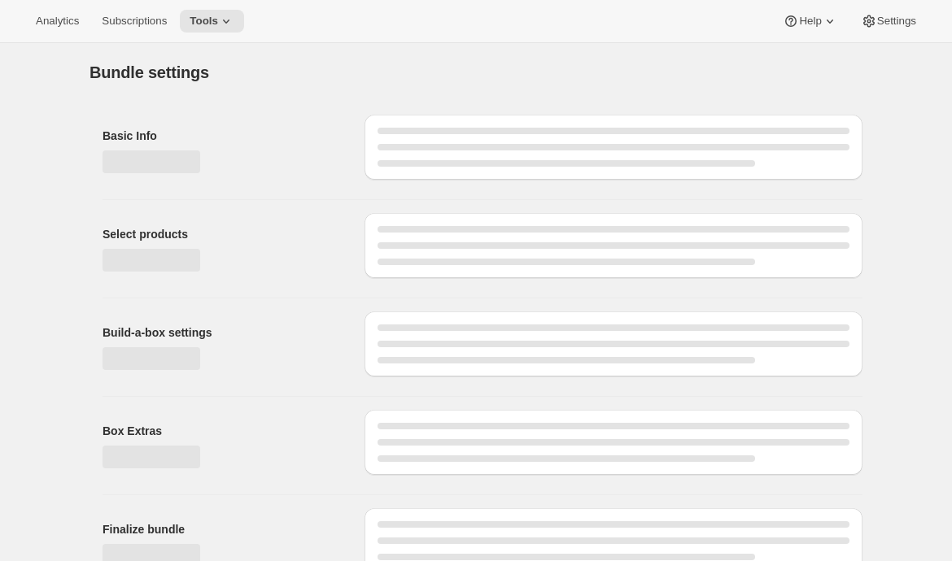
type input "Espresso A Go-Go (Pay As You Go) - Whole Bean 8-12oz"
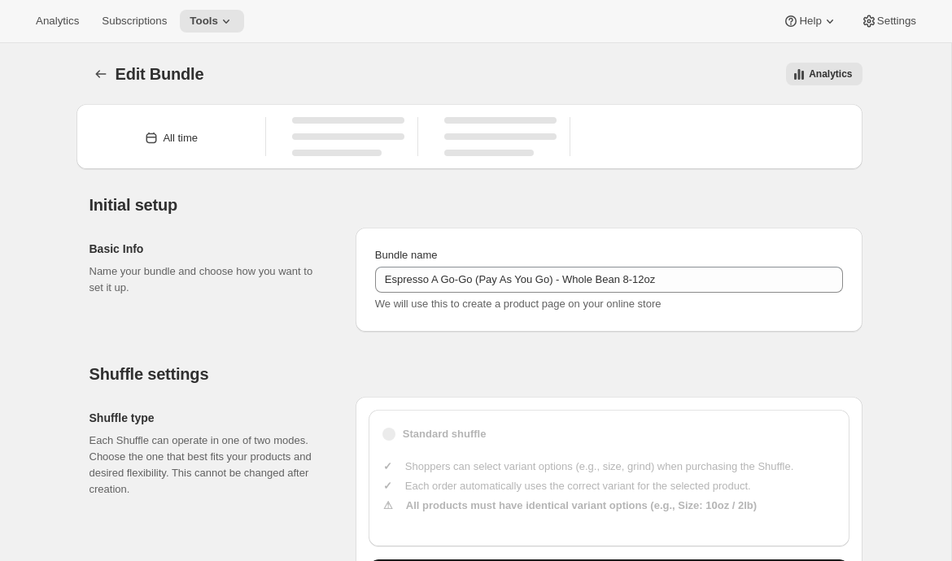
type input "20.99"
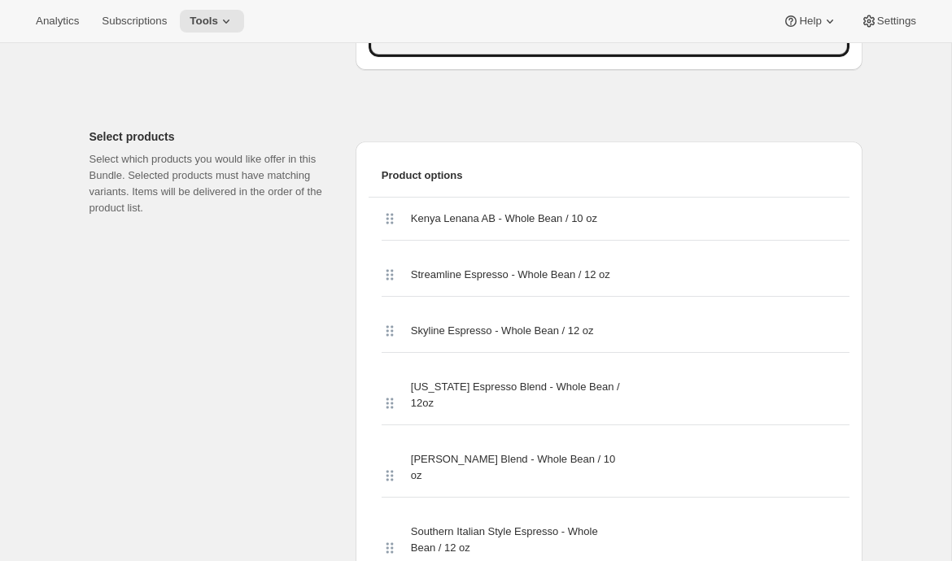
scroll to position [569, 0]
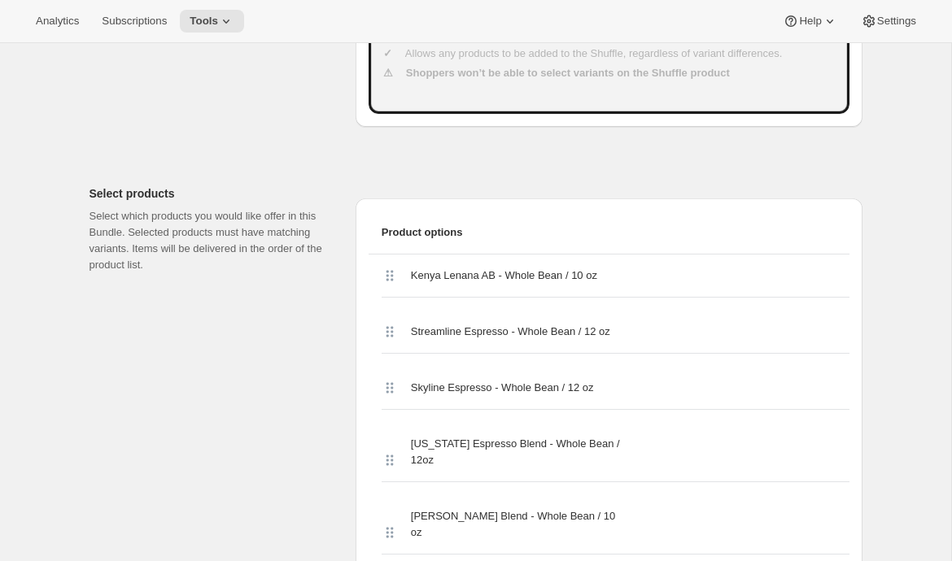
click at [390, 334] on icon at bounding box center [389, 332] width 16 height 16
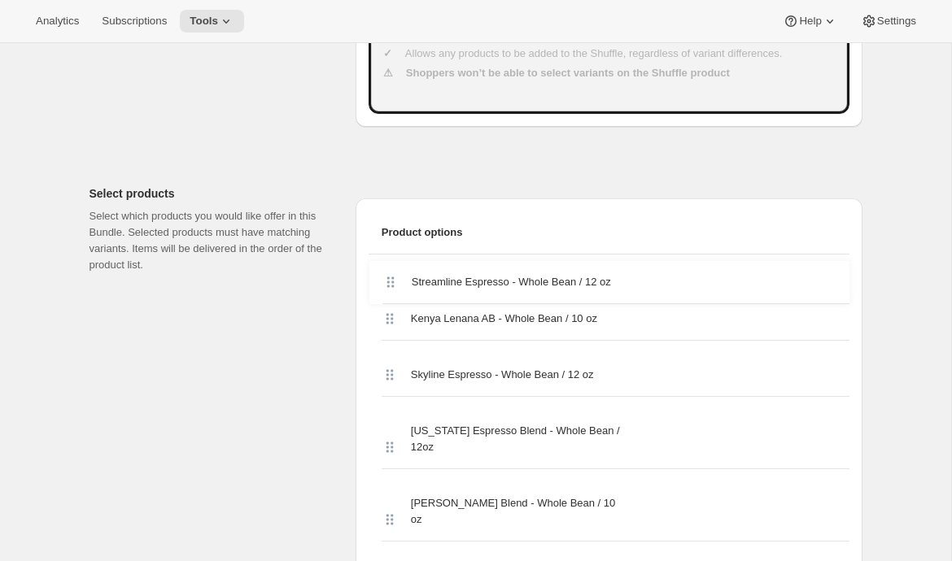
drag, startPoint x: 390, startPoint y: 334, endPoint x: 390, endPoint y: 277, distance: 57.8
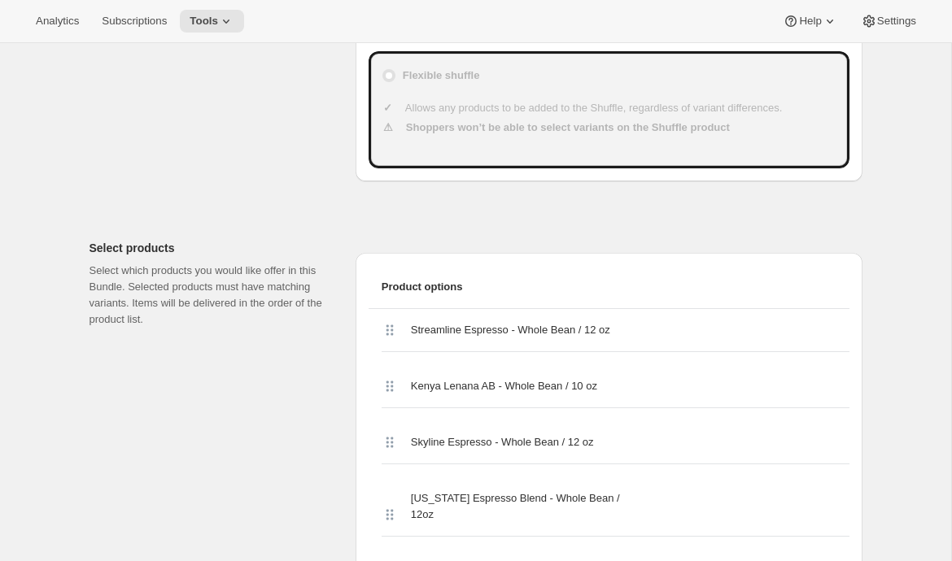
scroll to position [523, 0]
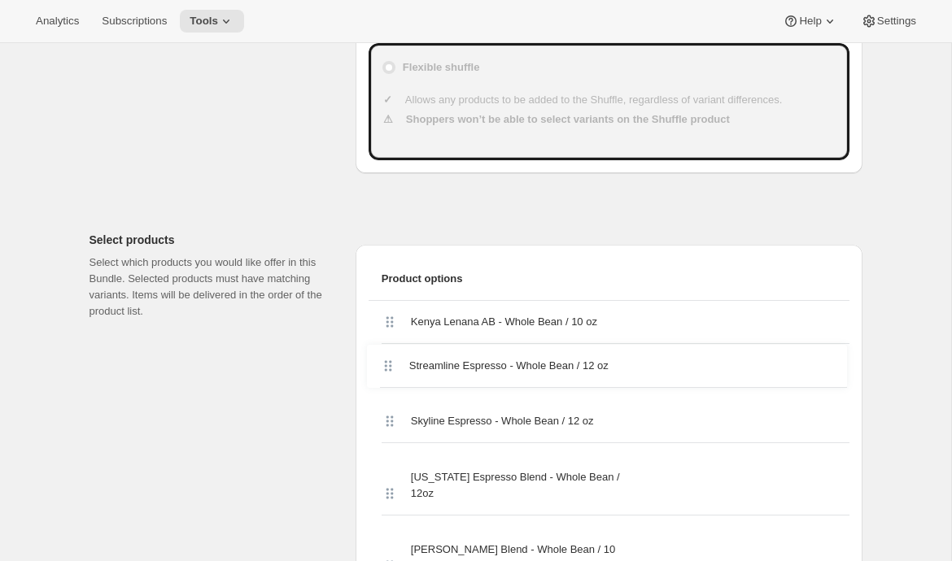
drag, startPoint x: 390, startPoint y: 320, endPoint x: 387, endPoint y: 366, distance: 46.4
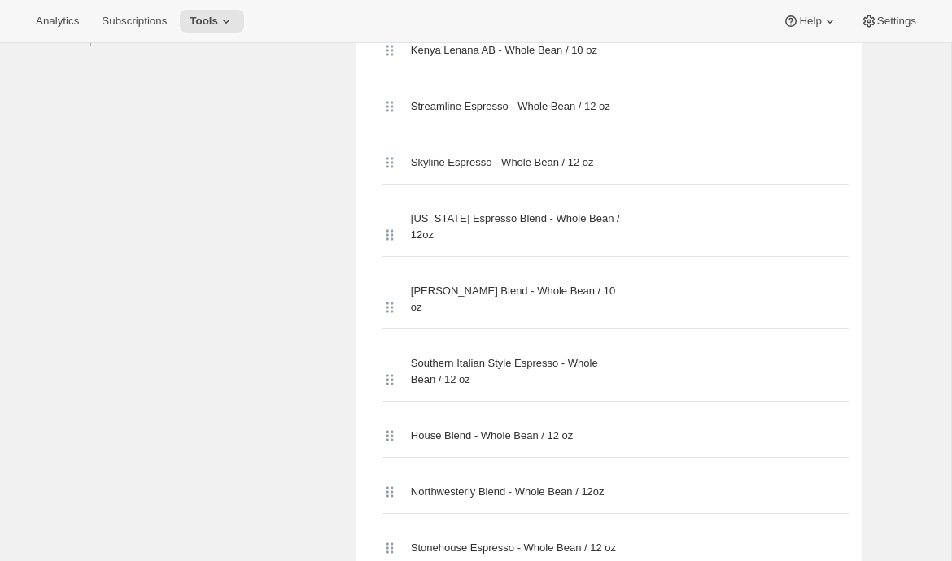
scroll to position [0, 0]
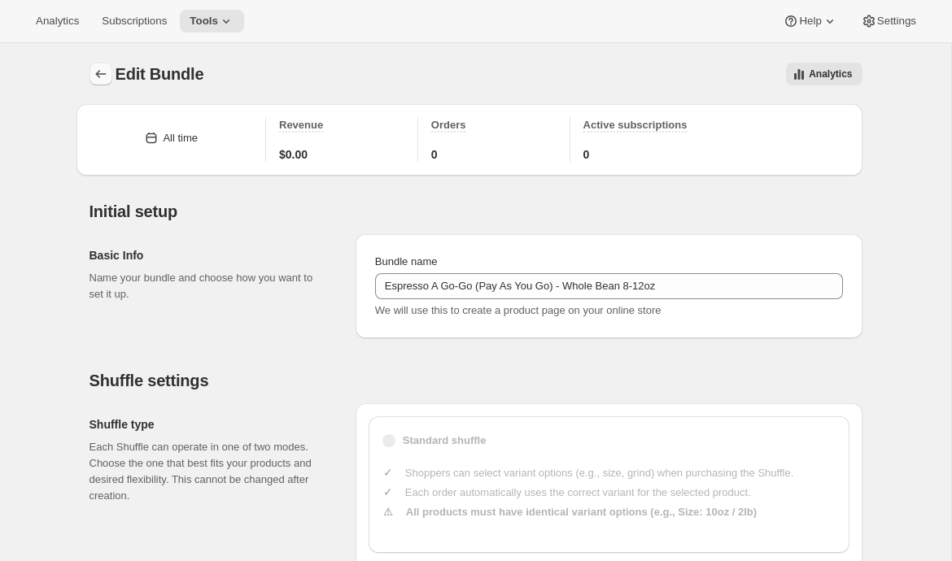
click at [95, 76] on icon "Bundles" at bounding box center [101, 74] width 16 height 16
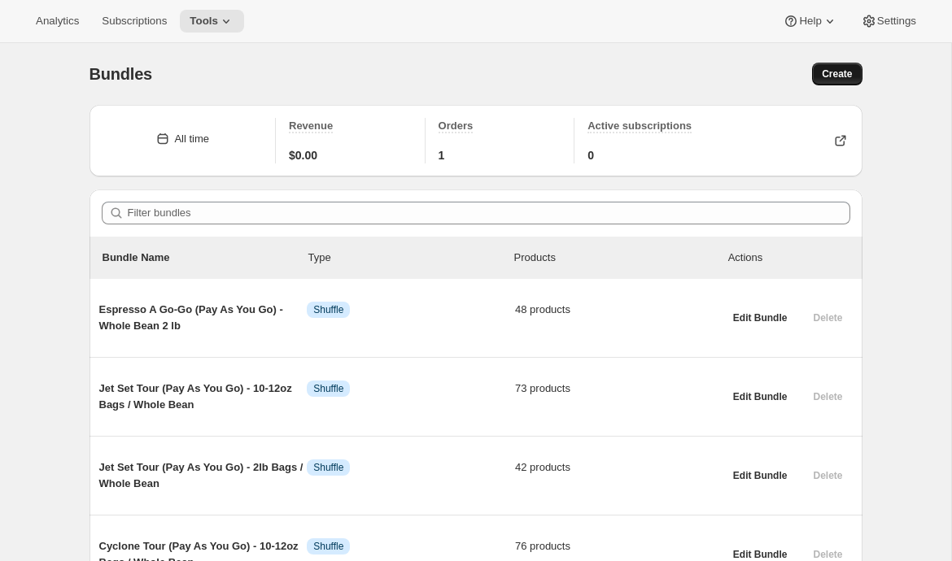
click at [813, 76] on button "Create" at bounding box center [837, 74] width 50 height 23
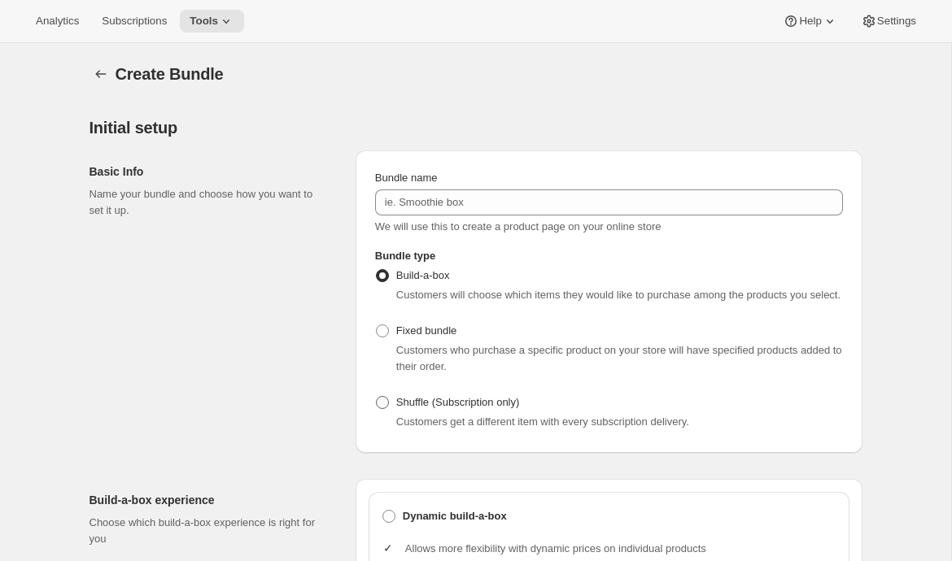
click at [412, 408] on span "Shuffle (Subscription only)" at bounding box center [458, 402] width 124 height 12
click at [377, 397] on input "Shuffle (Subscription only)" at bounding box center [376, 396] width 1 height 1
radio input "true"
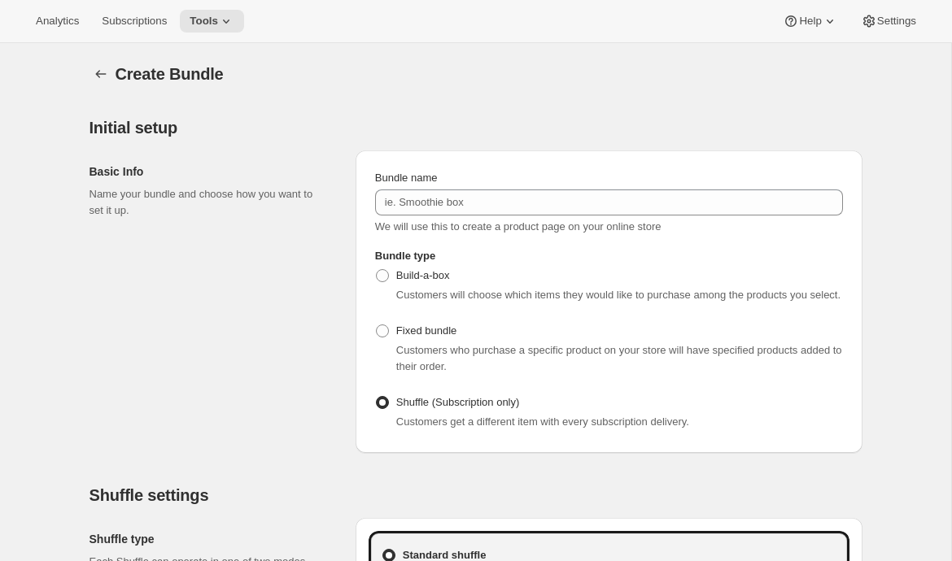
scroll to position [307, 0]
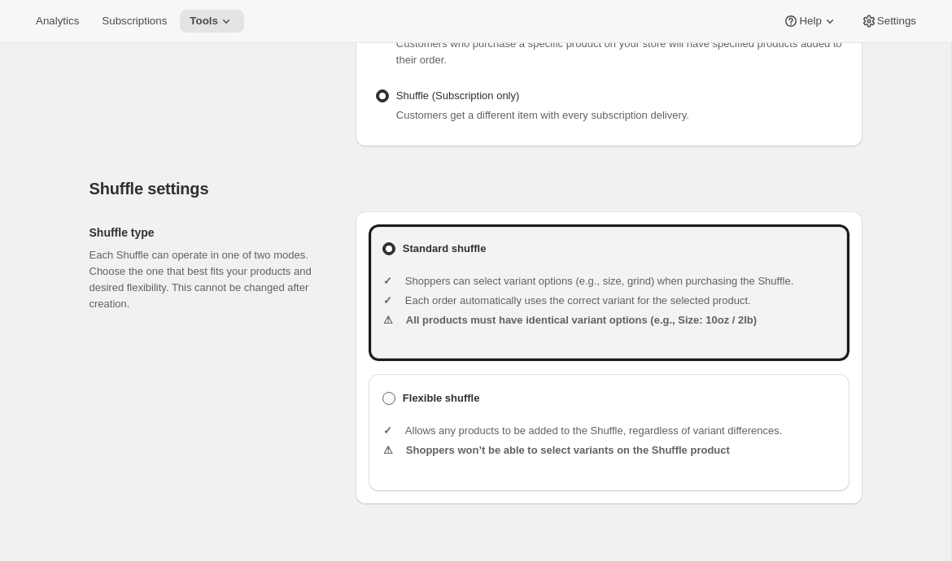
click at [410, 407] on b "Flexible shuffle" at bounding box center [441, 398] width 77 height 16
click at [383, 393] on input "Flexible shuffle" at bounding box center [382, 392] width 1 height 1
radio input "true"
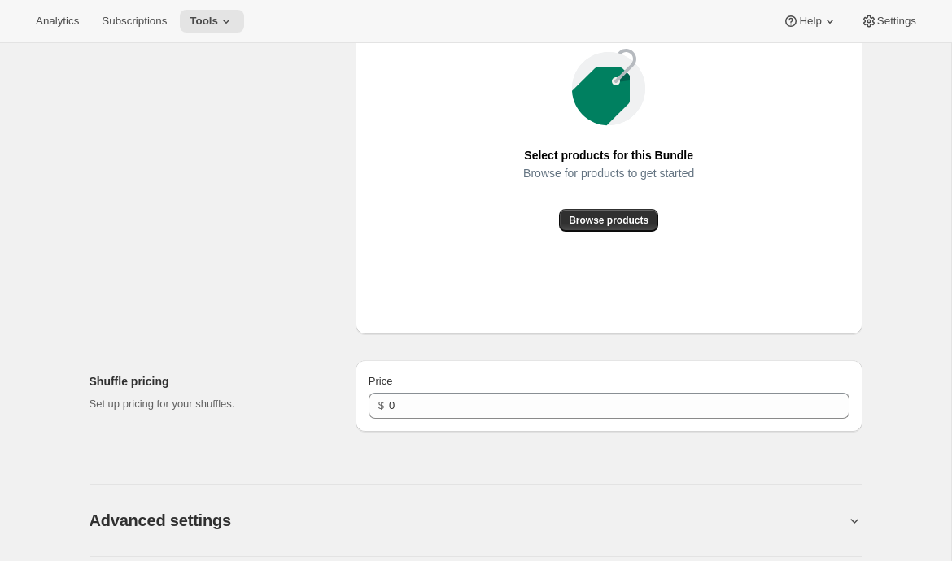
scroll to position [1008, 0]
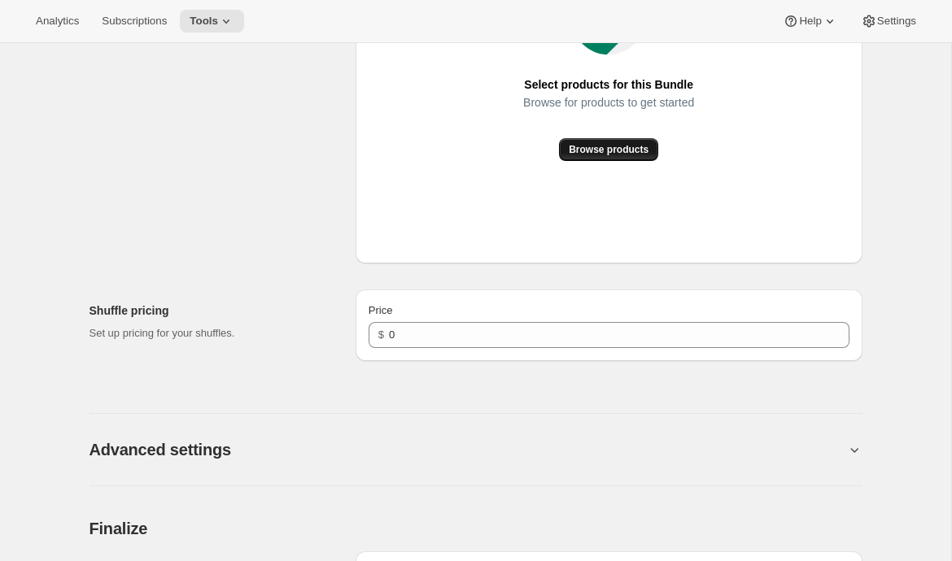
click at [624, 156] on span "Browse products" at bounding box center [609, 149] width 80 height 13
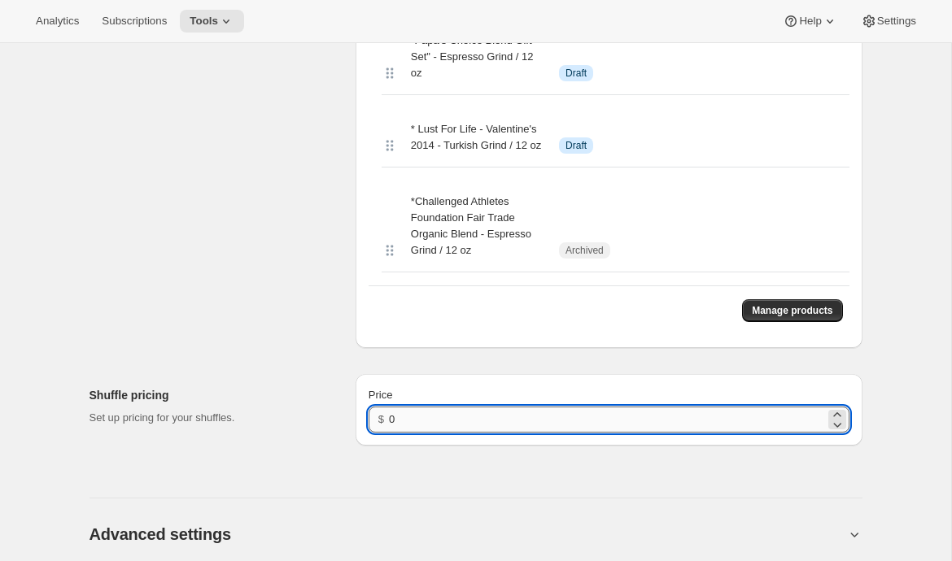
click at [447, 433] on input "0" at bounding box center [606, 420] width 435 height 26
type input "10"
click at [368, 399] on div "Shuffle pricing Set up pricing for your shuffles. Price $ 10" at bounding box center [475, 403] width 773 height 85
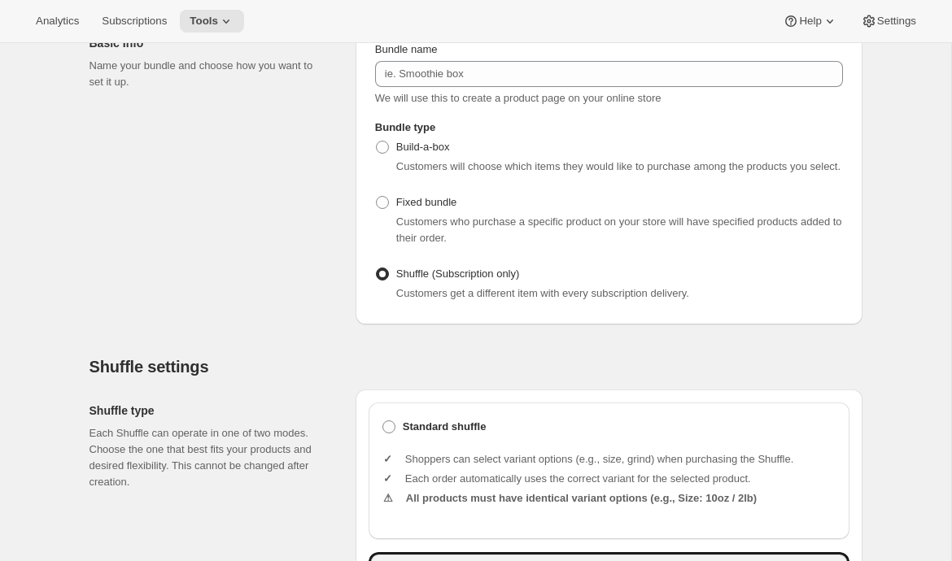
scroll to position [0, 0]
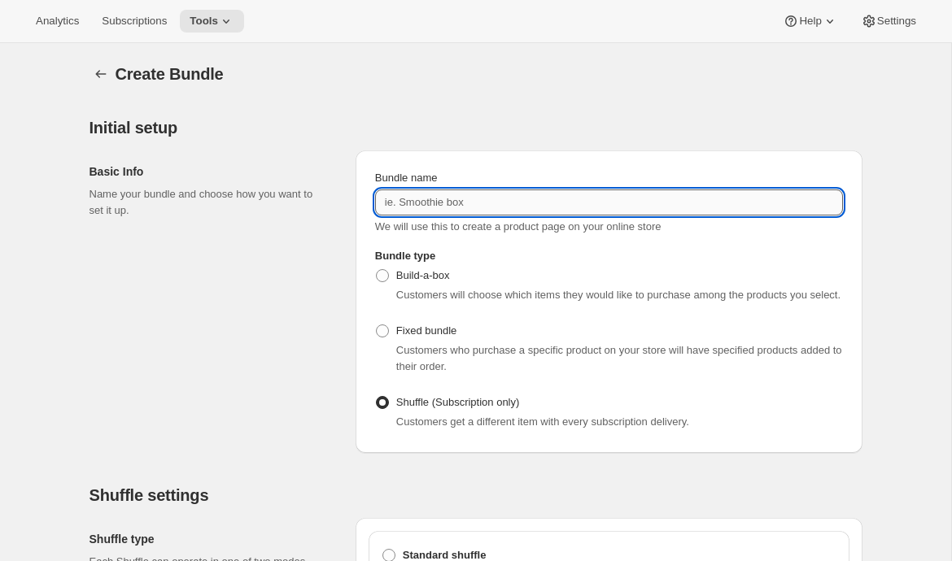
click at [426, 205] on input "Bundle name" at bounding box center [609, 203] width 468 height 26
type input "test"
click at [282, 364] on div "Basic Info Name your bundle and choose how you want to set it up." at bounding box center [215, 301] width 253 height 303
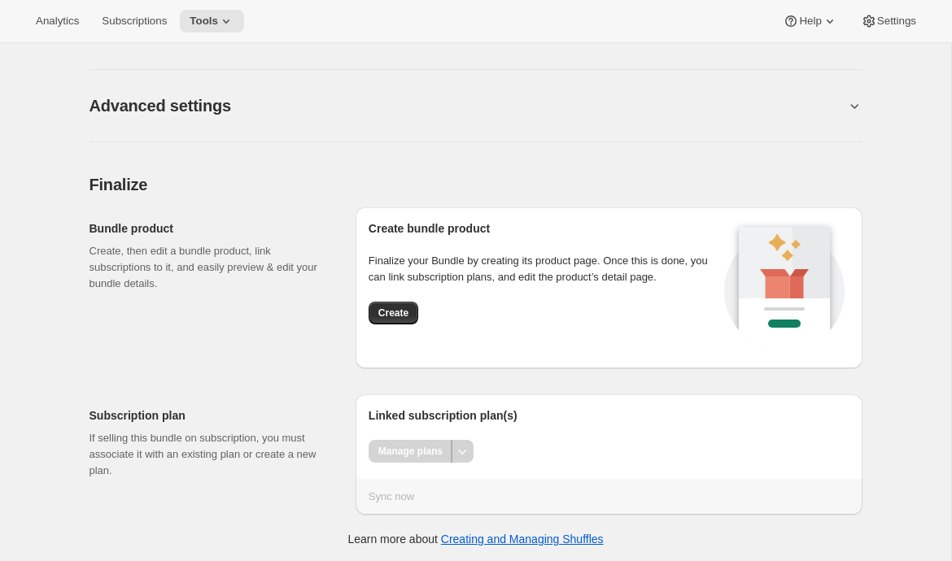
scroll to position [1471, 0]
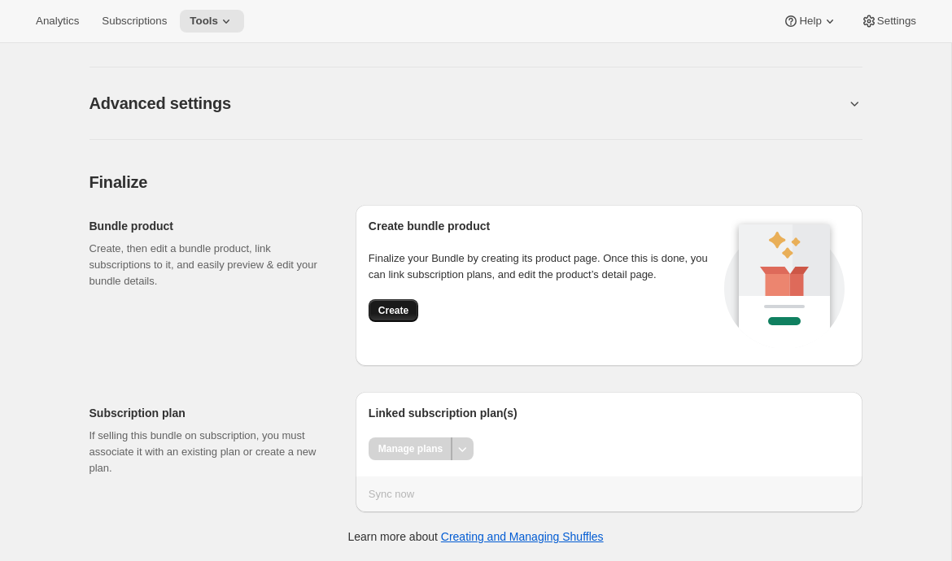
click at [386, 312] on span "Create" at bounding box center [393, 310] width 30 height 13
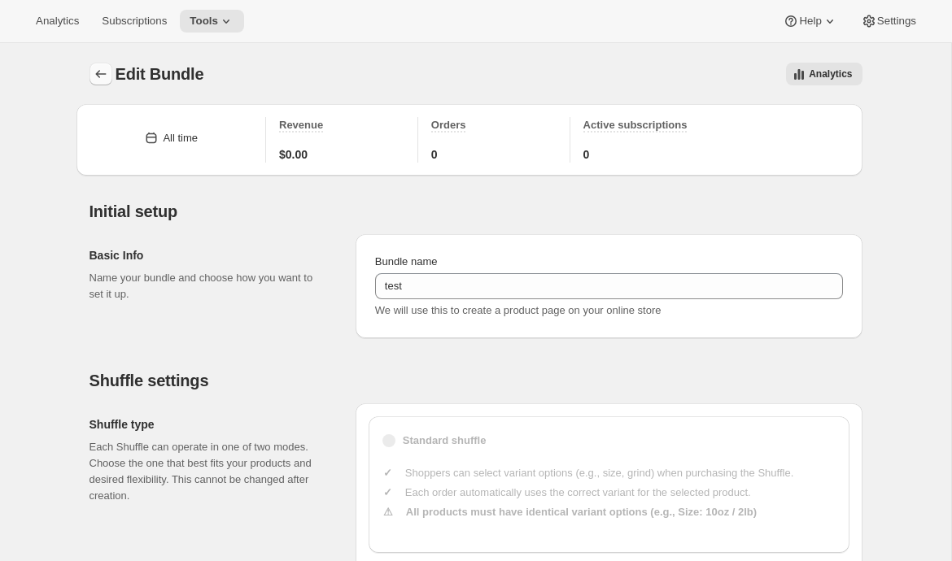
click at [94, 79] on icon "Bundles" at bounding box center [101, 74] width 16 height 16
